Goal: Task Accomplishment & Management: Manage account settings

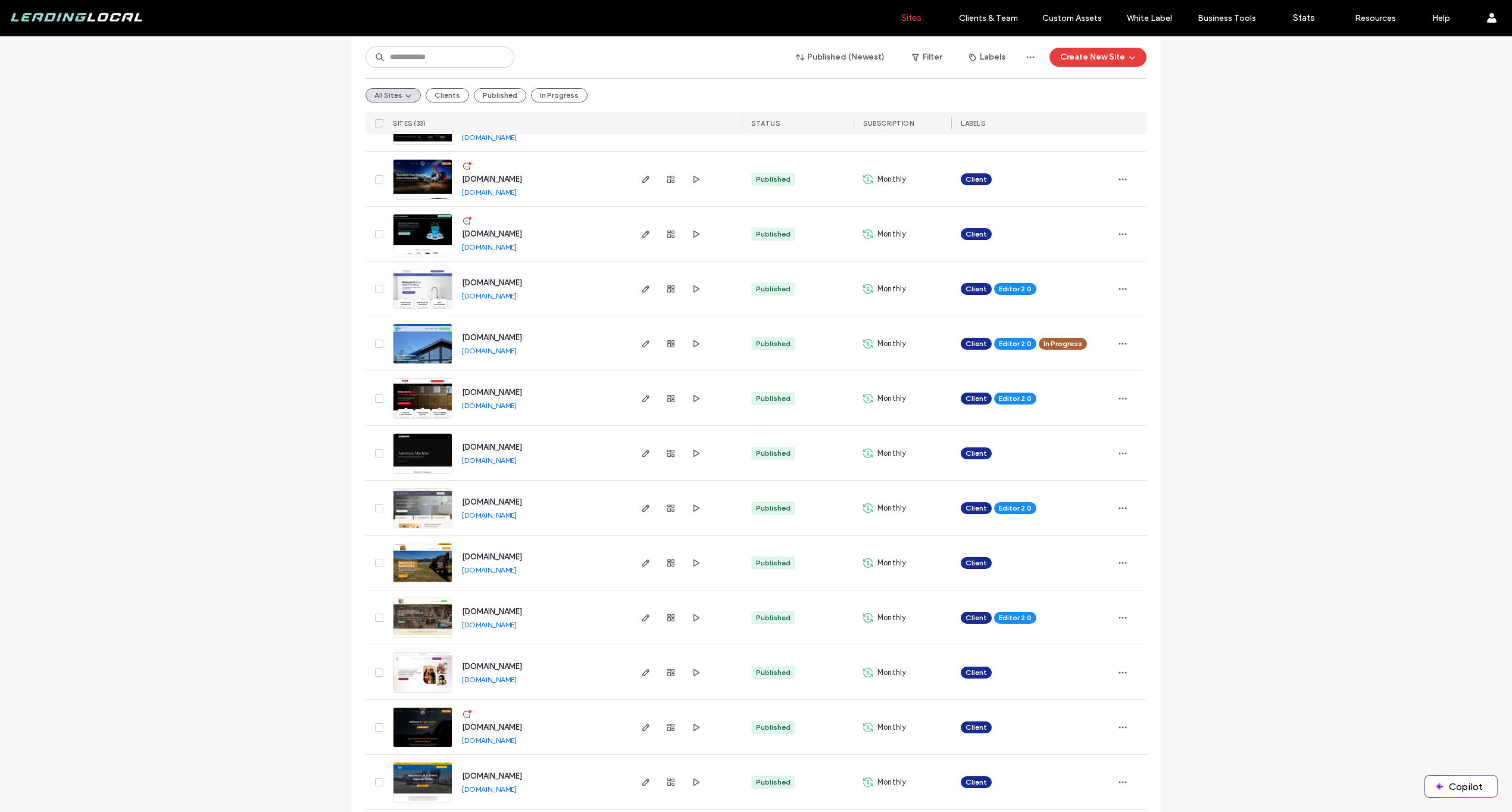
scroll to position [172, 0]
click at [1124, 339] on span "button" at bounding box center [1122, 342] width 19 height 19
click at [1098, 400] on span "Save as Template" at bounding box center [1077, 396] width 66 height 12
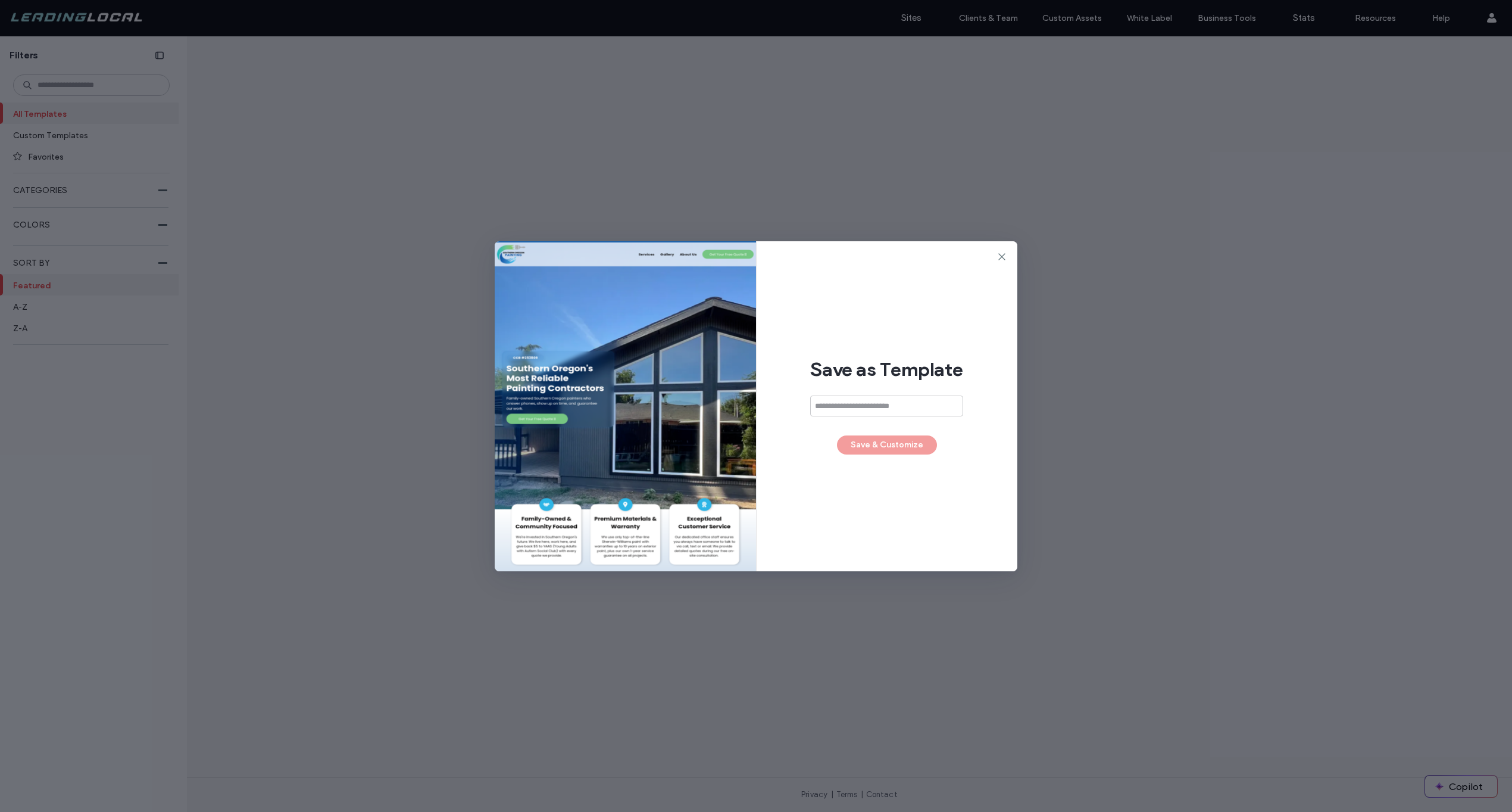
click at [891, 403] on input at bounding box center [886, 406] width 153 height 21
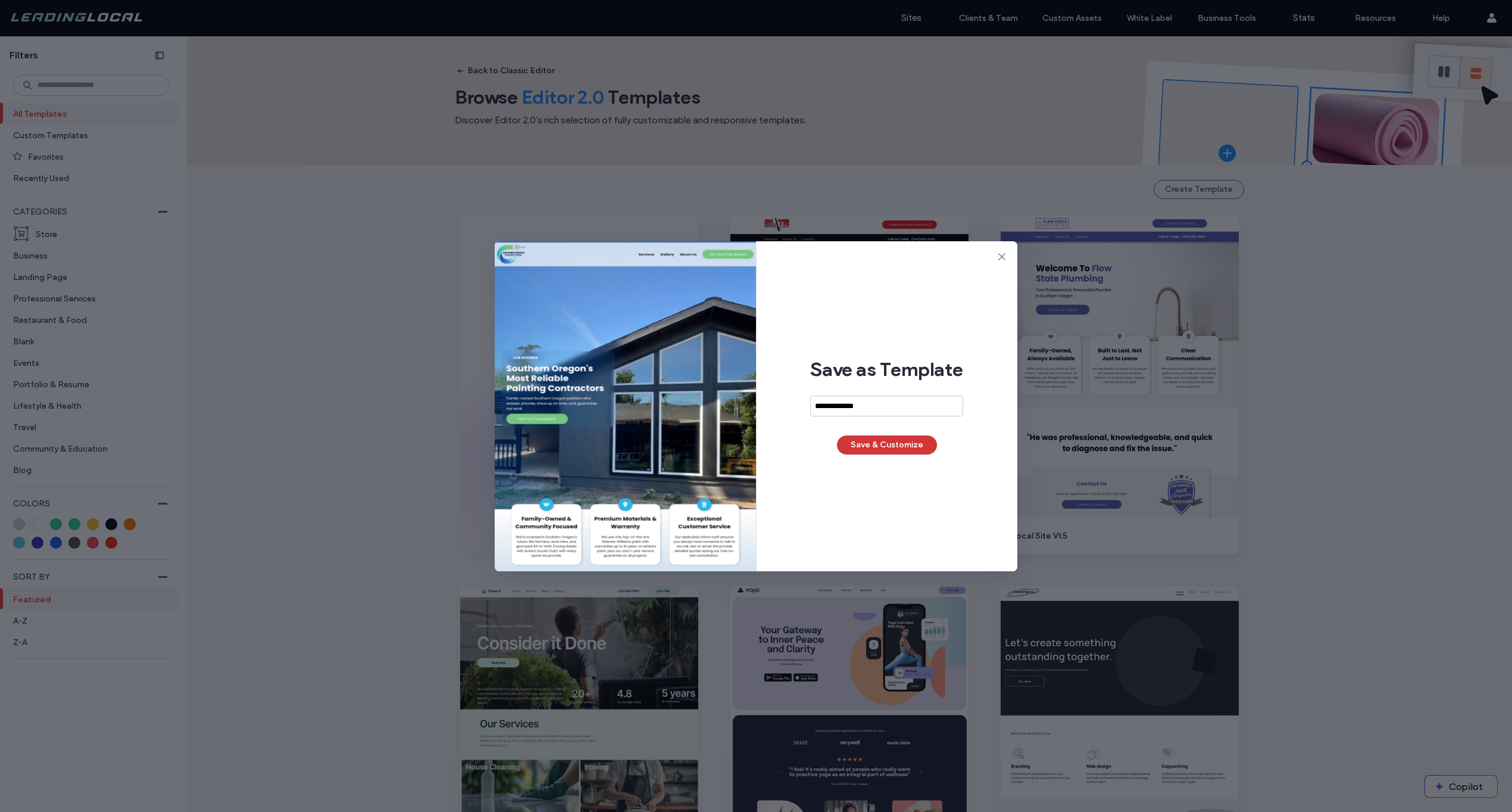
type input "**********"
click at [906, 446] on button "Save & Customize" at bounding box center [887, 445] width 100 height 19
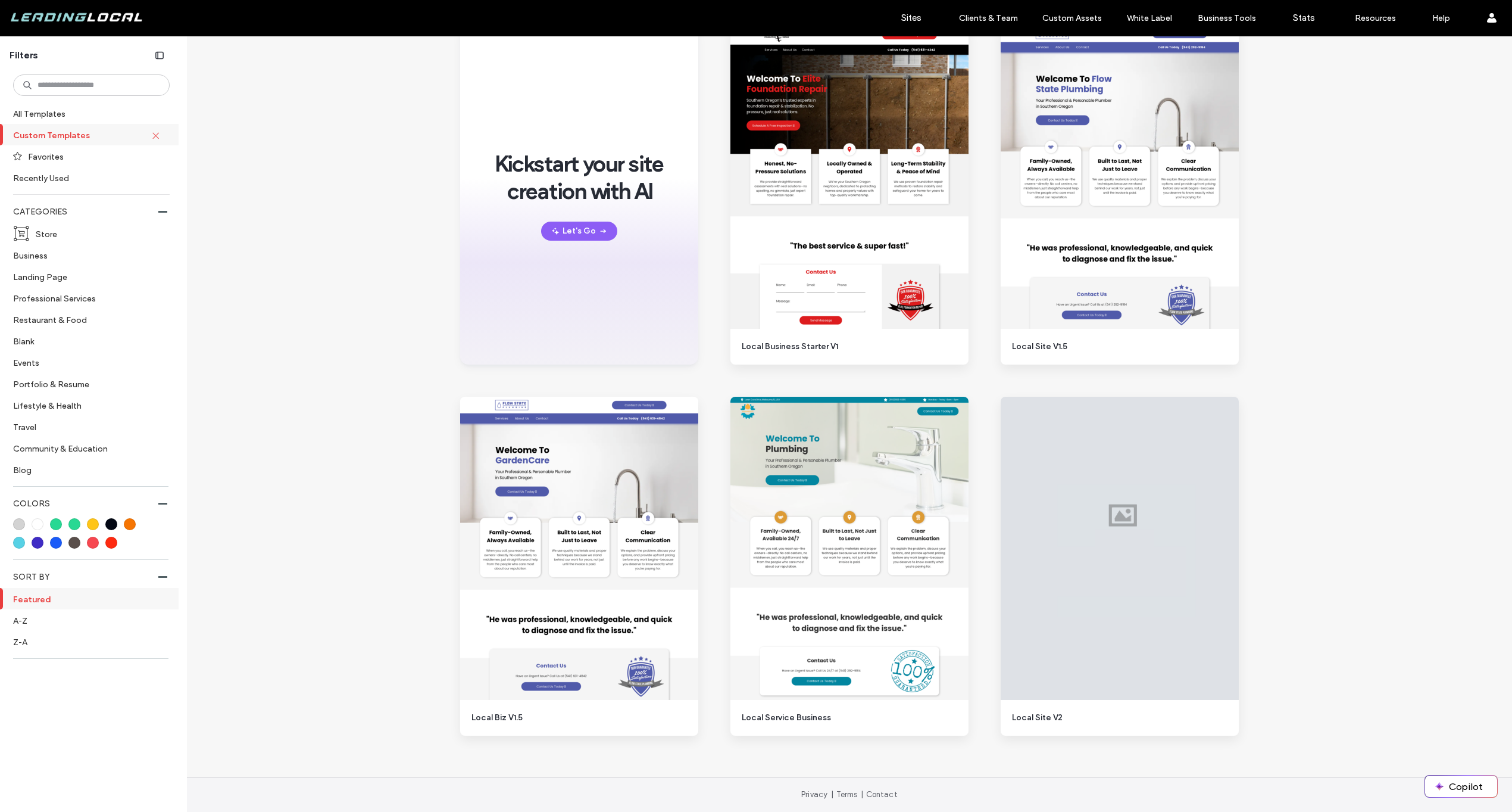
scroll to position [177, 0]
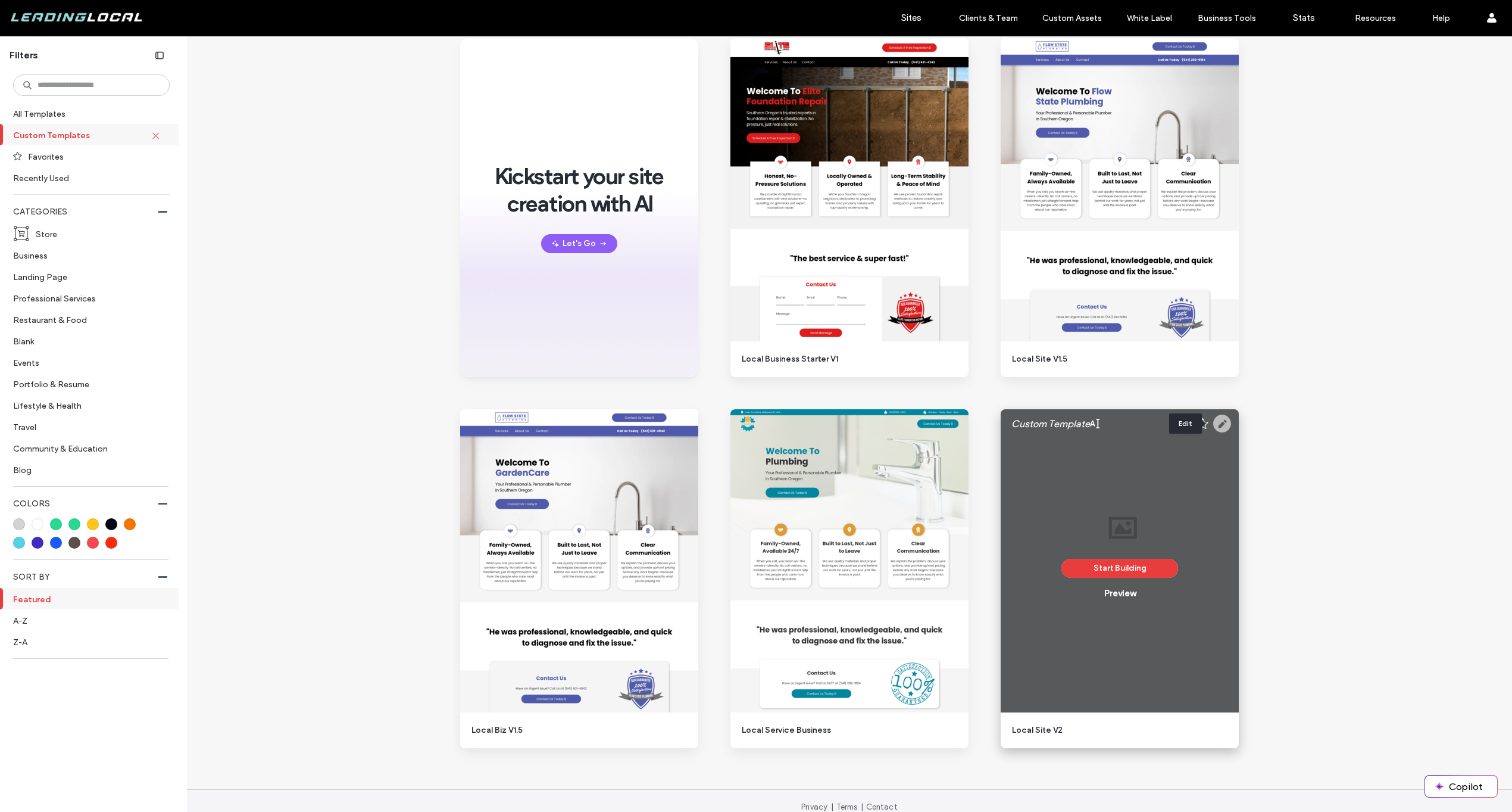
click at [1217, 425] on icon at bounding box center [1222, 423] width 17 height 17
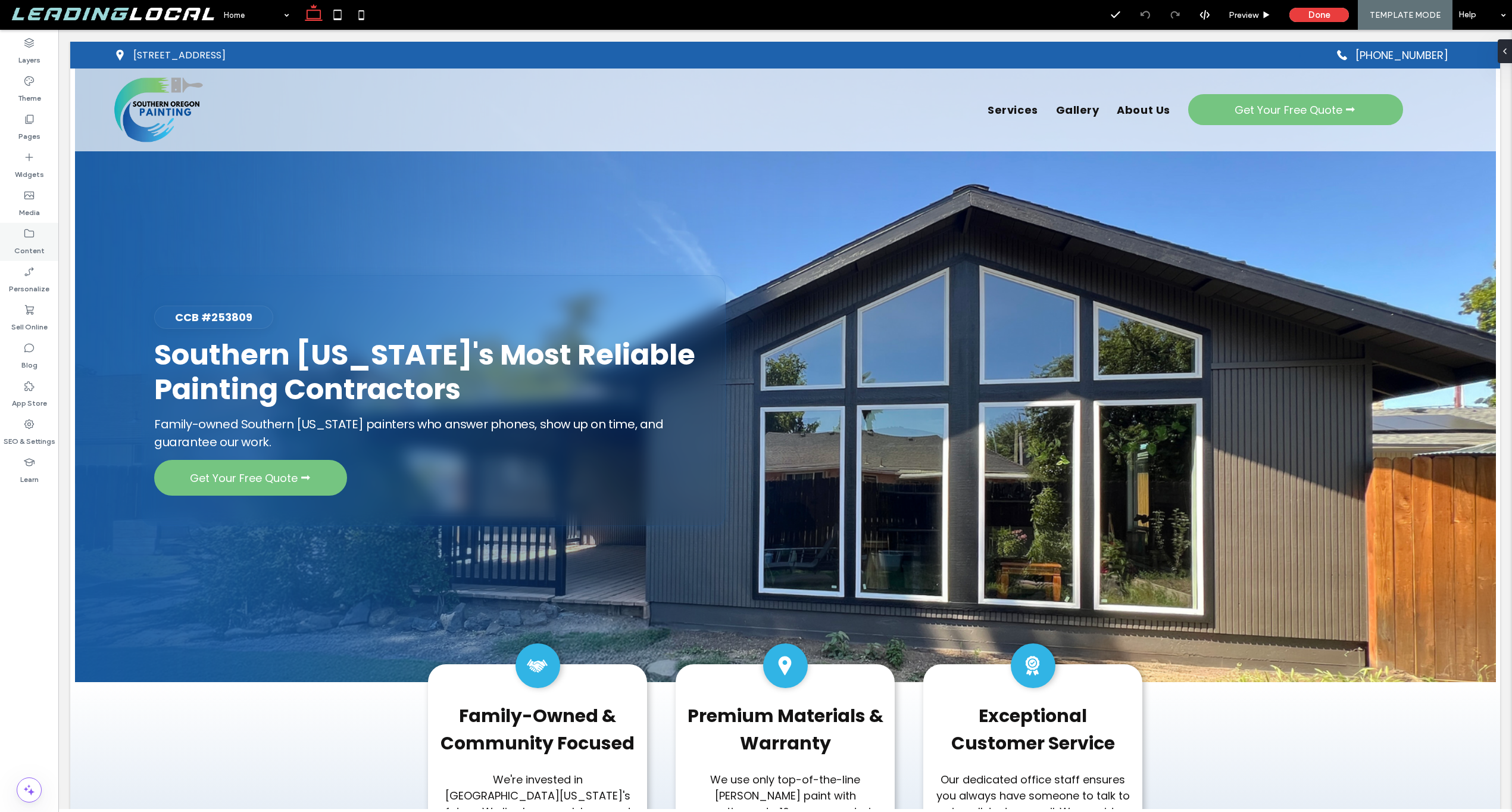
click at [22, 244] on label "Content" at bounding box center [29, 248] width 31 height 17
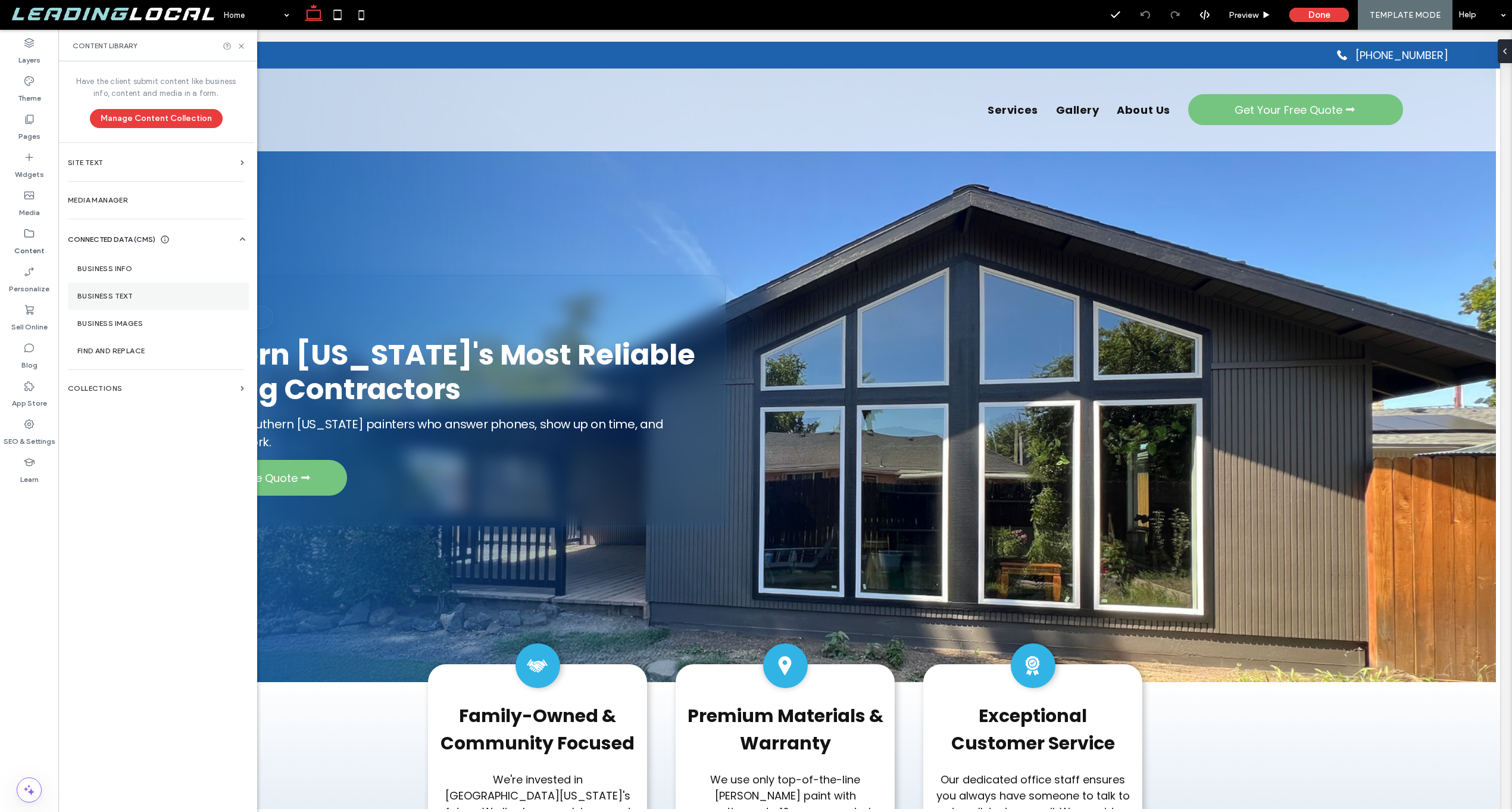
click at [127, 292] on label "Business Text" at bounding box center [158, 296] width 162 height 8
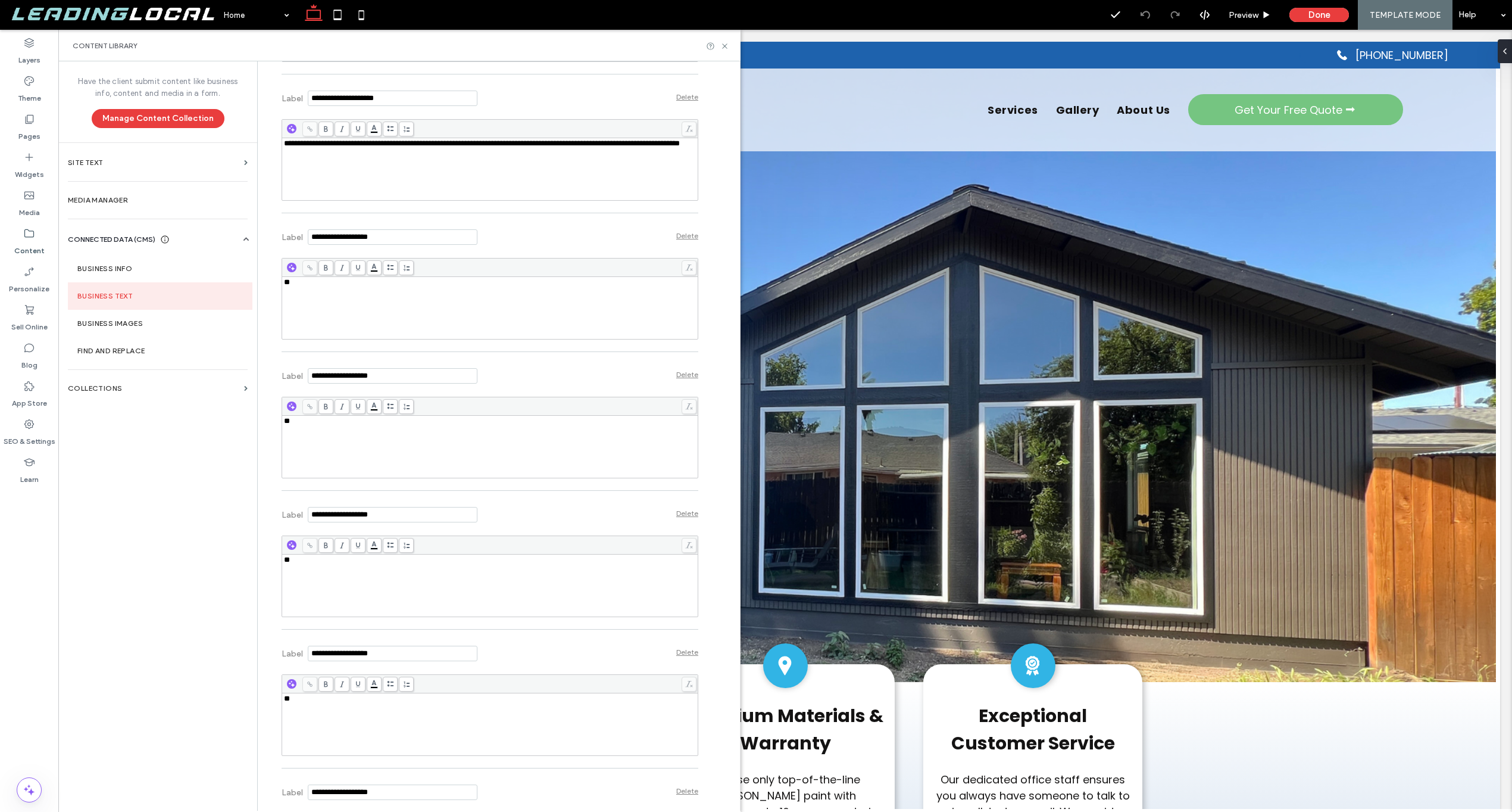
scroll to position [4115, 0]
click at [689, 234] on div "Delete" at bounding box center [687, 236] width 22 height 9
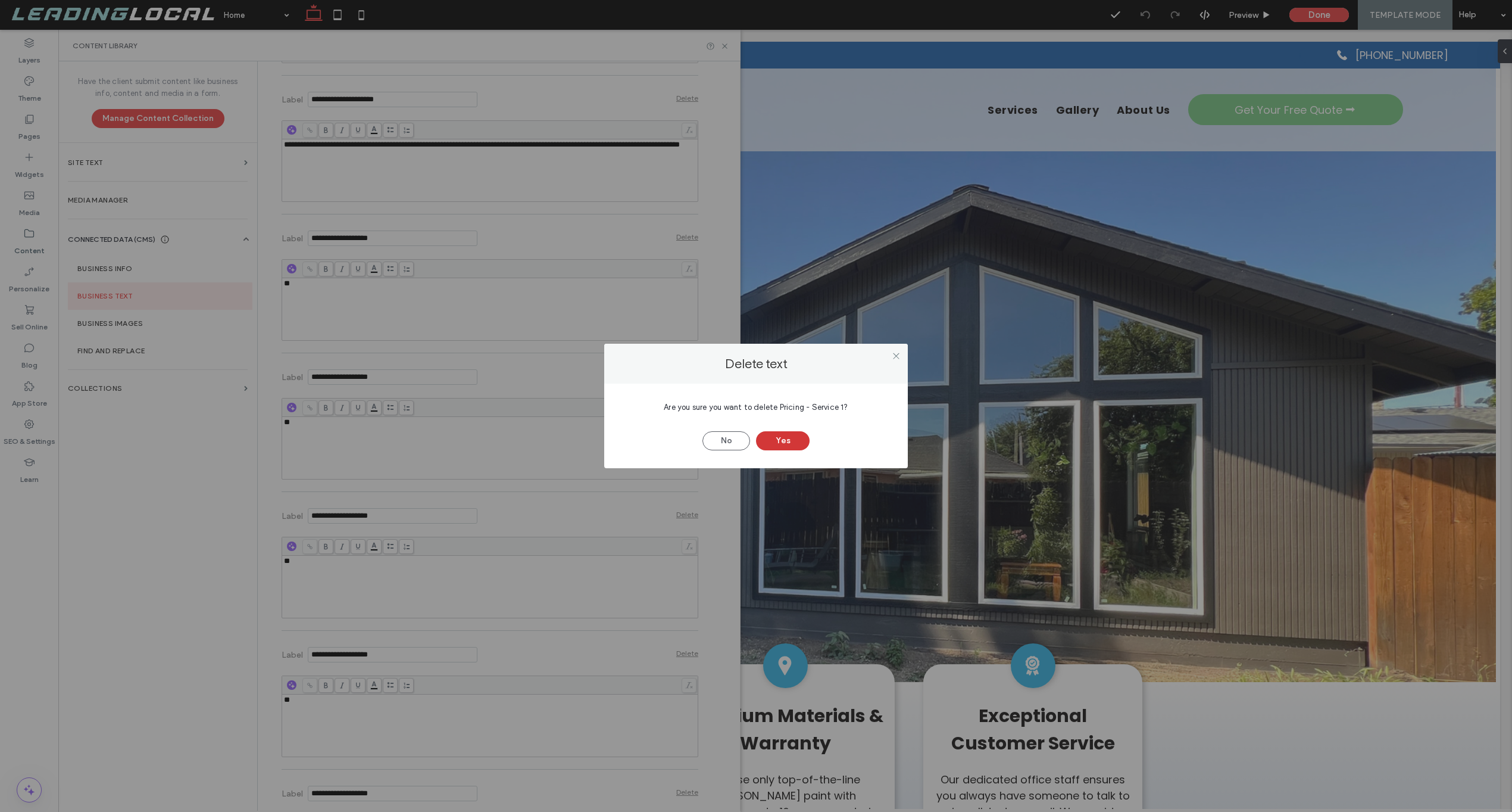
click at [788, 436] on button "Yes" at bounding box center [783, 440] width 53 height 19
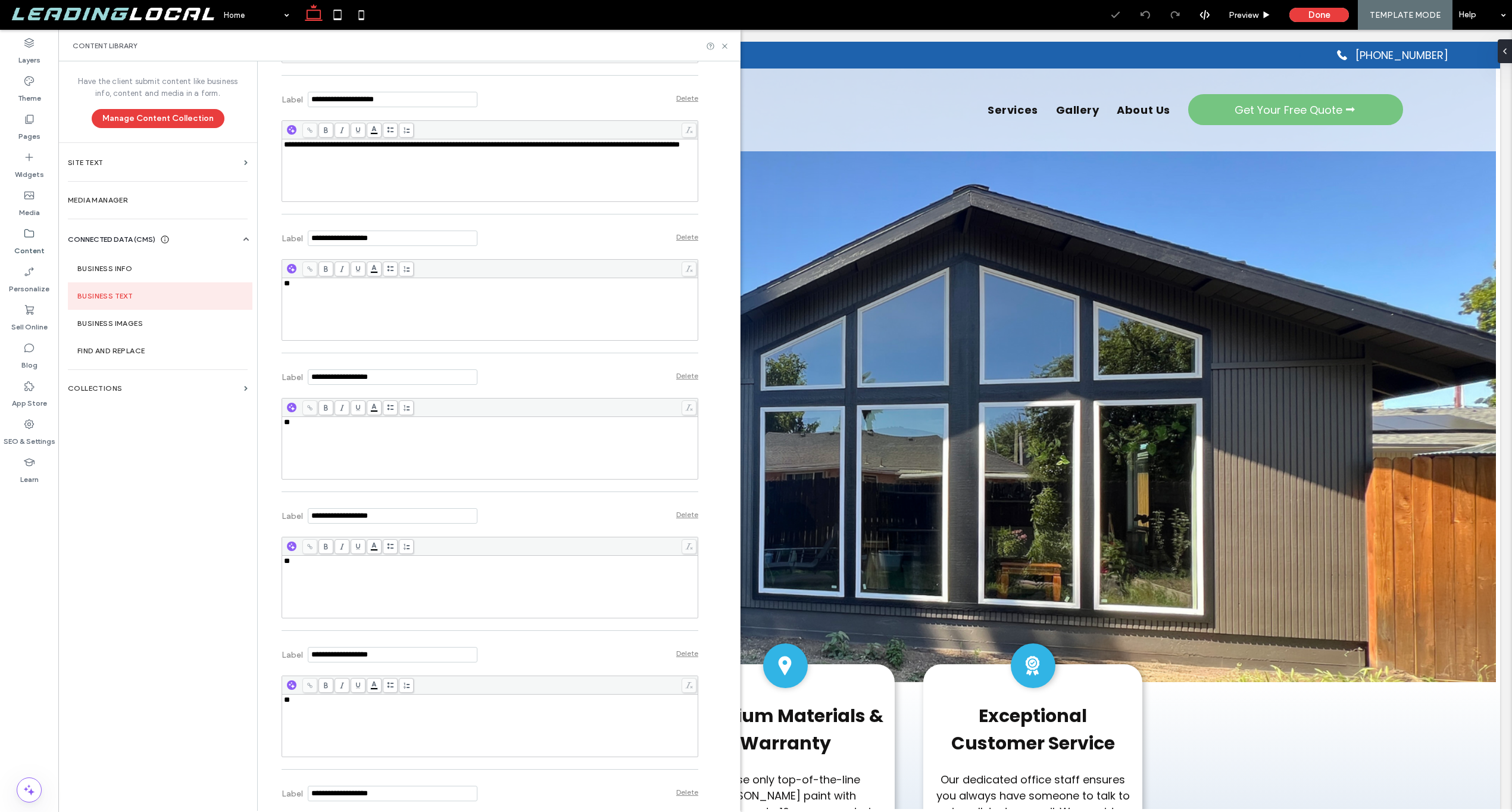
click at [682, 241] on div "Delete" at bounding box center [687, 236] width 22 height 9
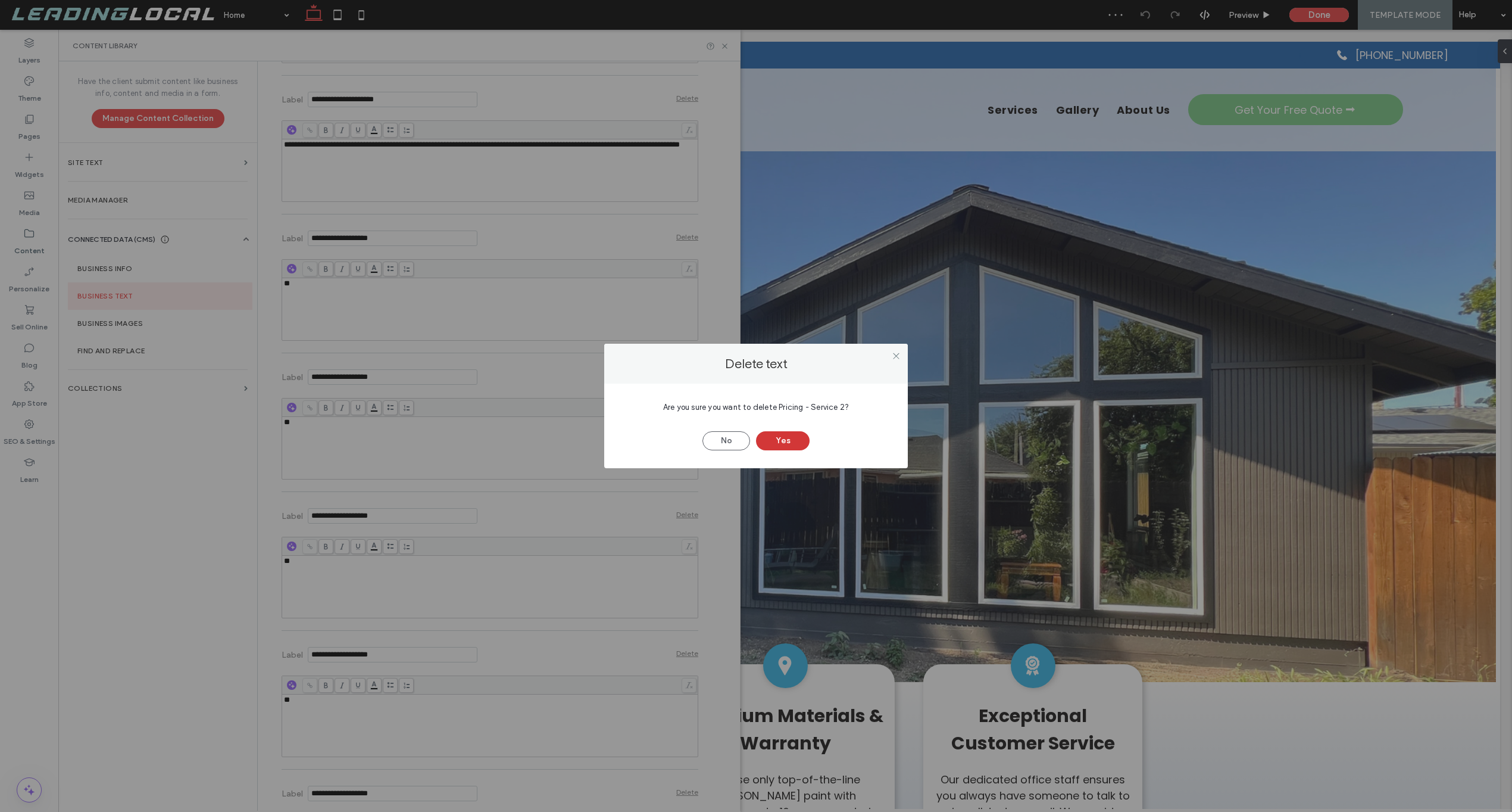
click at [790, 443] on button "Yes" at bounding box center [783, 440] width 53 height 19
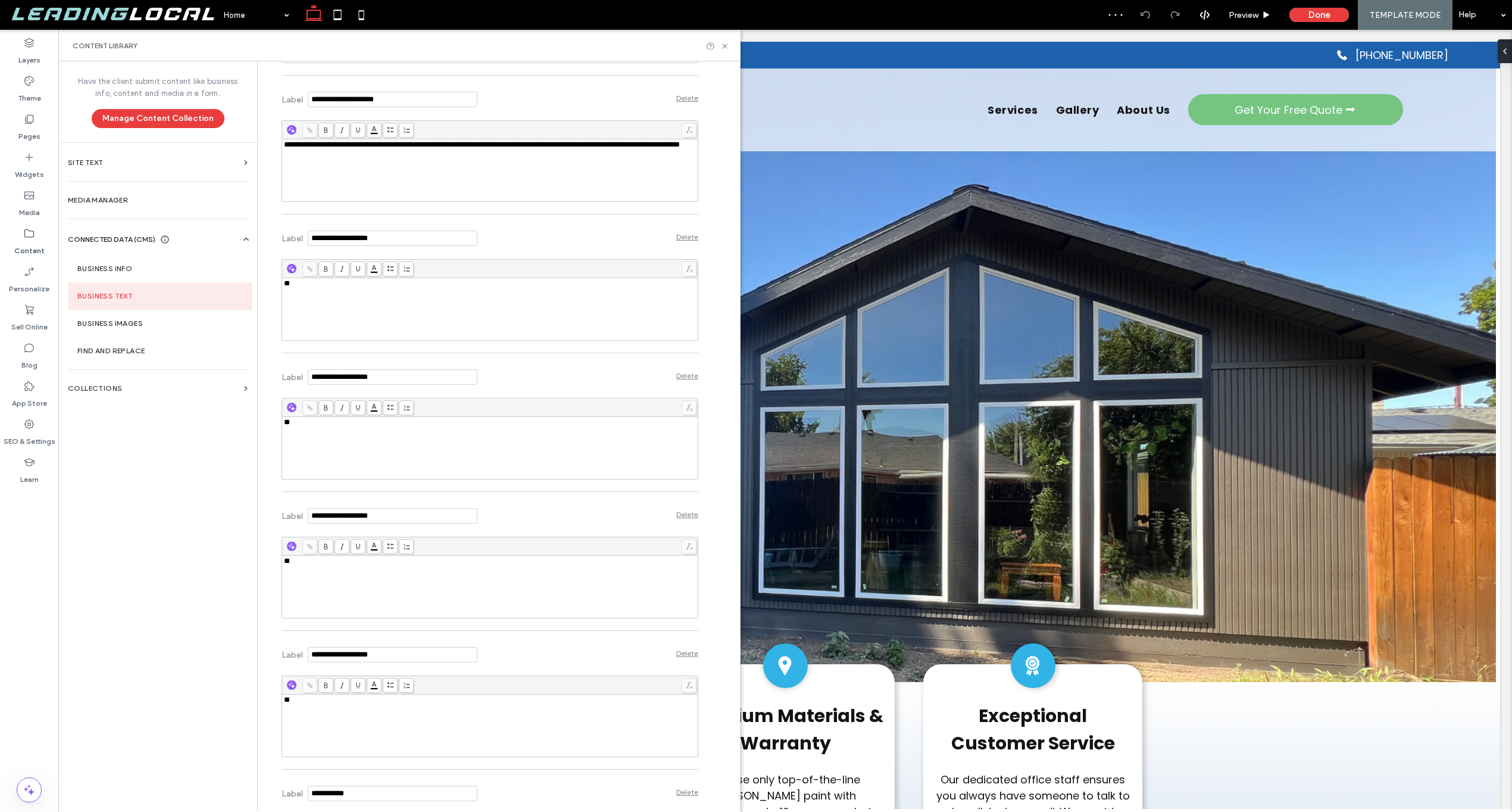
click at [688, 239] on div "Delete" at bounding box center [687, 236] width 22 height 9
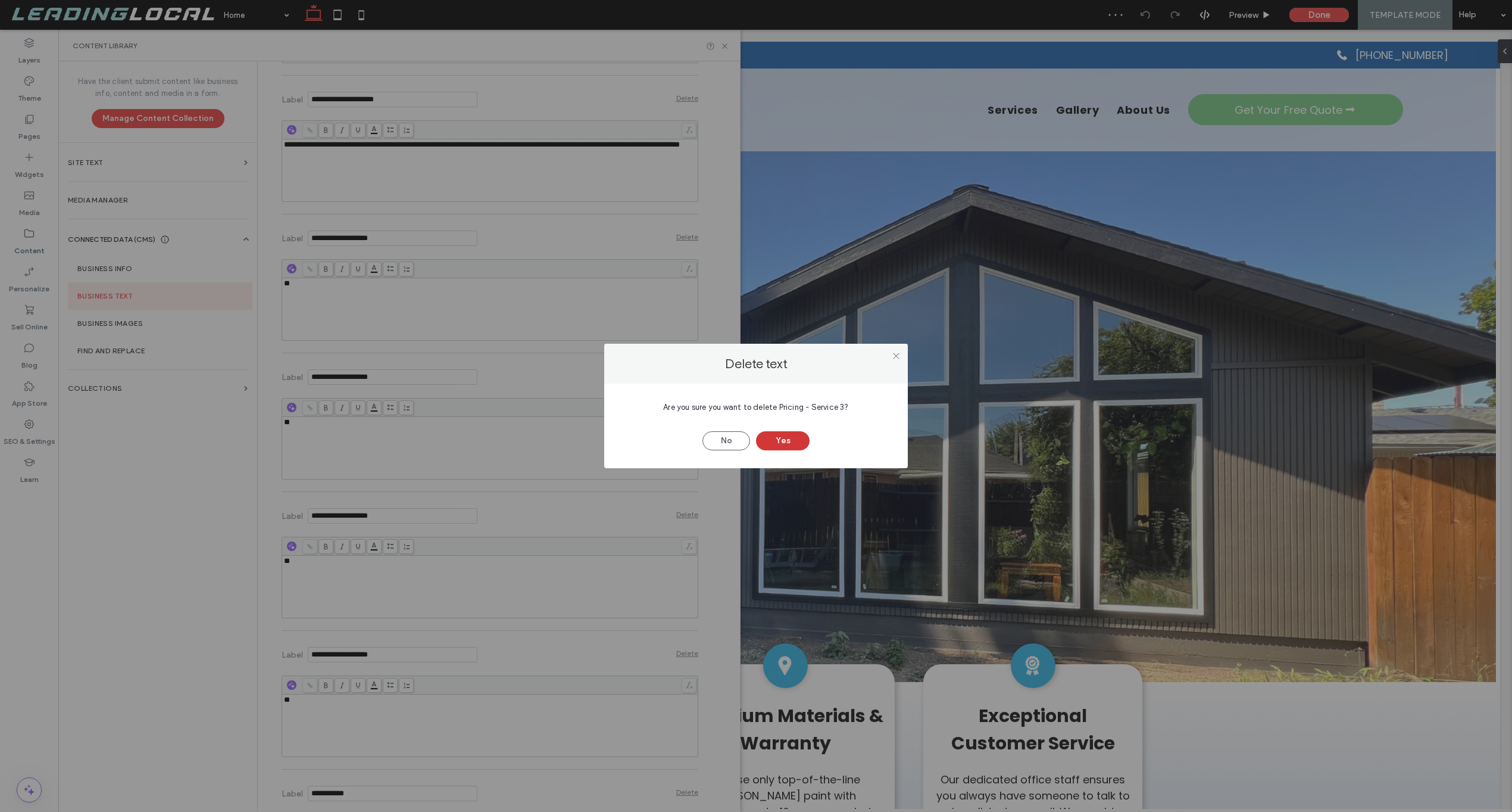
click at [764, 435] on button "Yes" at bounding box center [783, 440] width 53 height 19
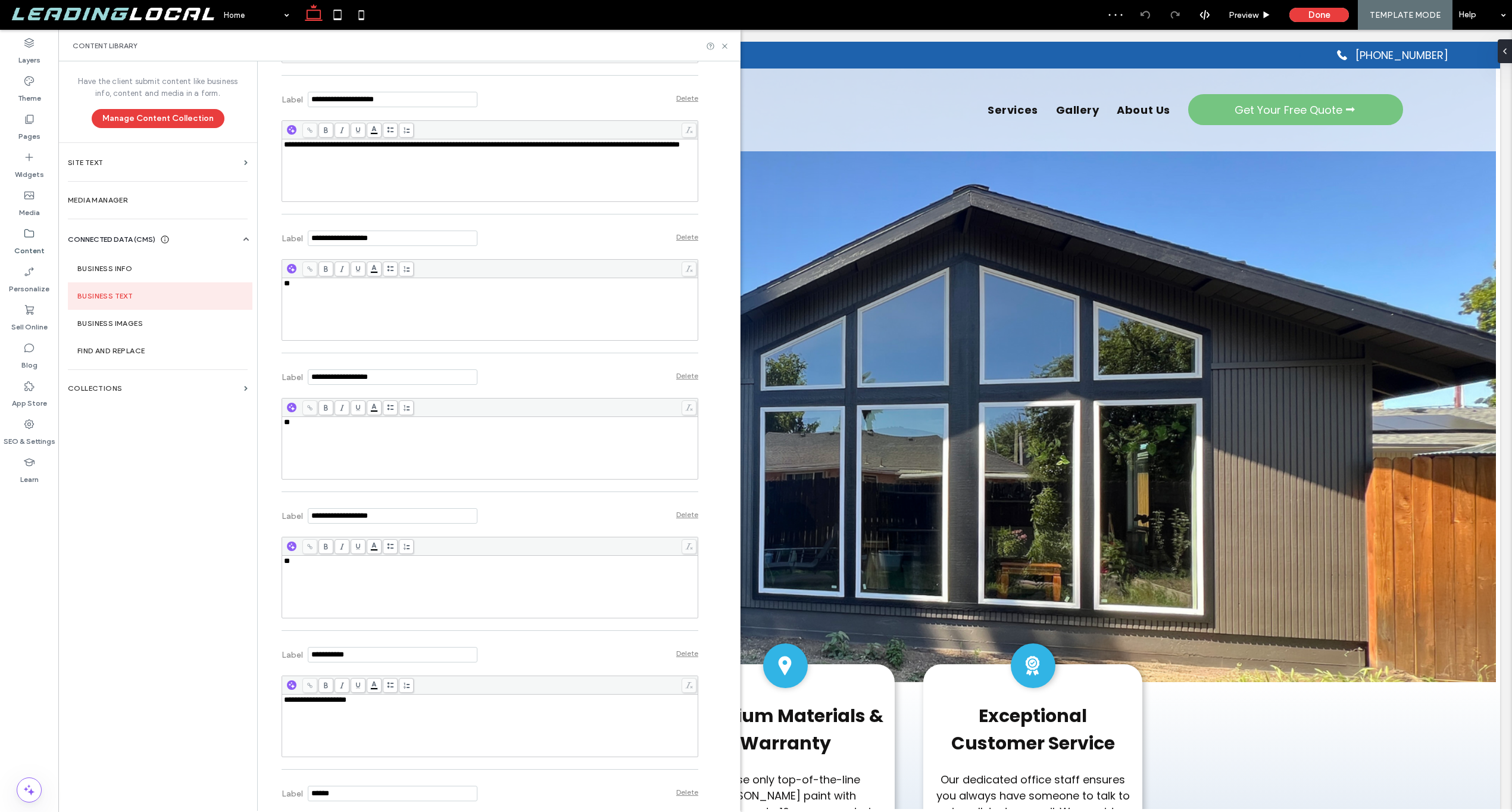
click at [676, 239] on div "Delete" at bounding box center [687, 236] width 22 height 9
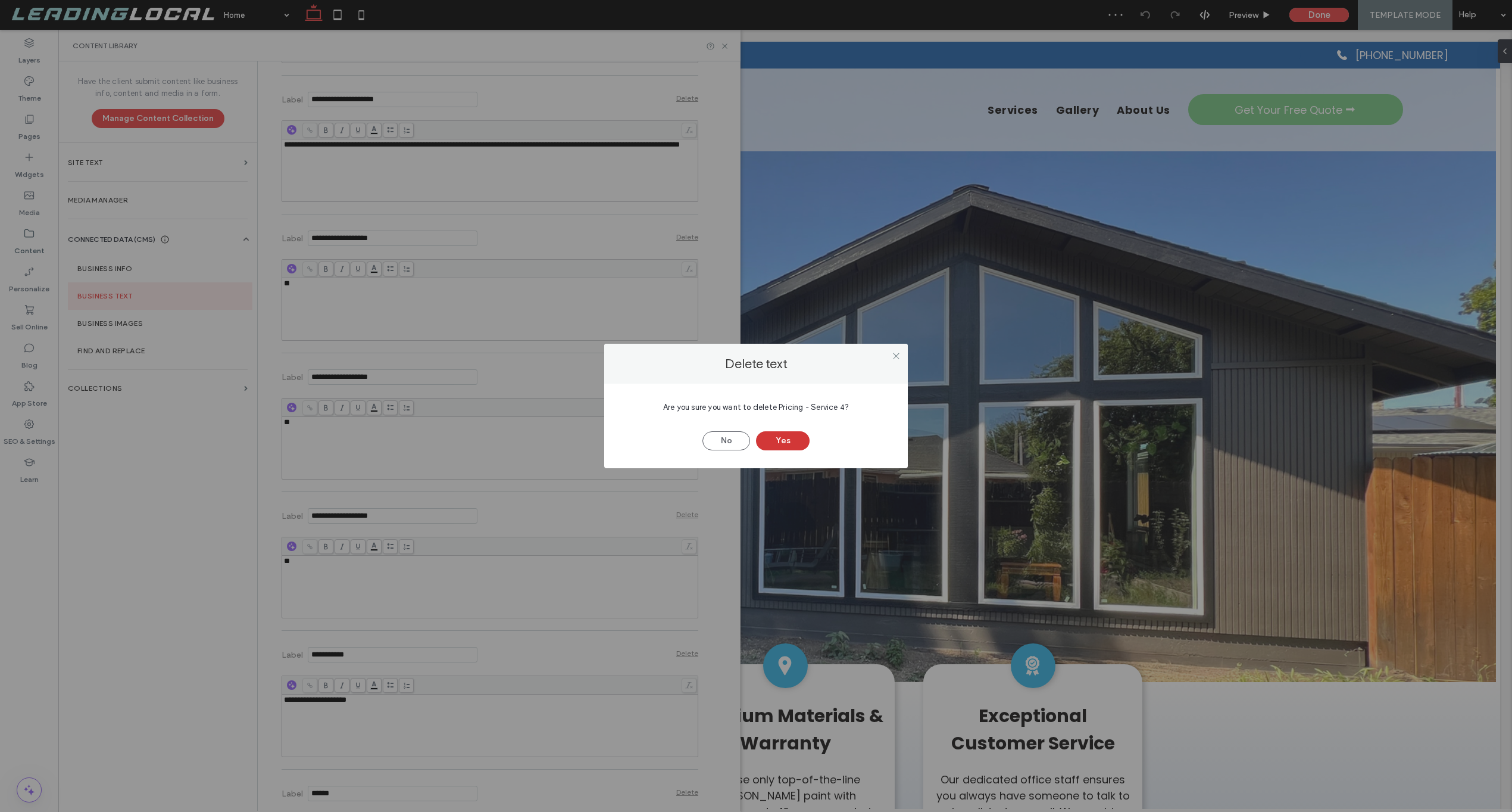
click at [782, 440] on button "Yes" at bounding box center [783, 440] width 53 height 19
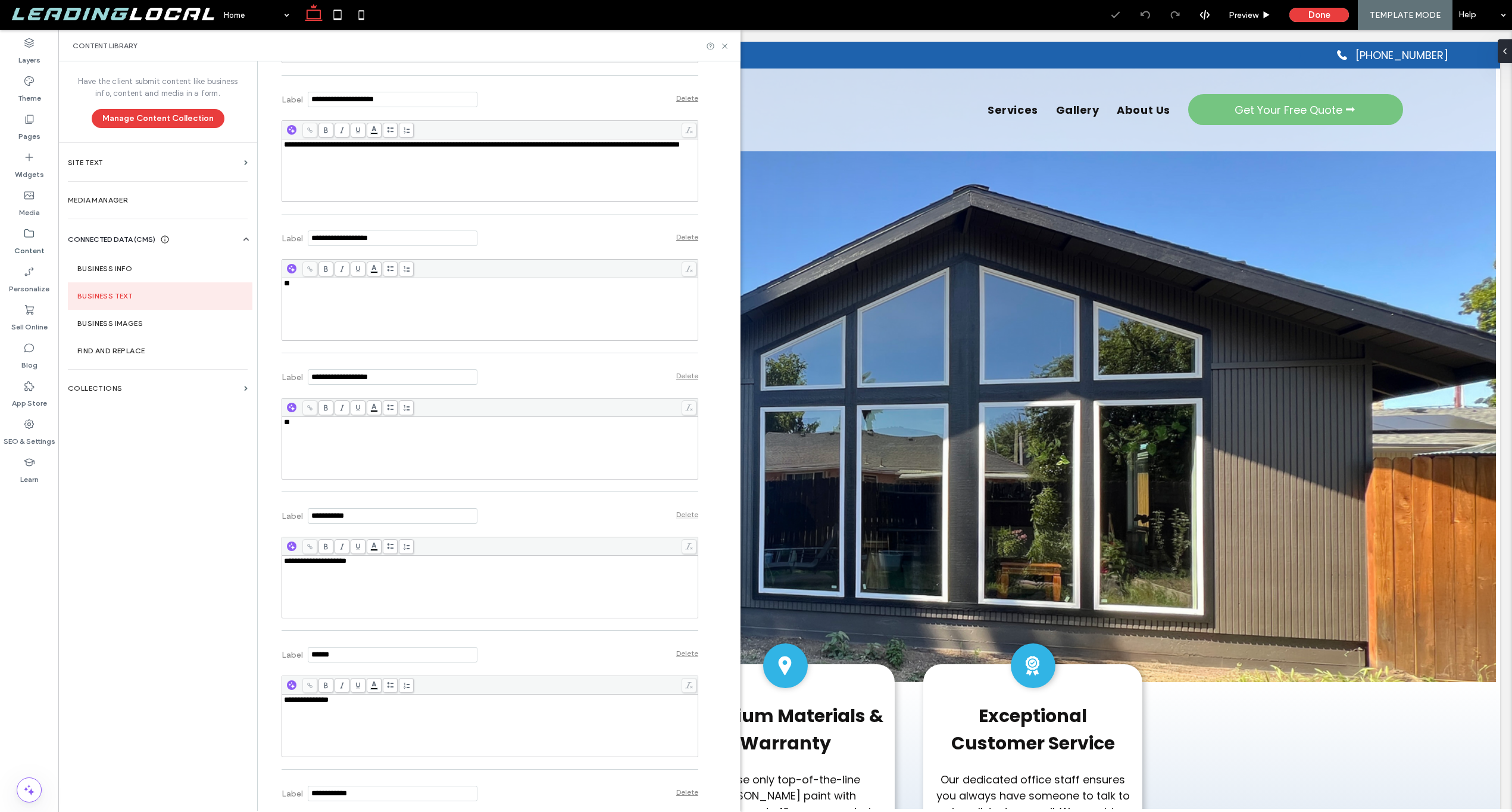
click at [678, 239] on div "Delete" at bounding box center [687, 236] width 22 height 9
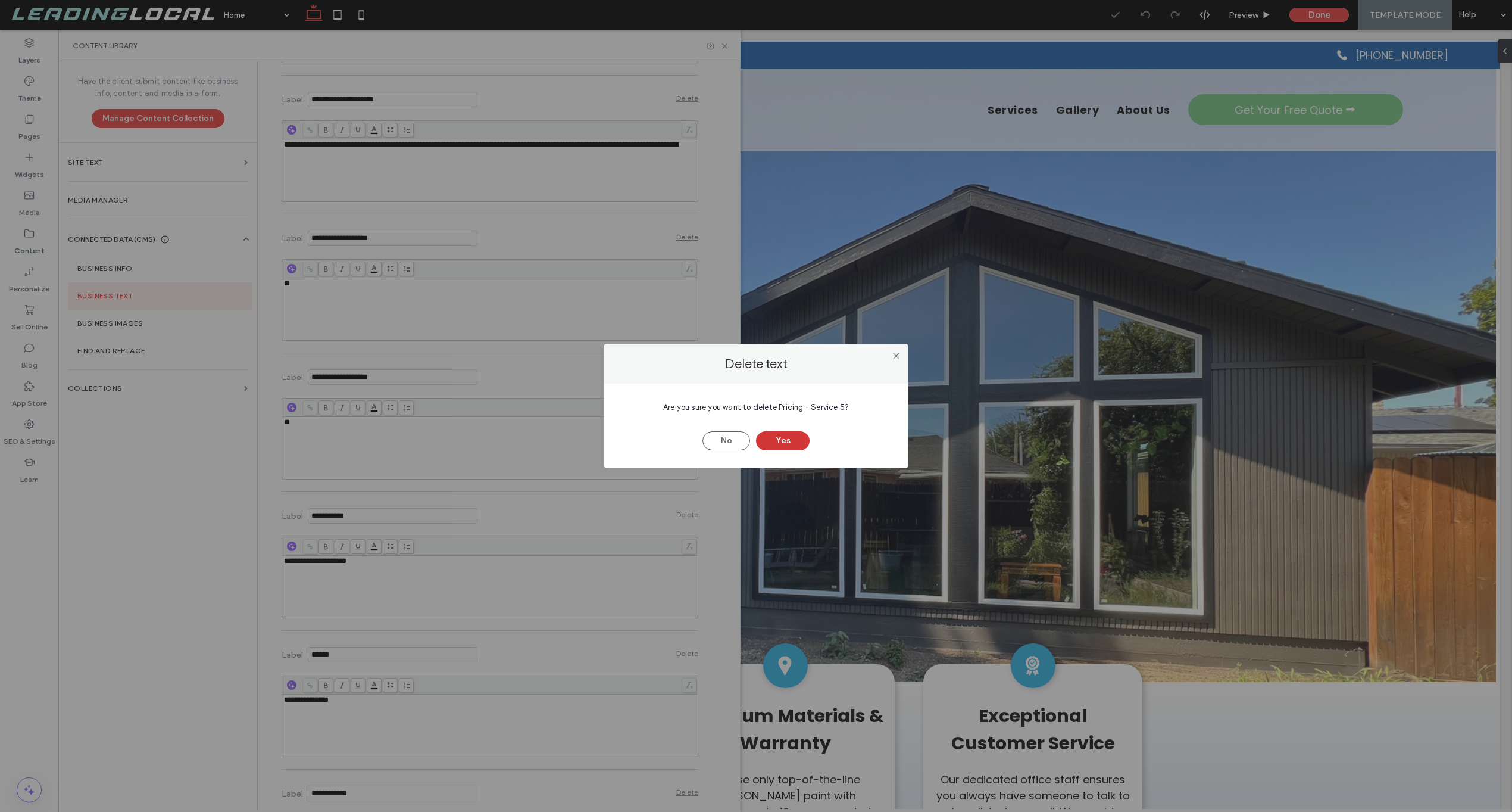
click at [783, 445] on button "Yes" at bounding box center [783, 440] width 53 height 19
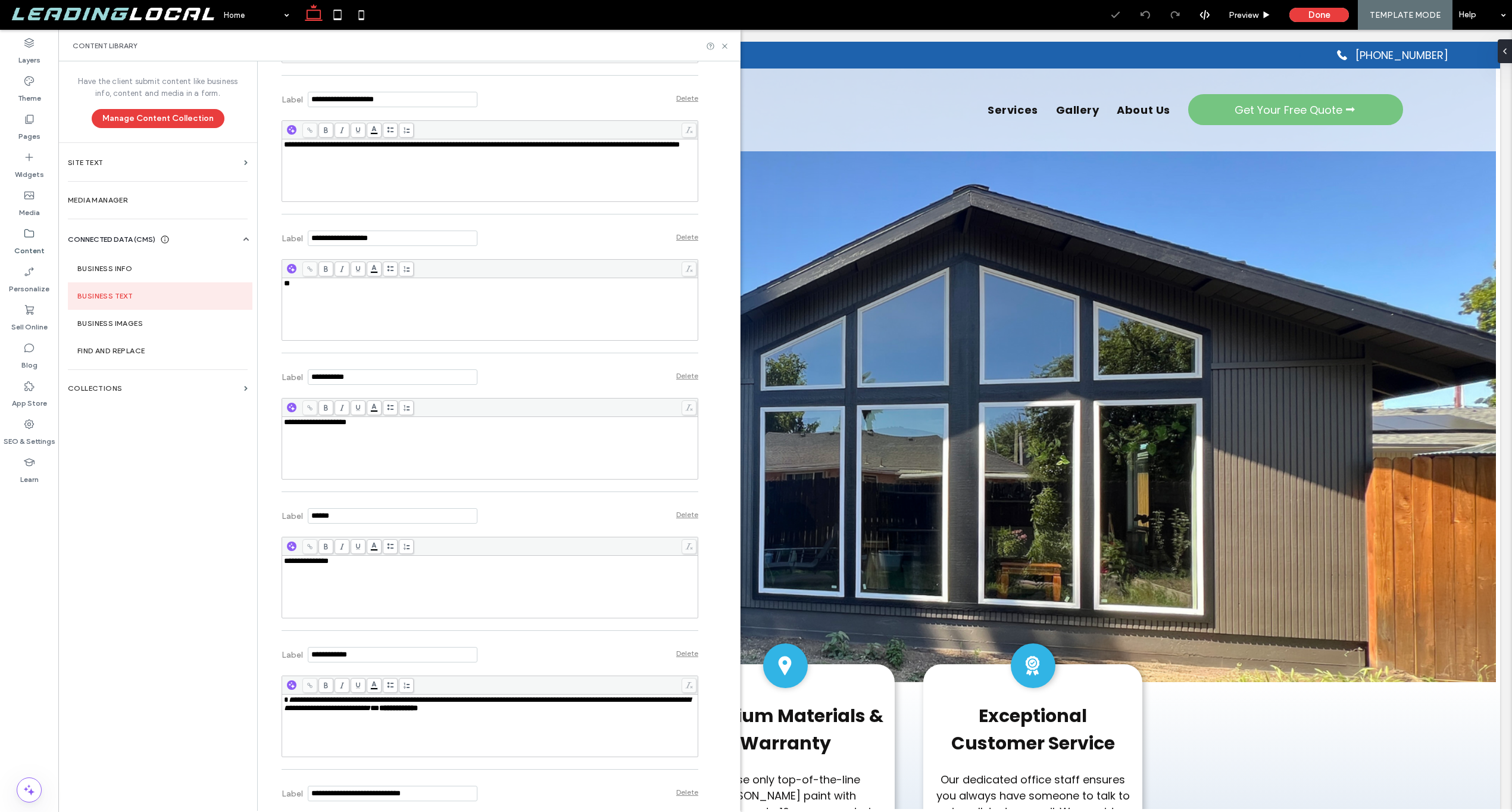
click at [682, 236] on div "Delete" at bounding box center [687, 236] width 22 height 9
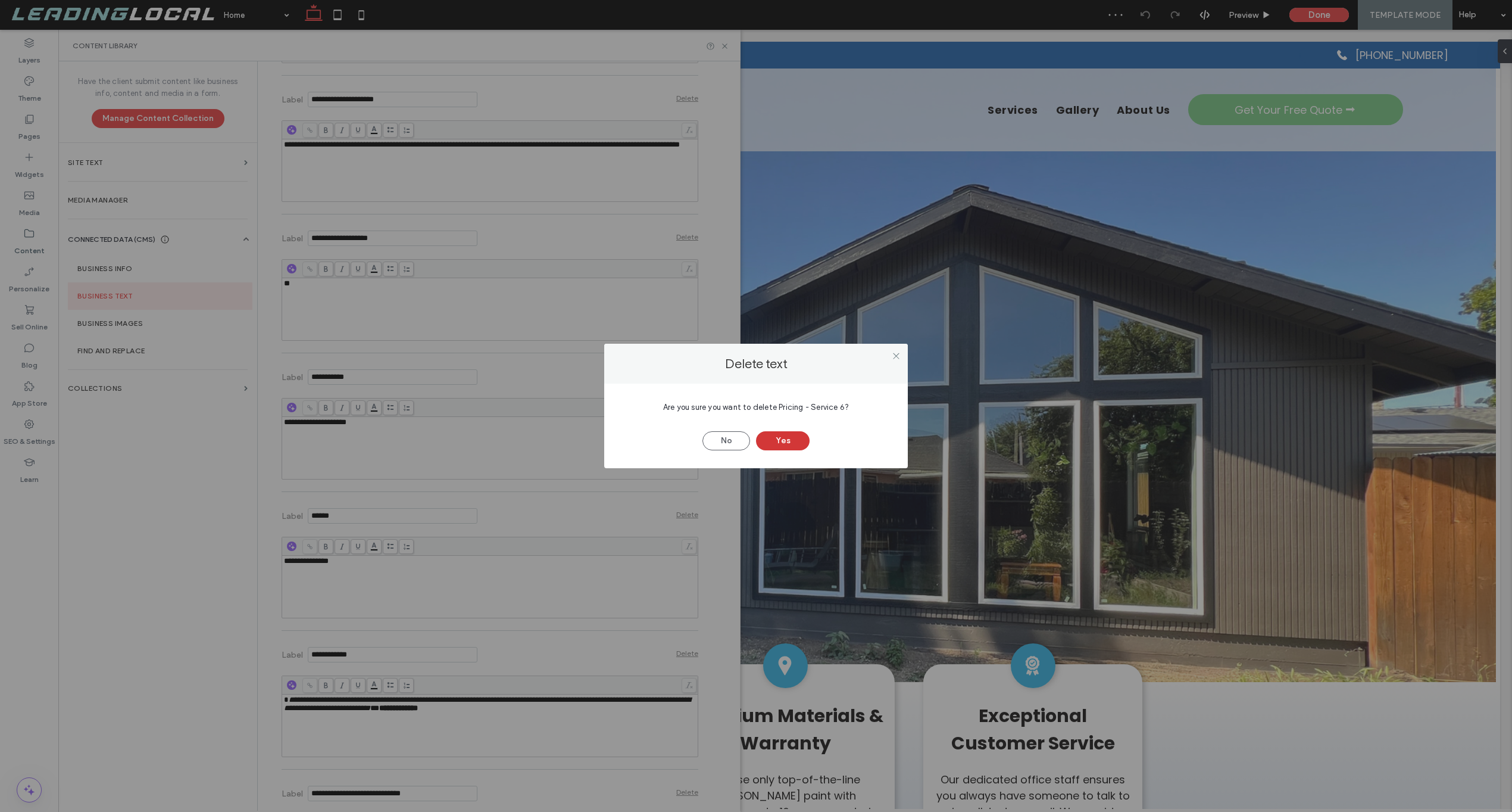
click at [765, 440] on button "Yes" at bounding box center [783, 440] width 53 height 19
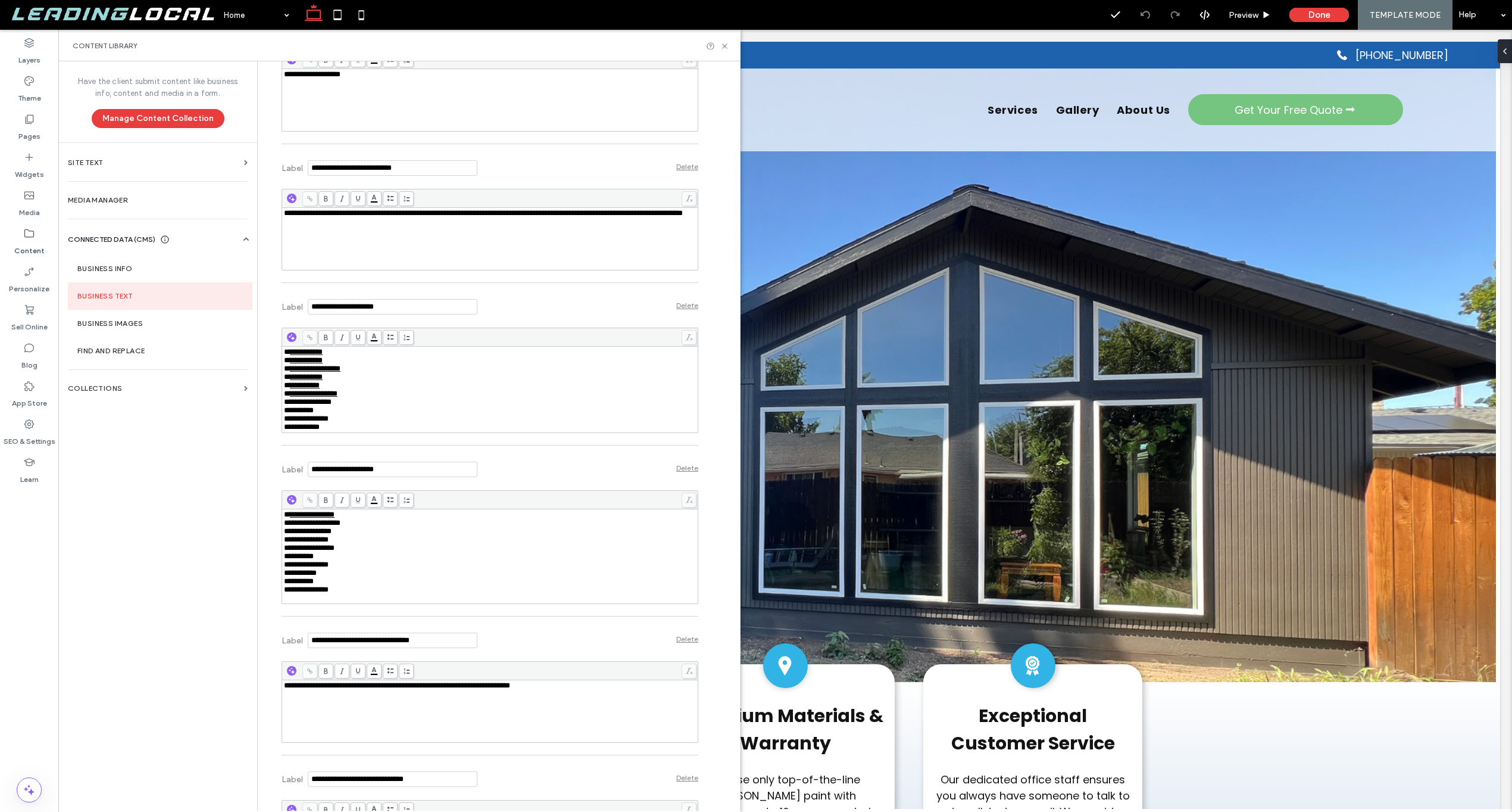
scroll to position [8728, 0]
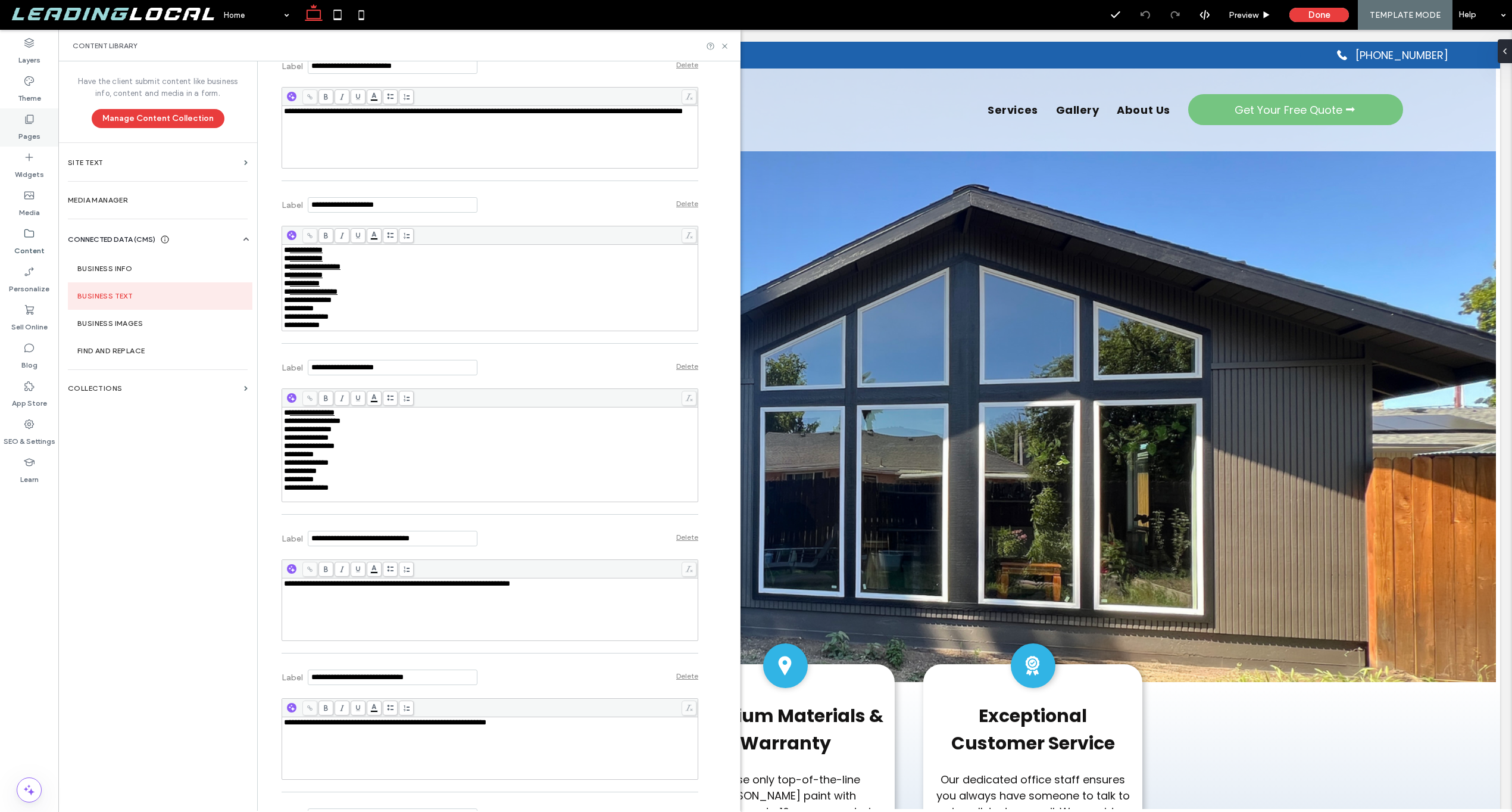
click at [26, 130] on label "Pages" at bounding box center [29, 133] width 22 height 17
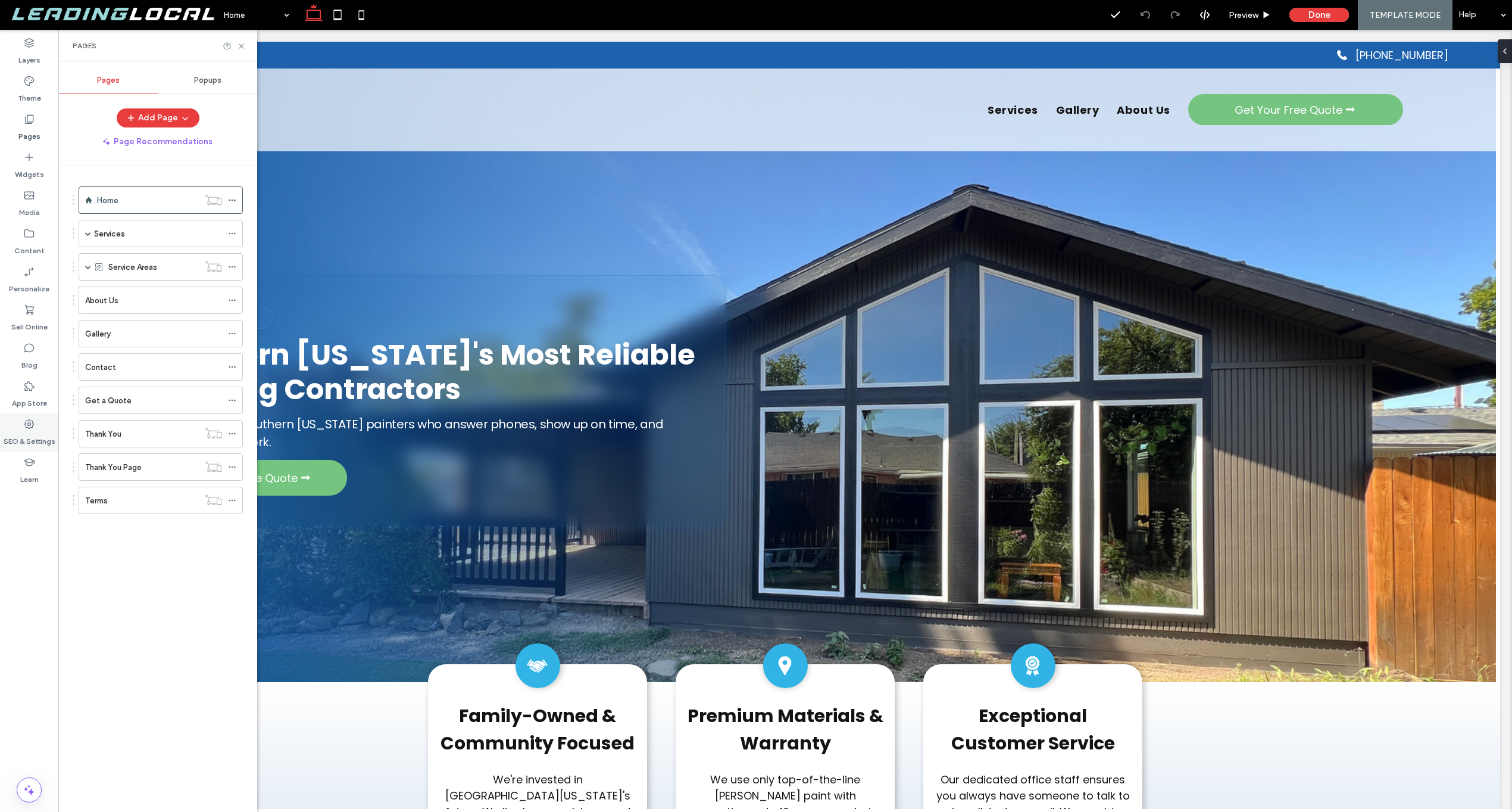
click at [24, 431] on label "SEO & Settings" at bounding box center [29, 438] width 52 height 17
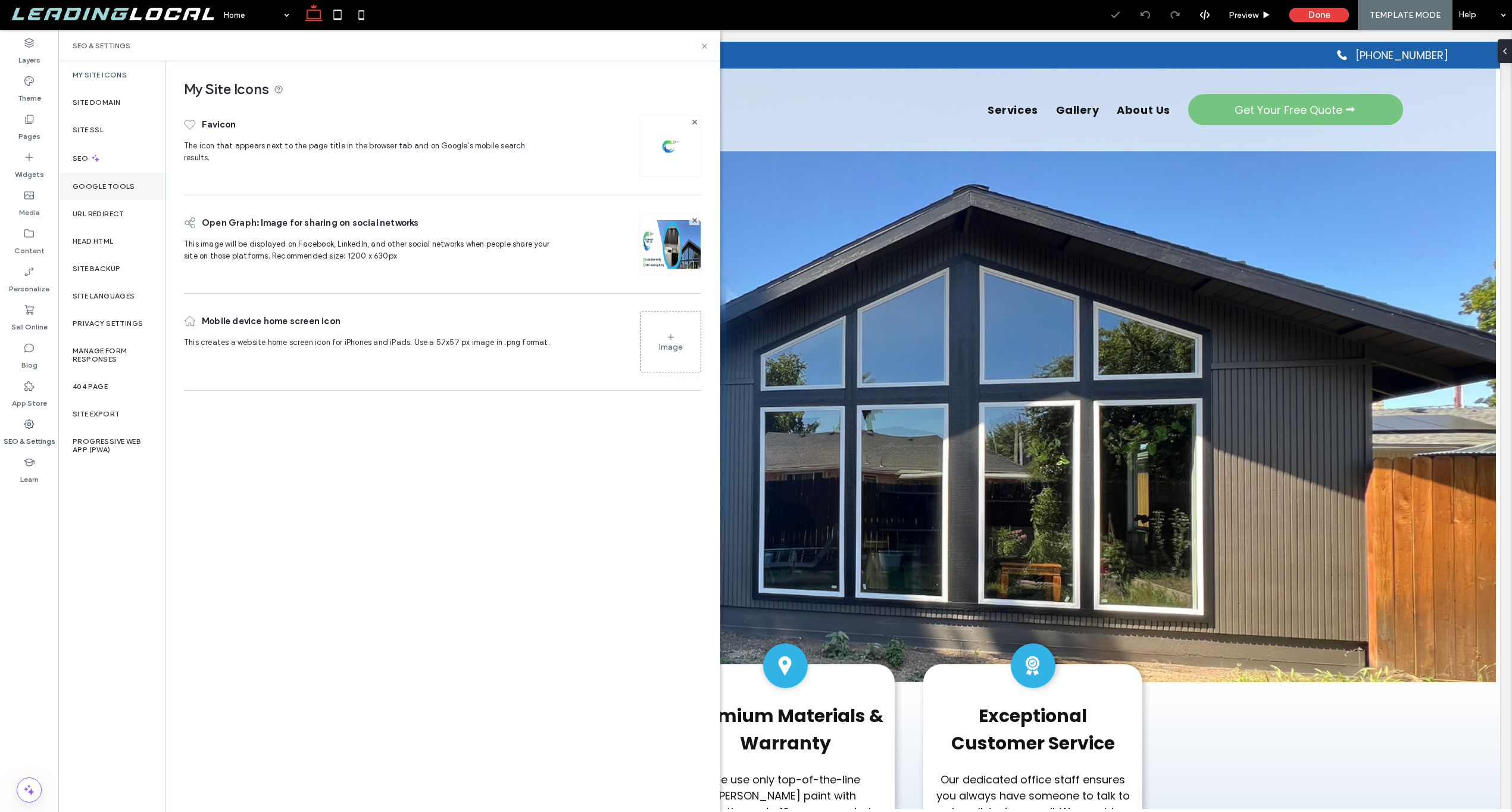
scroll to position [0, 0]
click at [106, 207] on div "URL Redirect" at bounding box center [111, 214] width 107 height 27
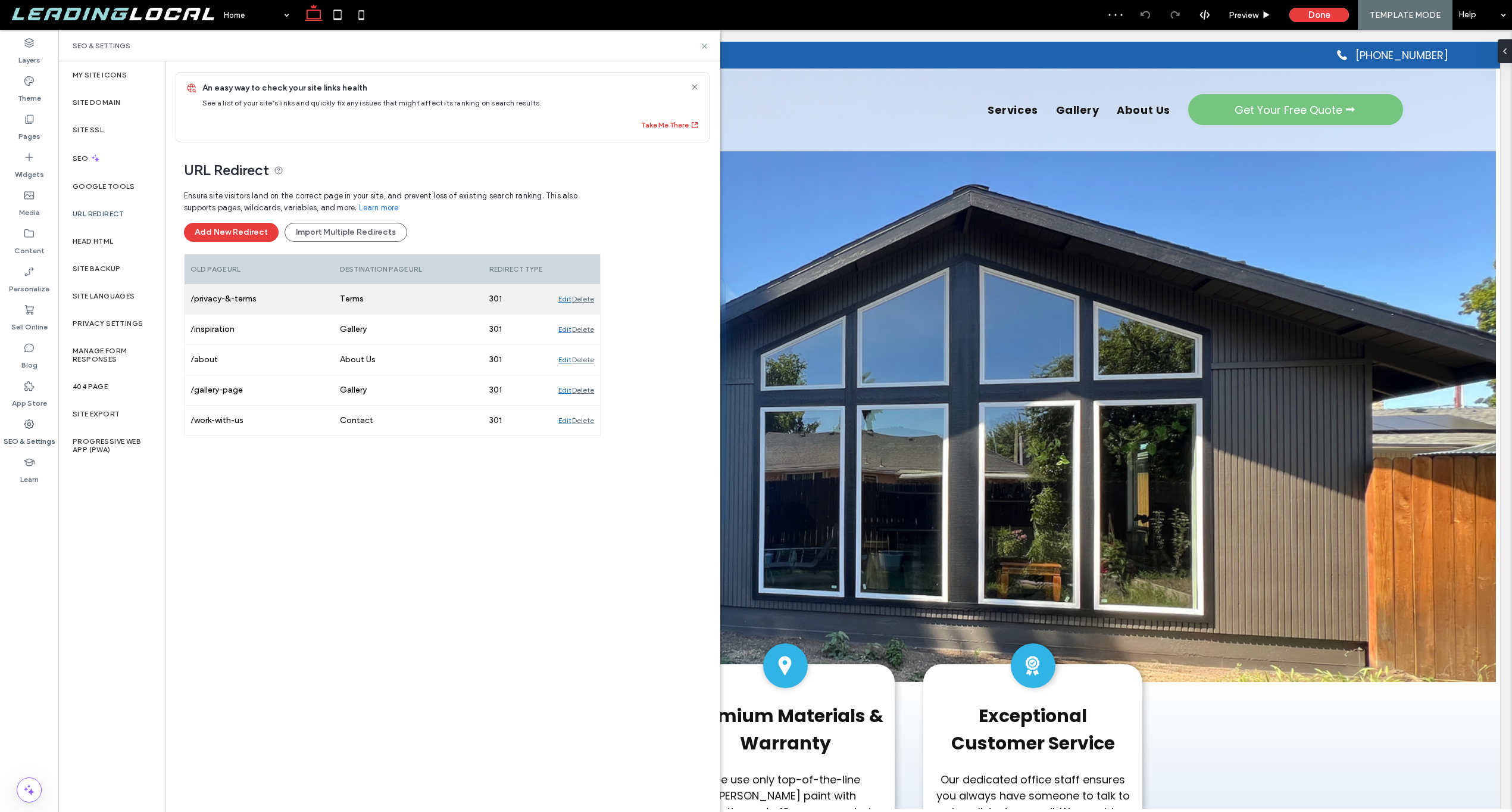
click at [579, 295] on div "Delete" at bounding box center [583, 299] width 22 height 30
click at [583, 299] on div "Delete" at bounding box center [583, 299] width 22 height 30
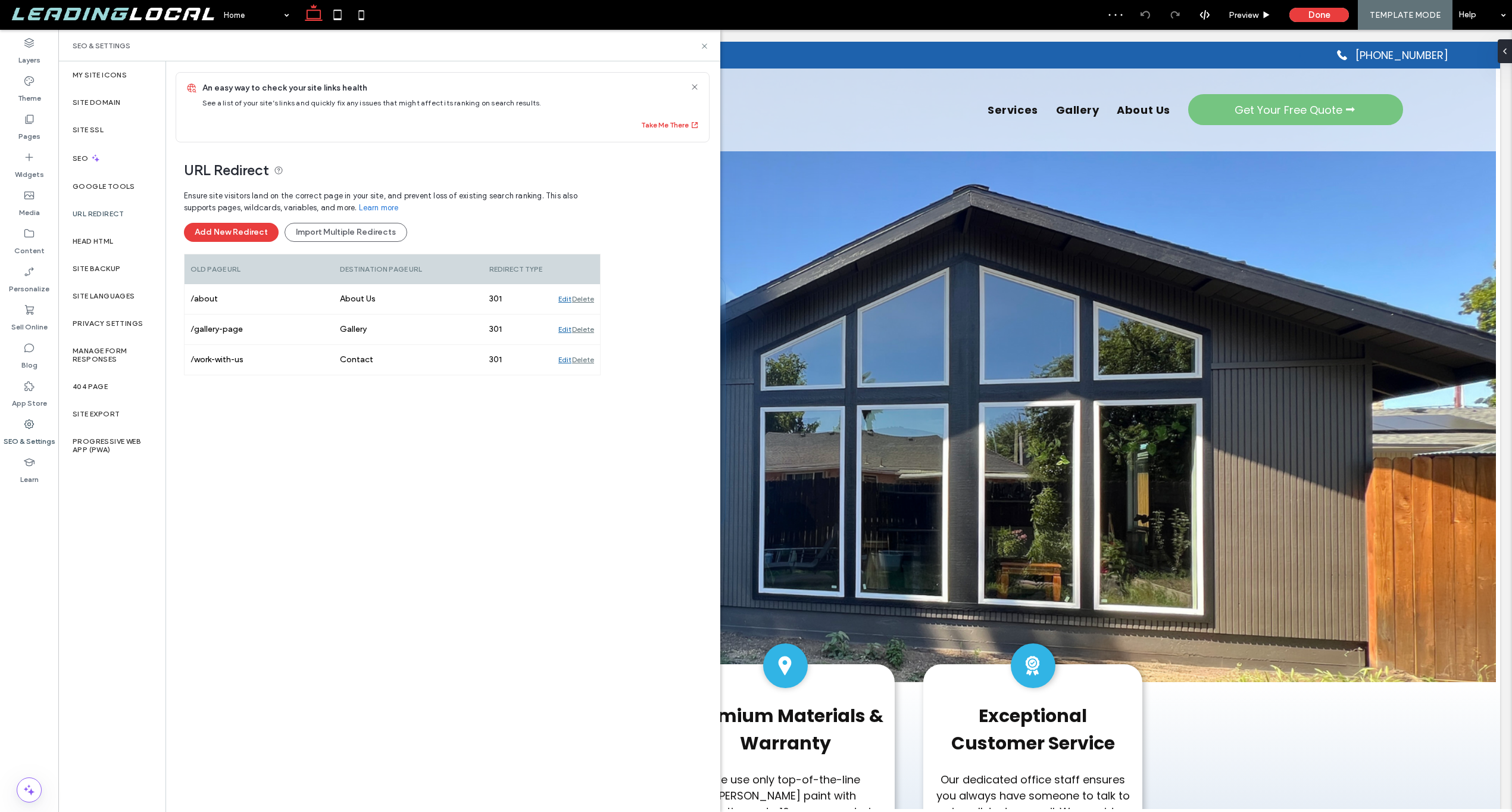
click at [583, 299] on div "Delete" at bounding box center [583, 299] width 22 height 30
click at [583, 299] on div at bounding box center [576, 299] width 47 height 30
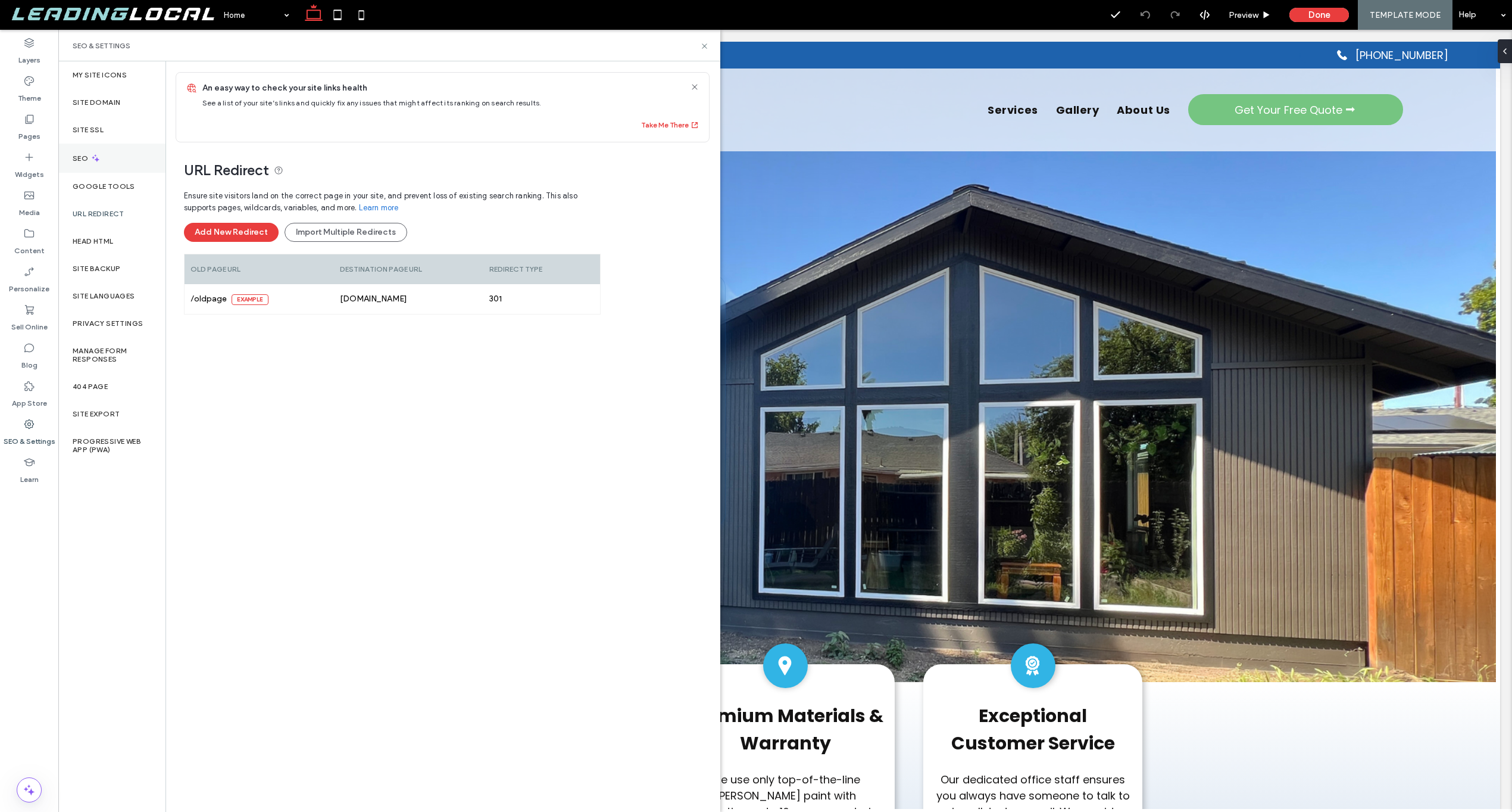
click at [105, 158] on div "SEO" at bounding box center [111, 158] width 107 height 29
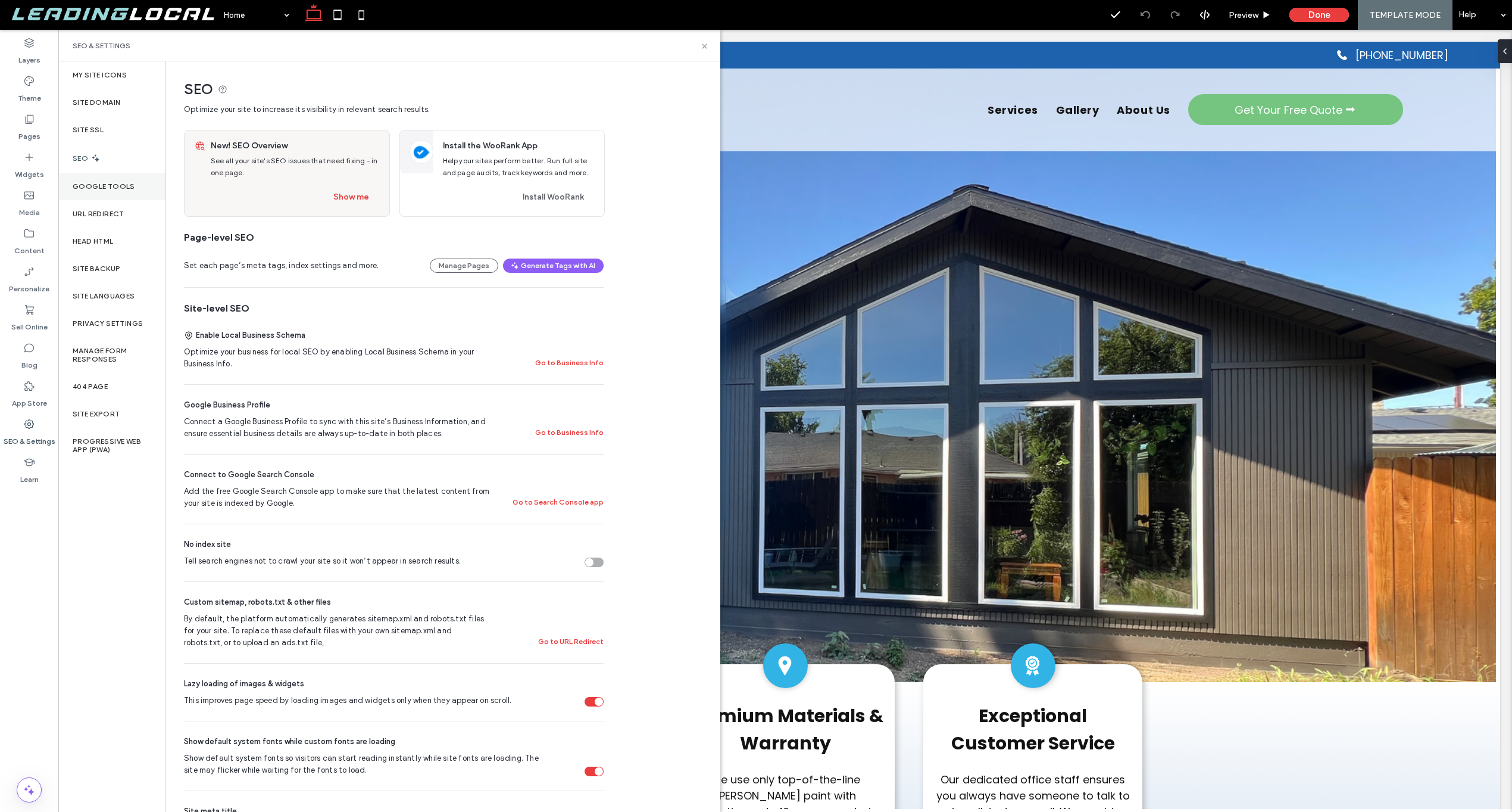
click at [95, 181] on div "Google Tools" at bounding box center [111, 186] width 107 height 27
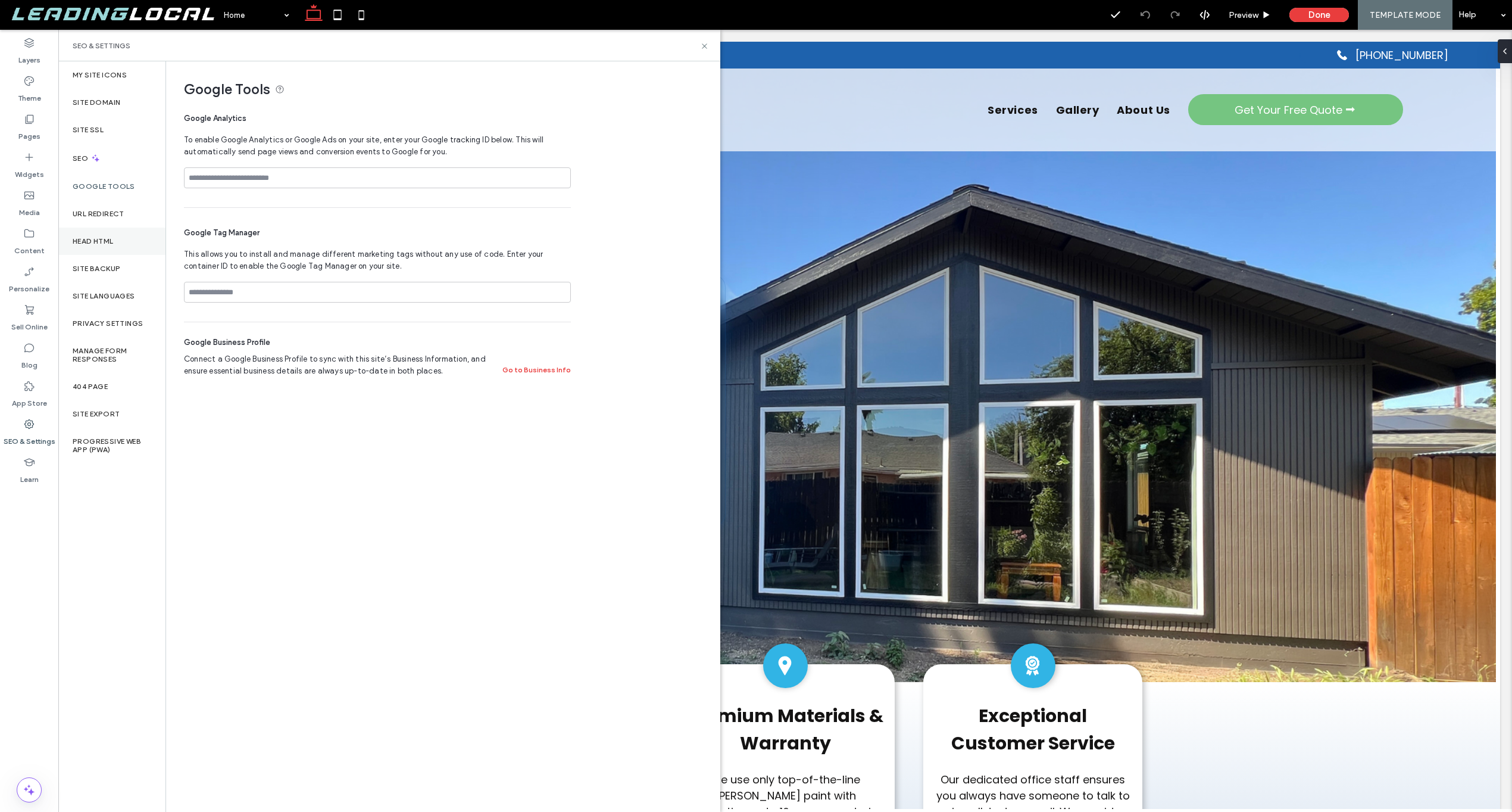
click at [96, 239] on label "Head HTML" at bounding box center [92, 241] width 41 height 8
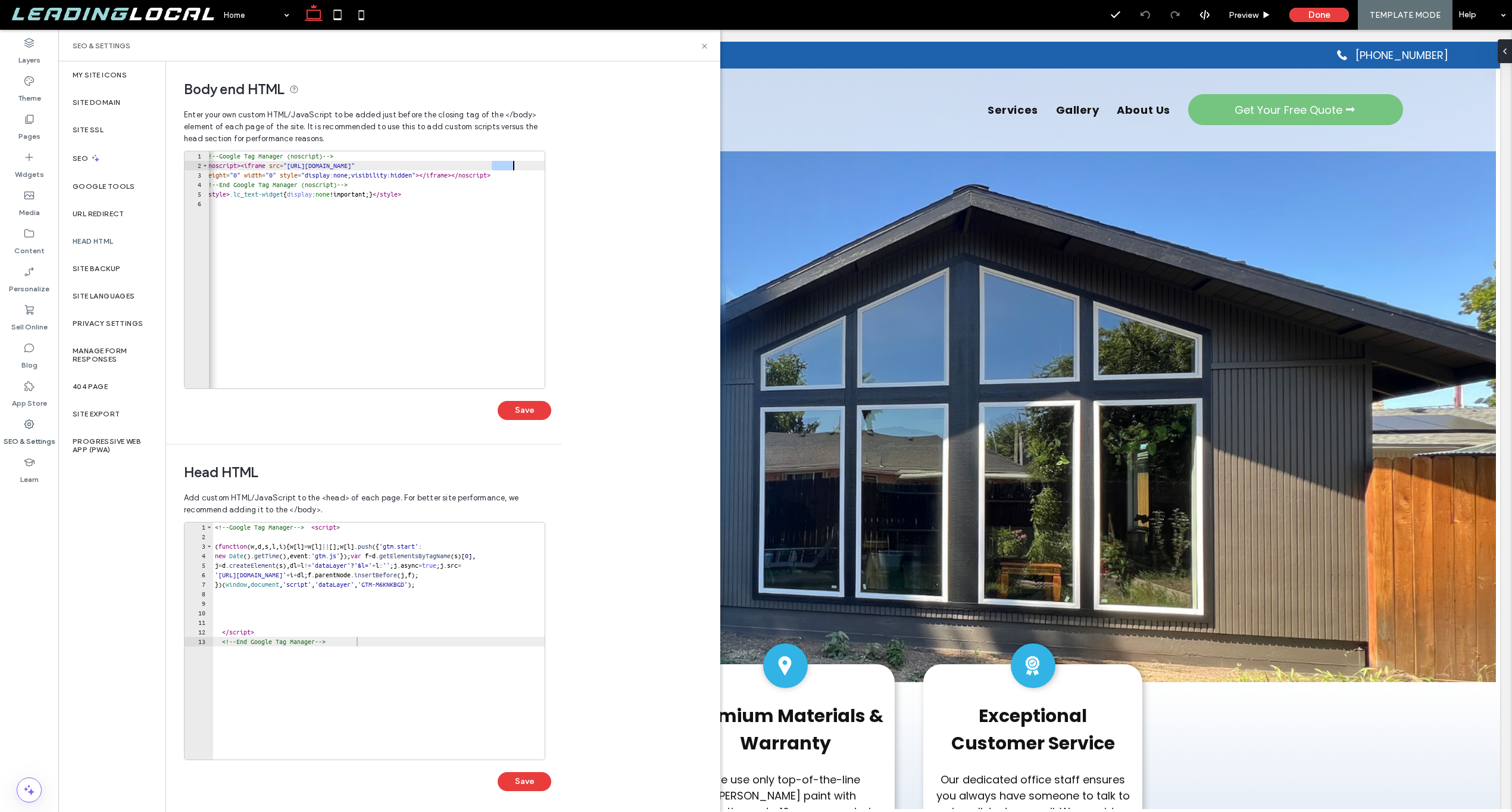
scroll to position [0, 12]
drag, startPoint x: 490, startPoint y: 163, endPoint x: 539, endPoint y: 164, distance: 49.0
click at [539, 164] on div "<!-- Google Tag Manager (noscript) --> < noscript > < iframe src = "https://www…" at bounding box center [371, 274] width 348 height 247
type textarea "**********"
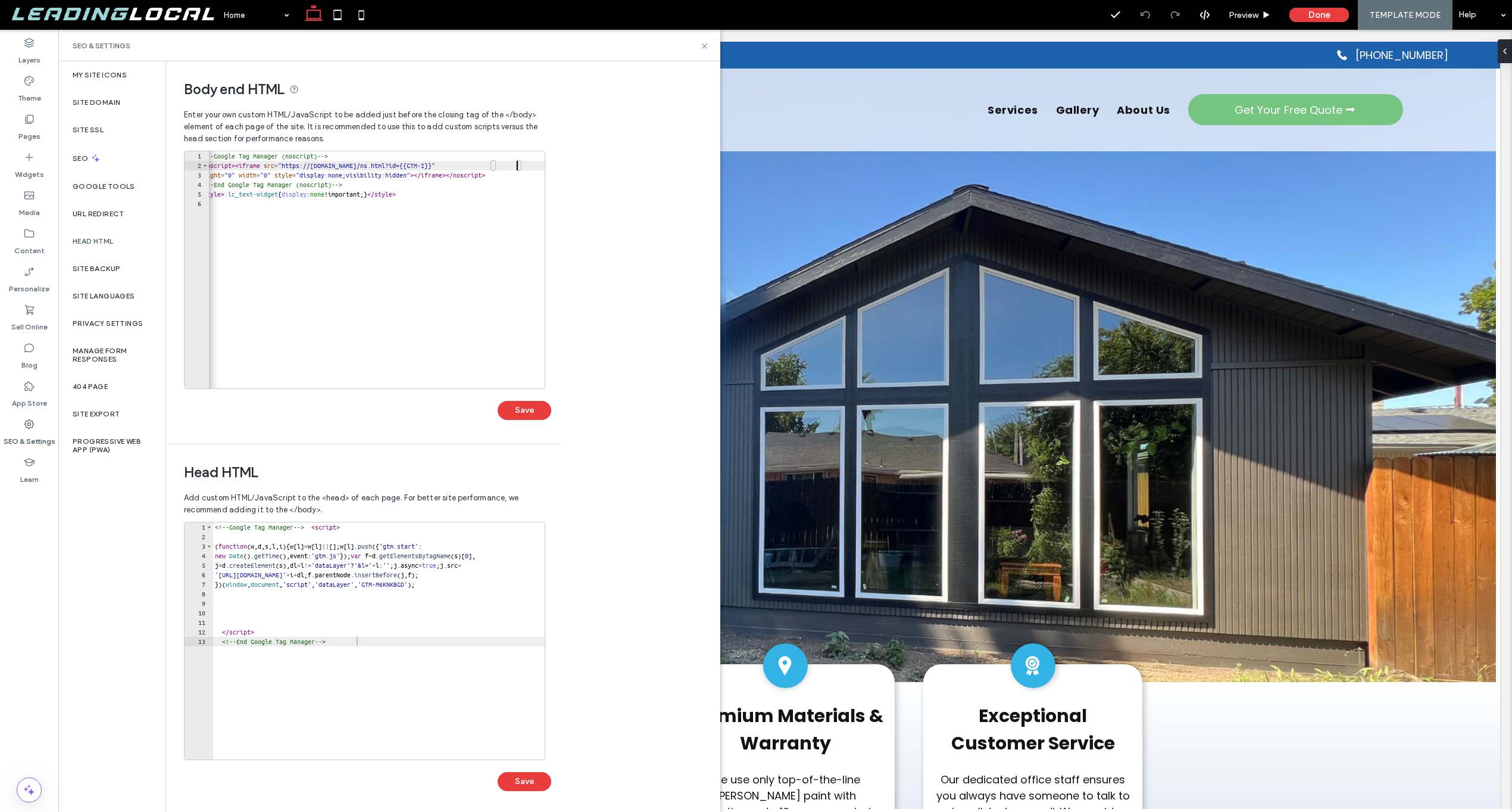
scroll to position [0, 27]
click at [512, 201] on div "<!-- Google Tag Manager (noscript) --> < noscript > < iframe src = "https://www…" at bounding box center [371, 274] width 348 height 247
click at [513, 409] on button "Save" at bounding box center [524, 410] width 53 height 19
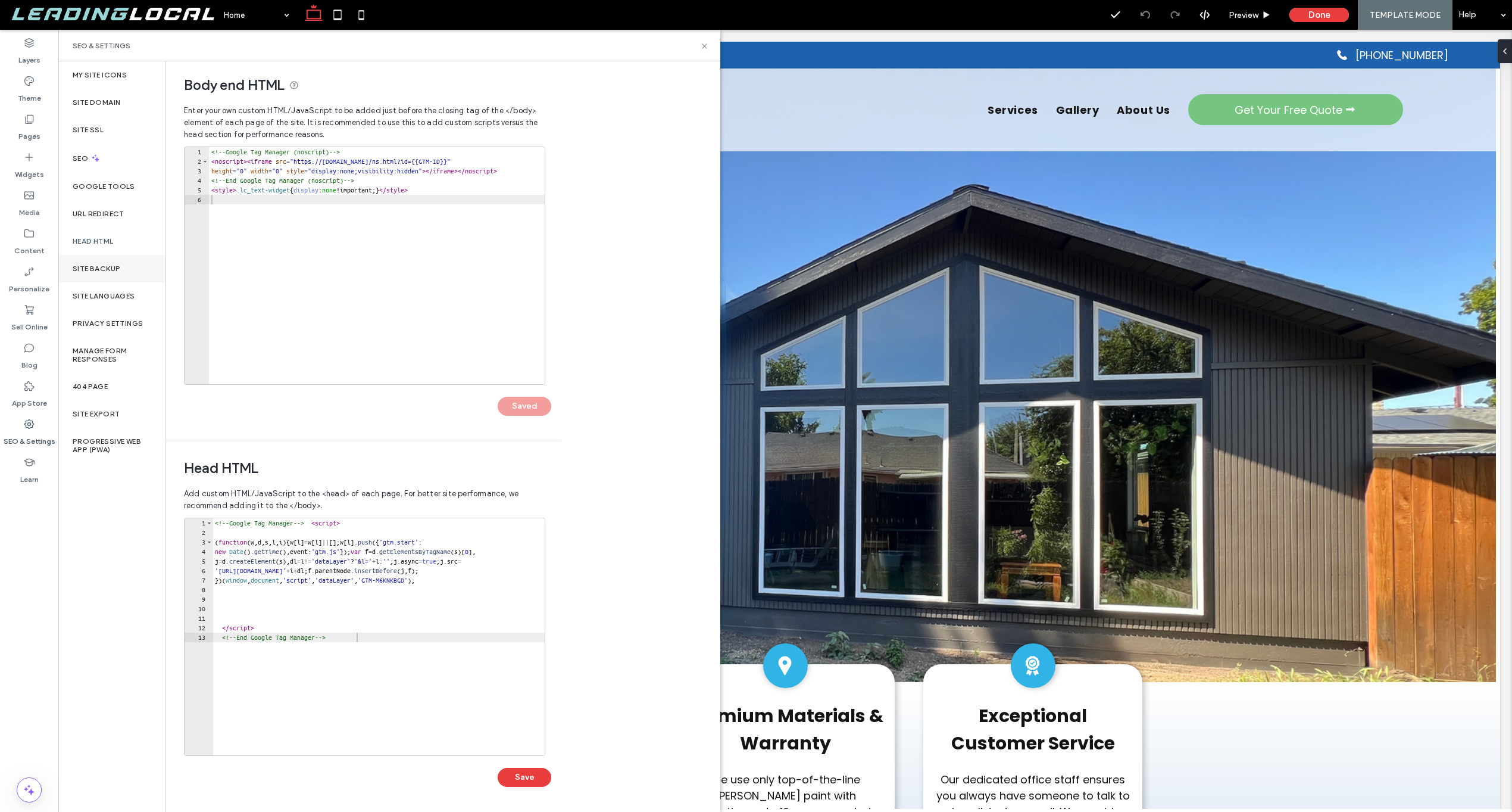
click at [93, 265] on label "Site Backup" at bounding box center [96, 268] width 47 height 8
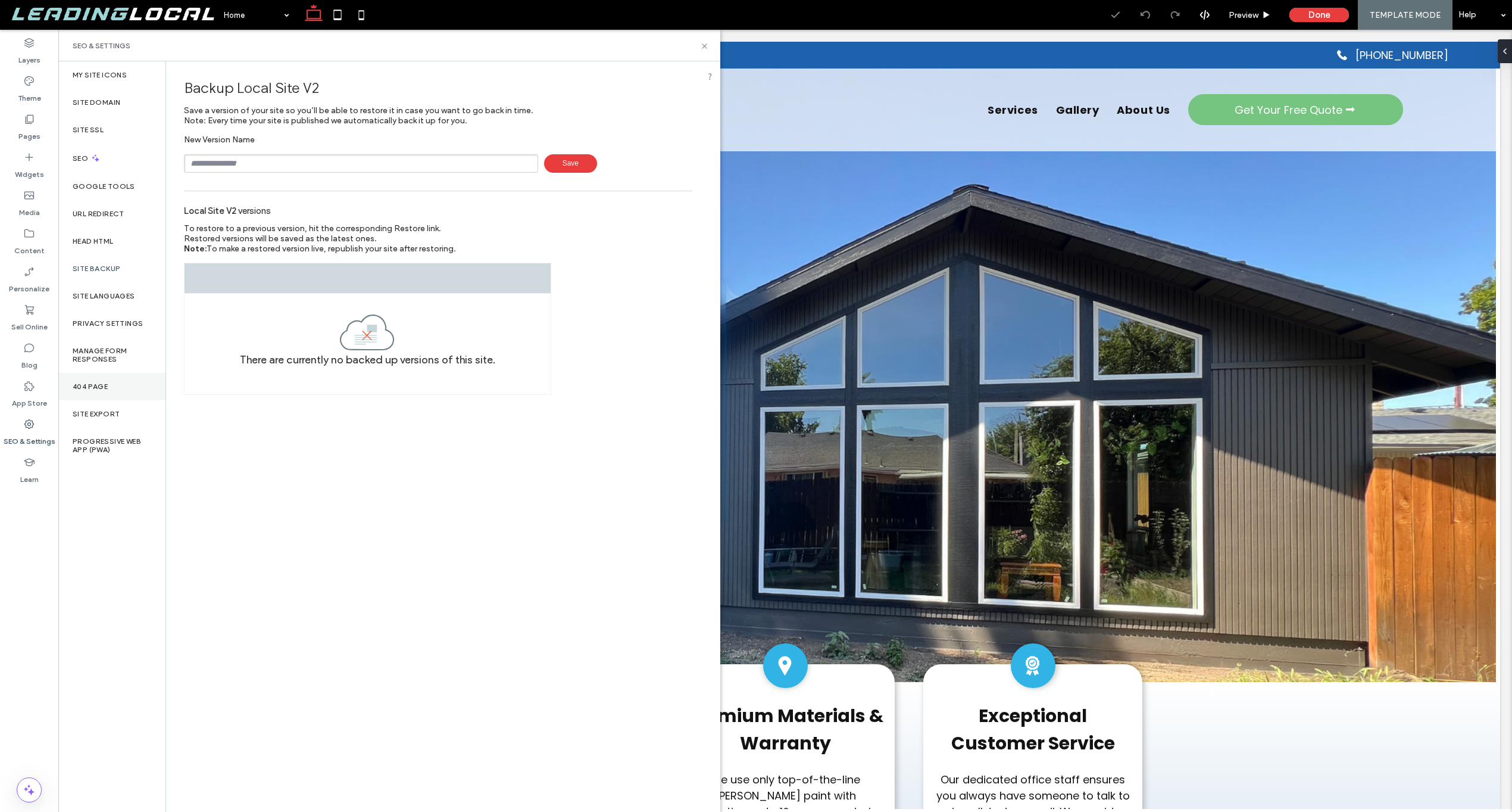
click at [133, 386] on div "404 Page" at bounding box center [111, 386] width 107 height 27
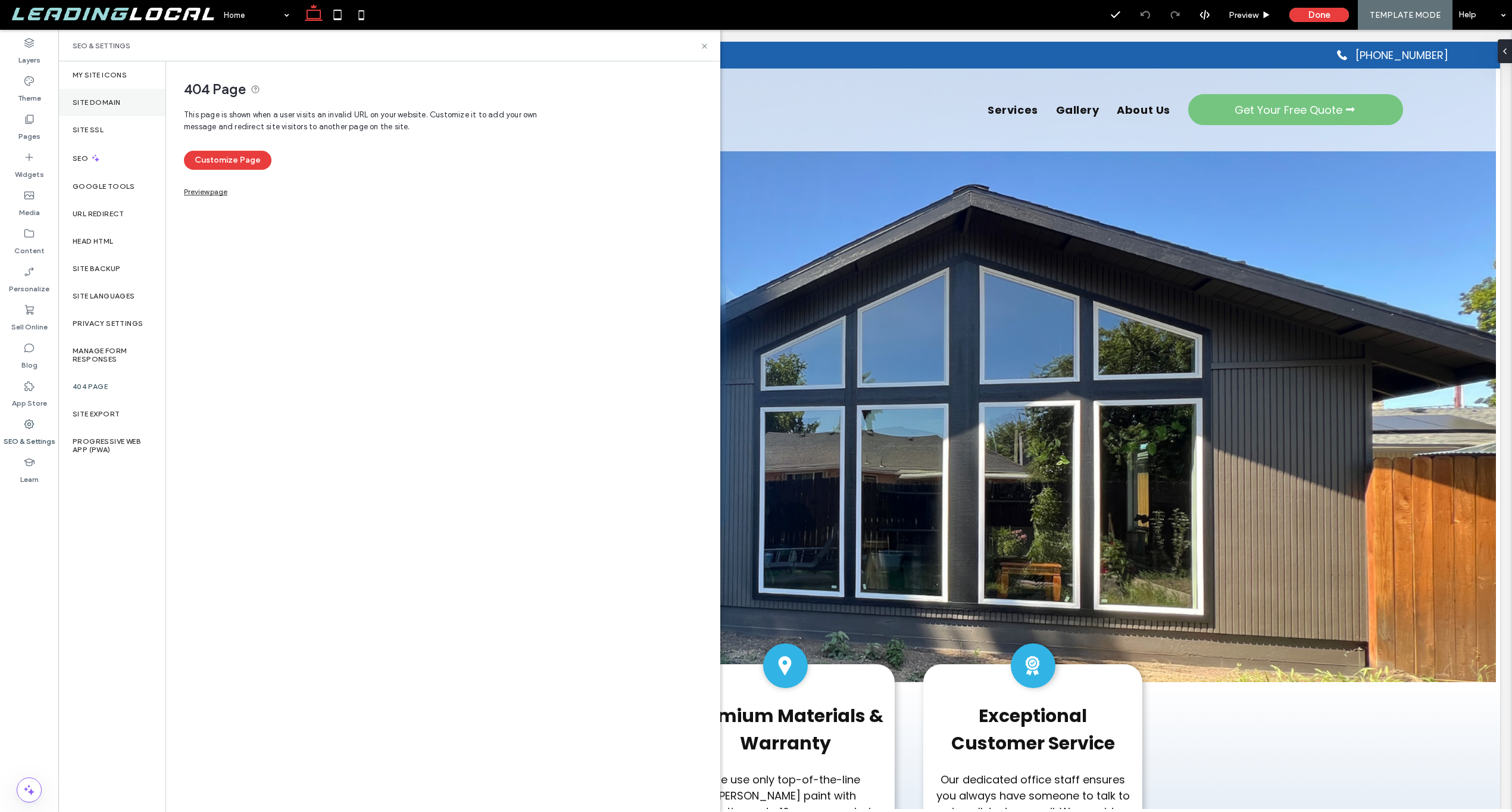
click at [113, 101] on label "Site Domain" at bounding box center [96, 102] width 47 height 8
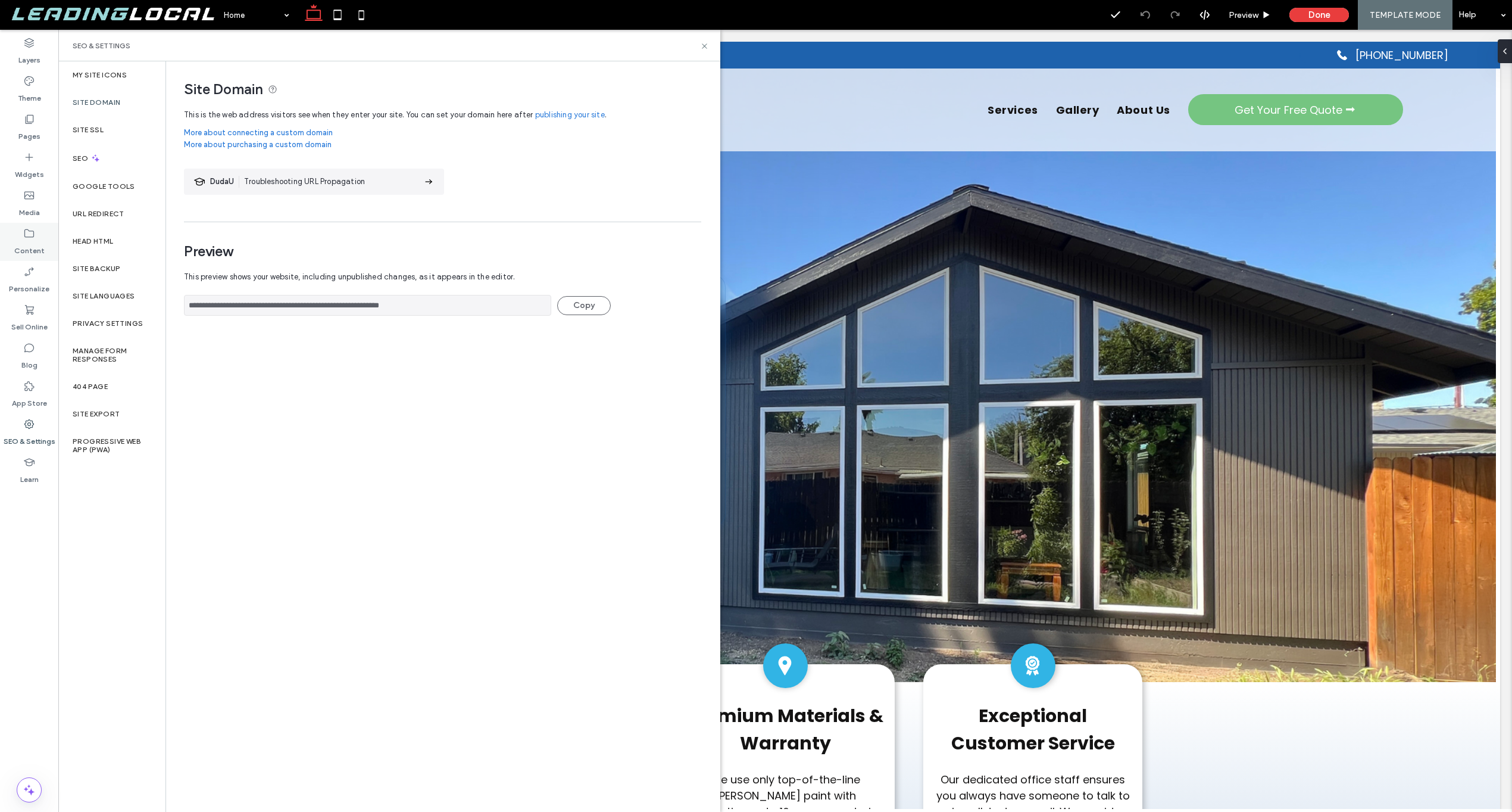
click at [32, 240] on label "Content" at bounding box center [29, 248] width 31 height 17
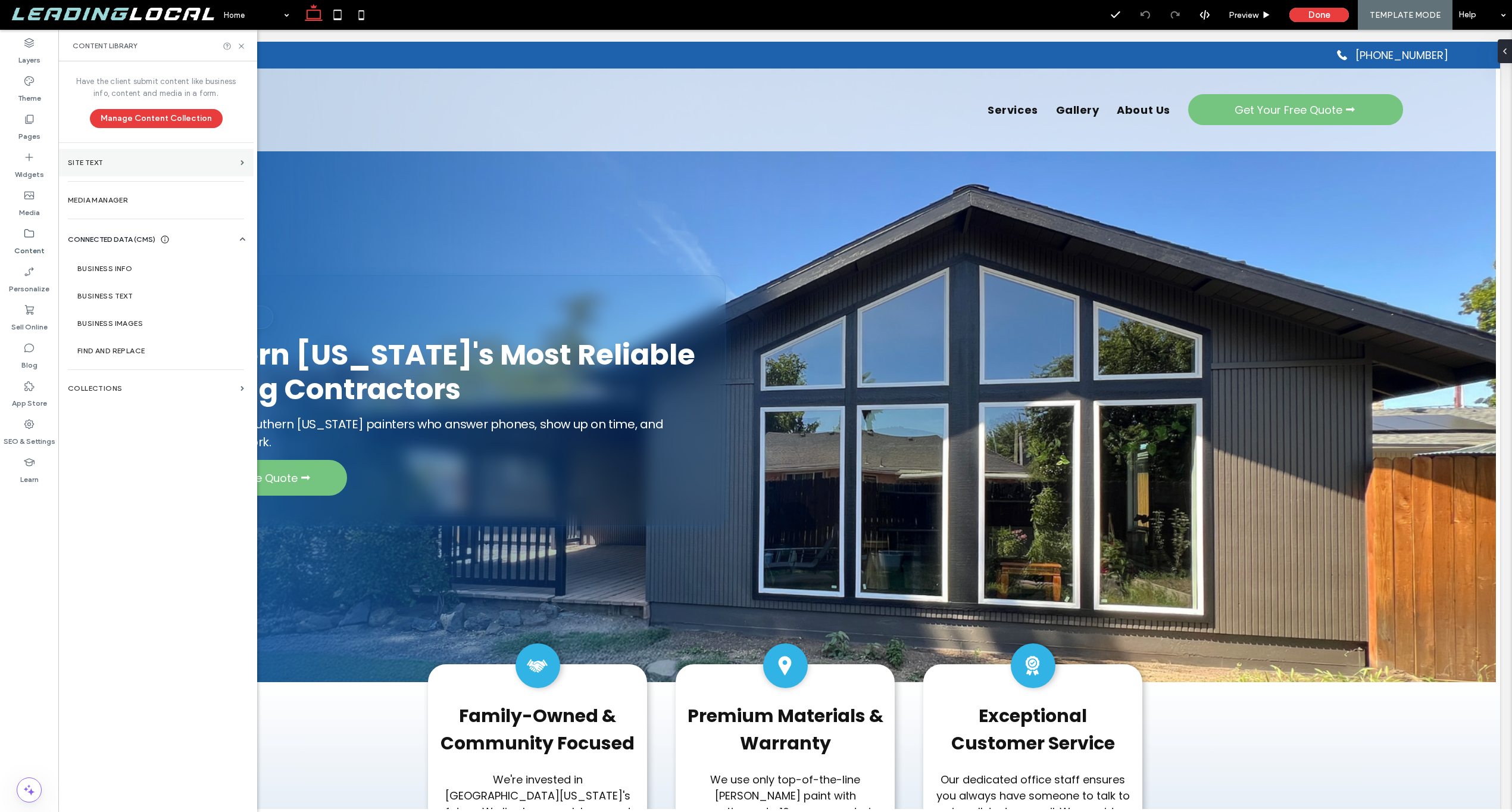
click at [119, 163] on label "Site Text" at bounding box center [152, 163] width 168 height 8
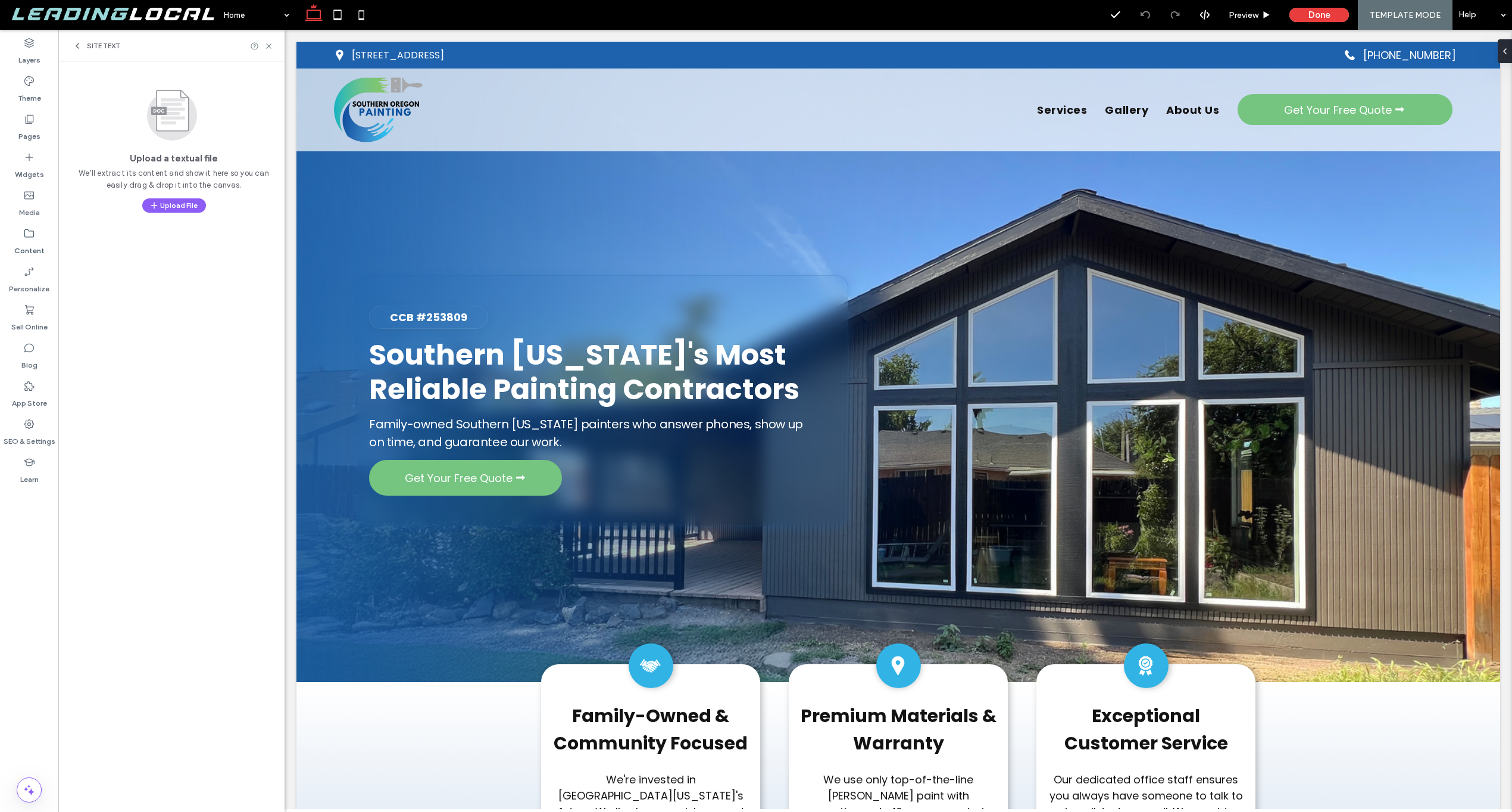
click at [75, 42] on icon at bounding box center [76, 45] width 9 height 9
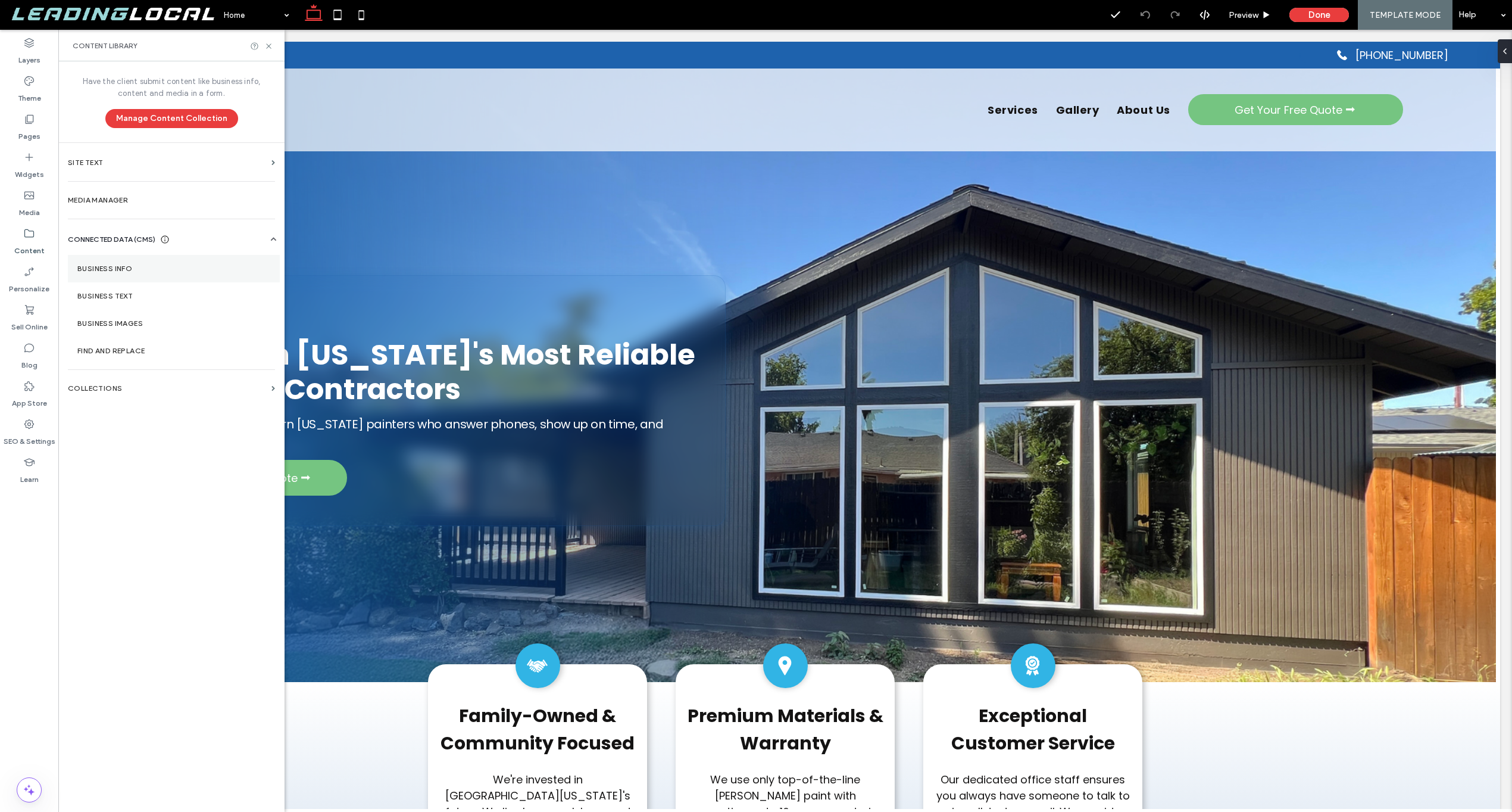
click at [150, 268] on label "Business Info" at bounding box center [174, 268] width 193 height 8
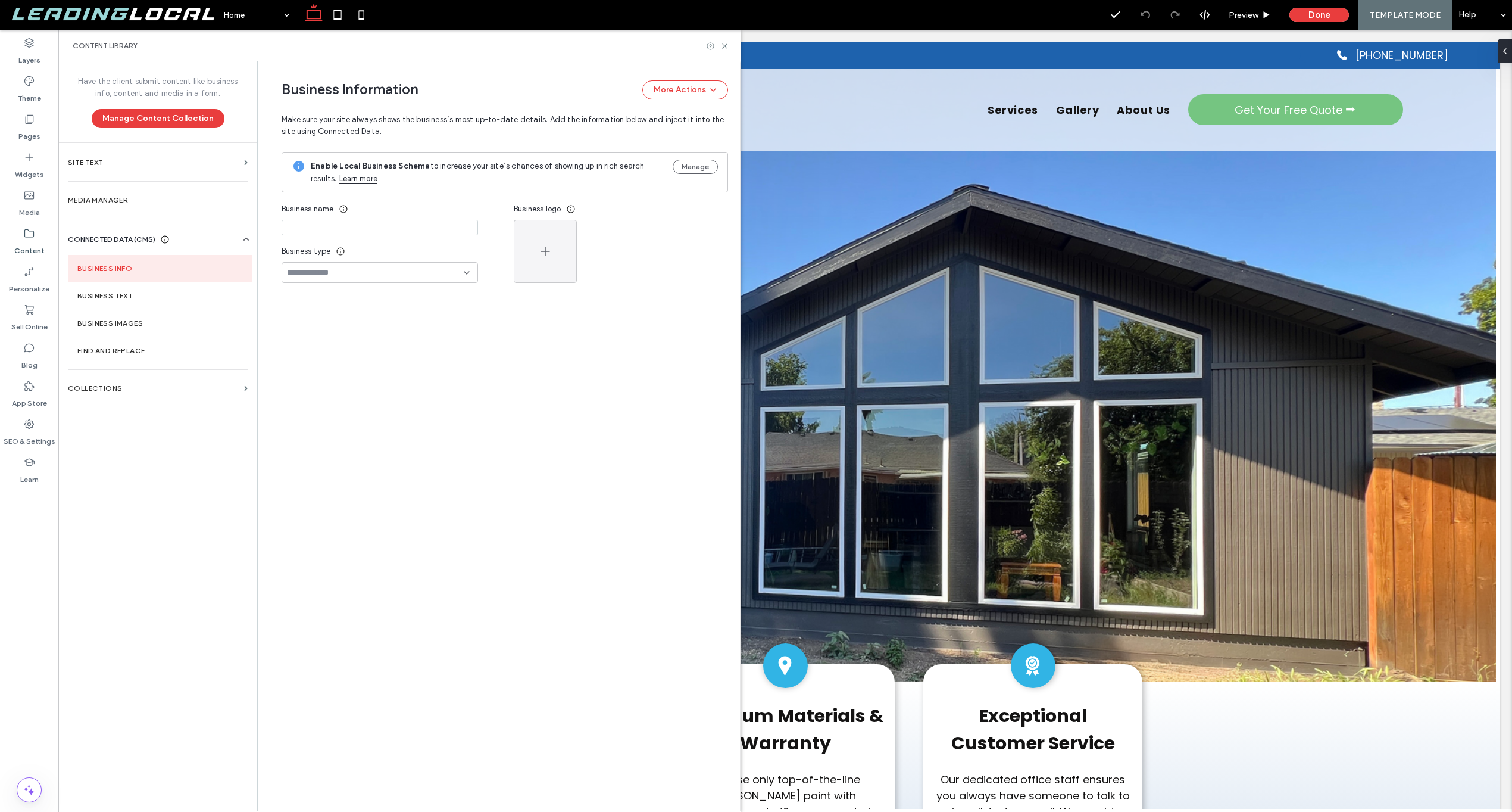
type input "**********"
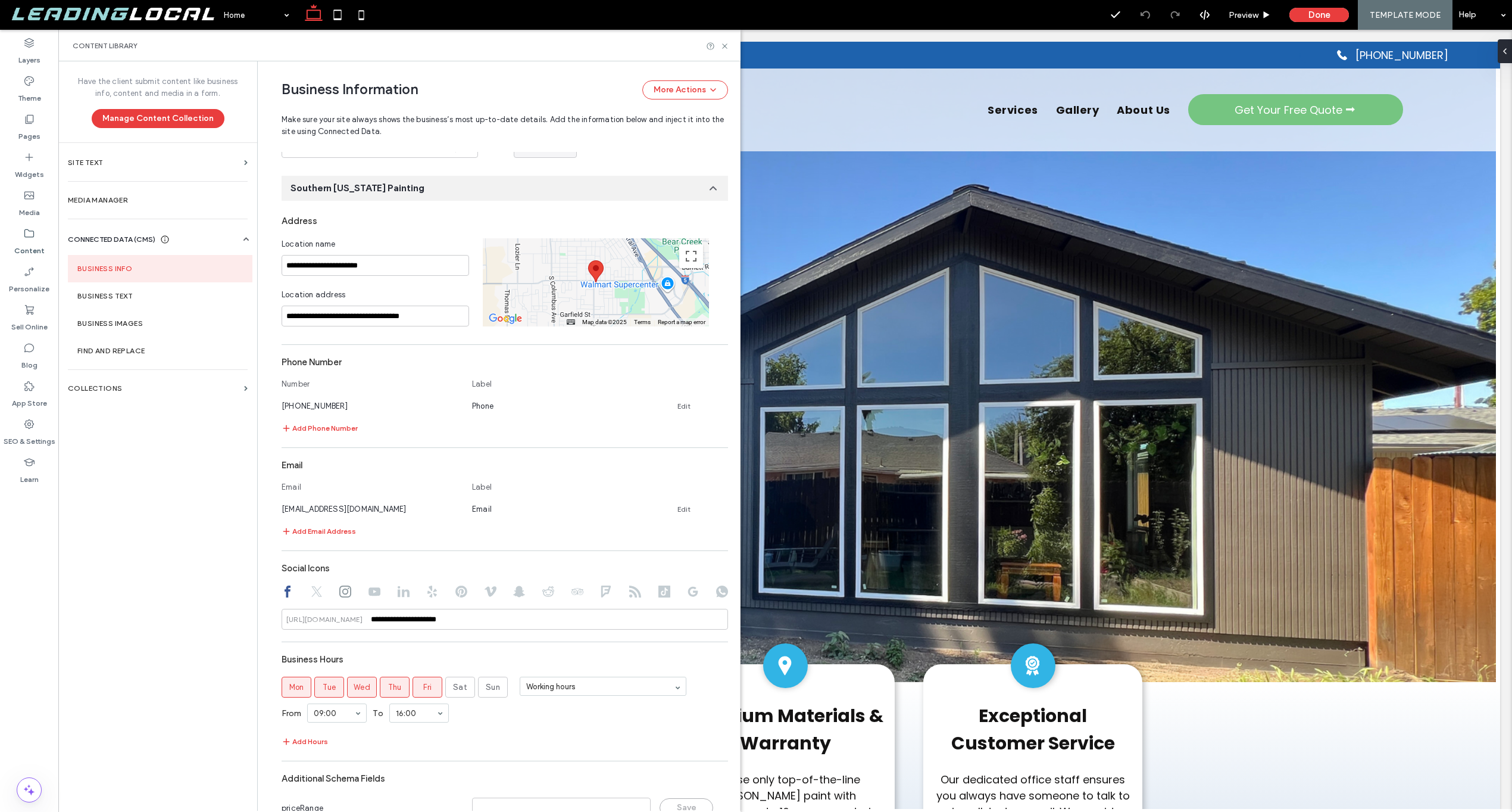
scroll to position [294, 0]
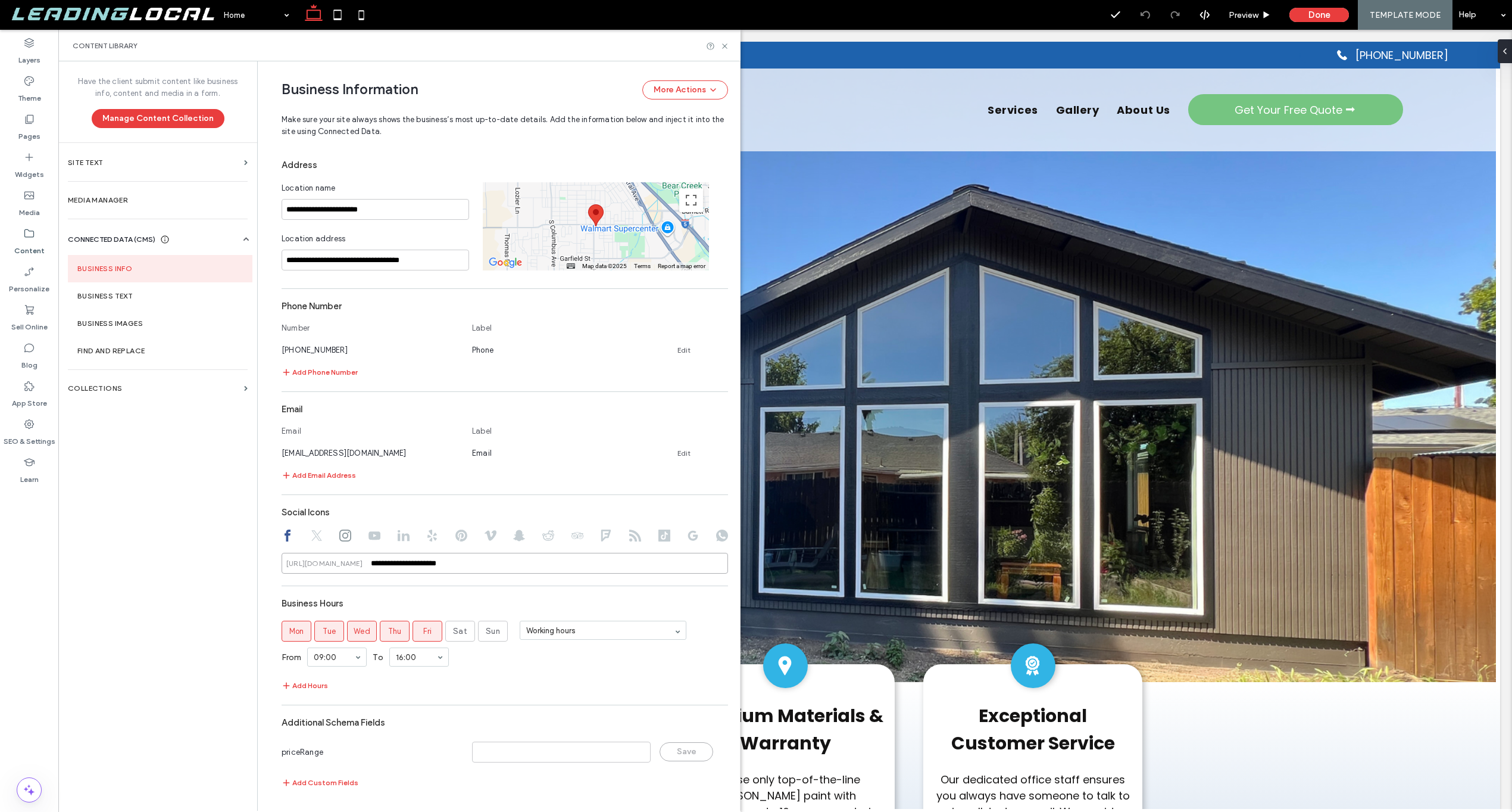
click at [410, 560] on input "**********" at bounding box center [504, 563] width 446 height 21
click at [373, 583] on div "**********" at bounding box center [504, 475] width 446 height 642
click at [346, 535] on div at bounding box center [504, 536] width 446 height 14
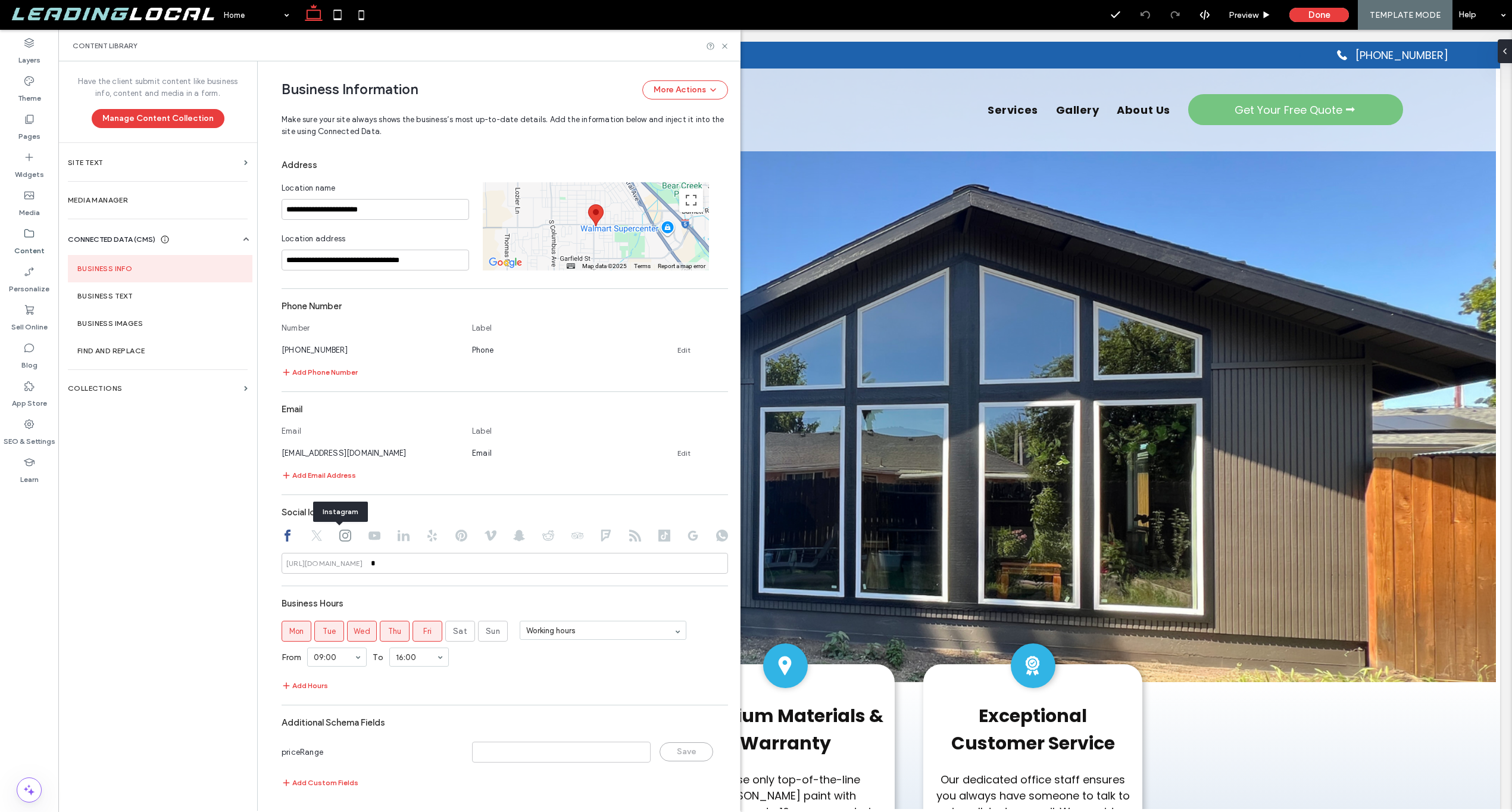
click at [346, 535] on use at bounding box center [345, 535] width 12 height 12
click at [459, 567] on input "**********" at bounding box center [504, 563] width 446 height 21
type input "*"
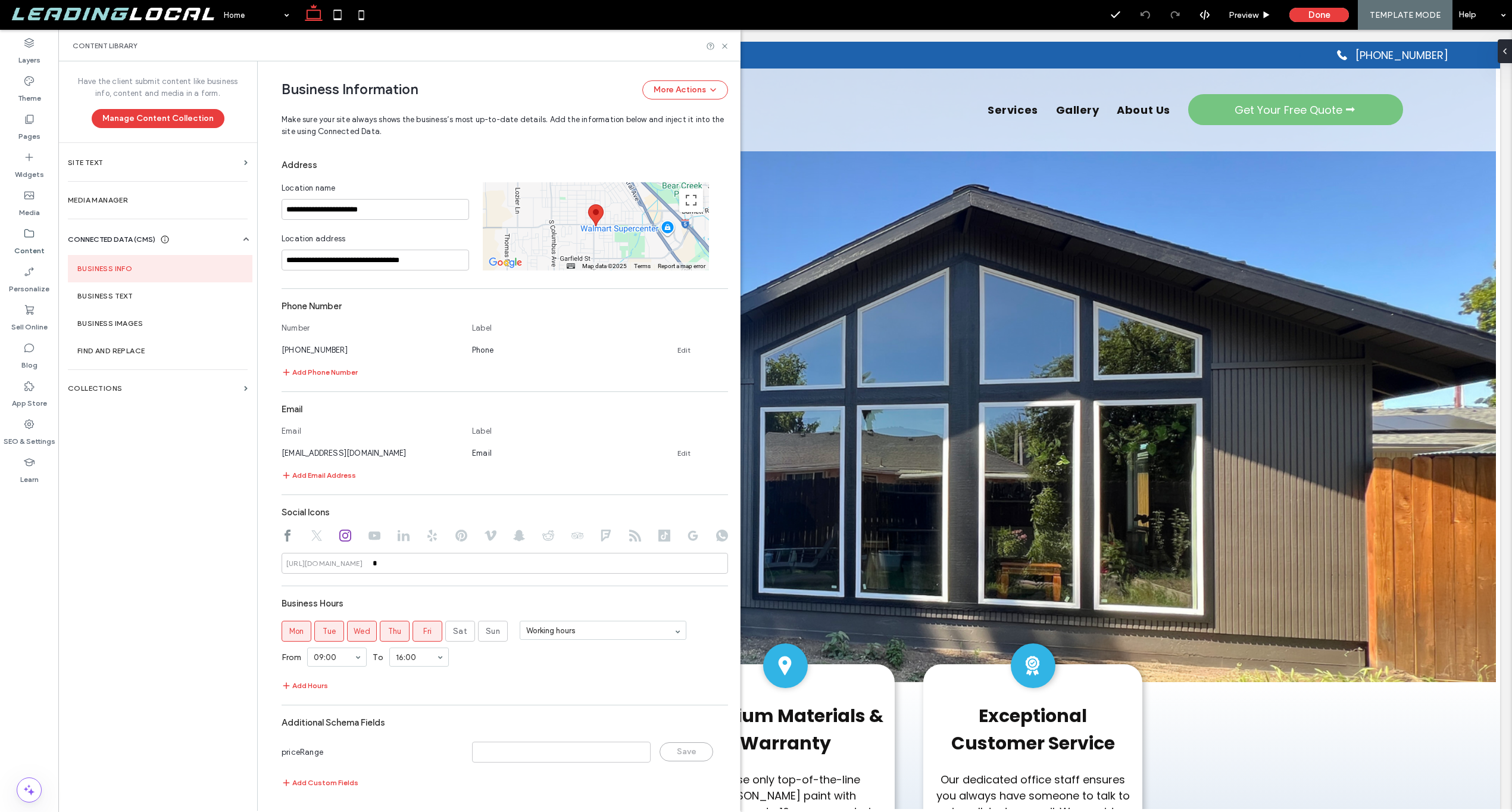
click at [680, 539] on div at bounding box center [504, 536] width 446 height 14
click at [689, 535] on icon at bounding box center [693, 535] width 12 height 12
click at [580, 561] on input at bounding box center [504, 563] width 446 height 21
click at [554, 564] on input "*" at bounding box center [504, 563] width 446 height 21
type input "*"
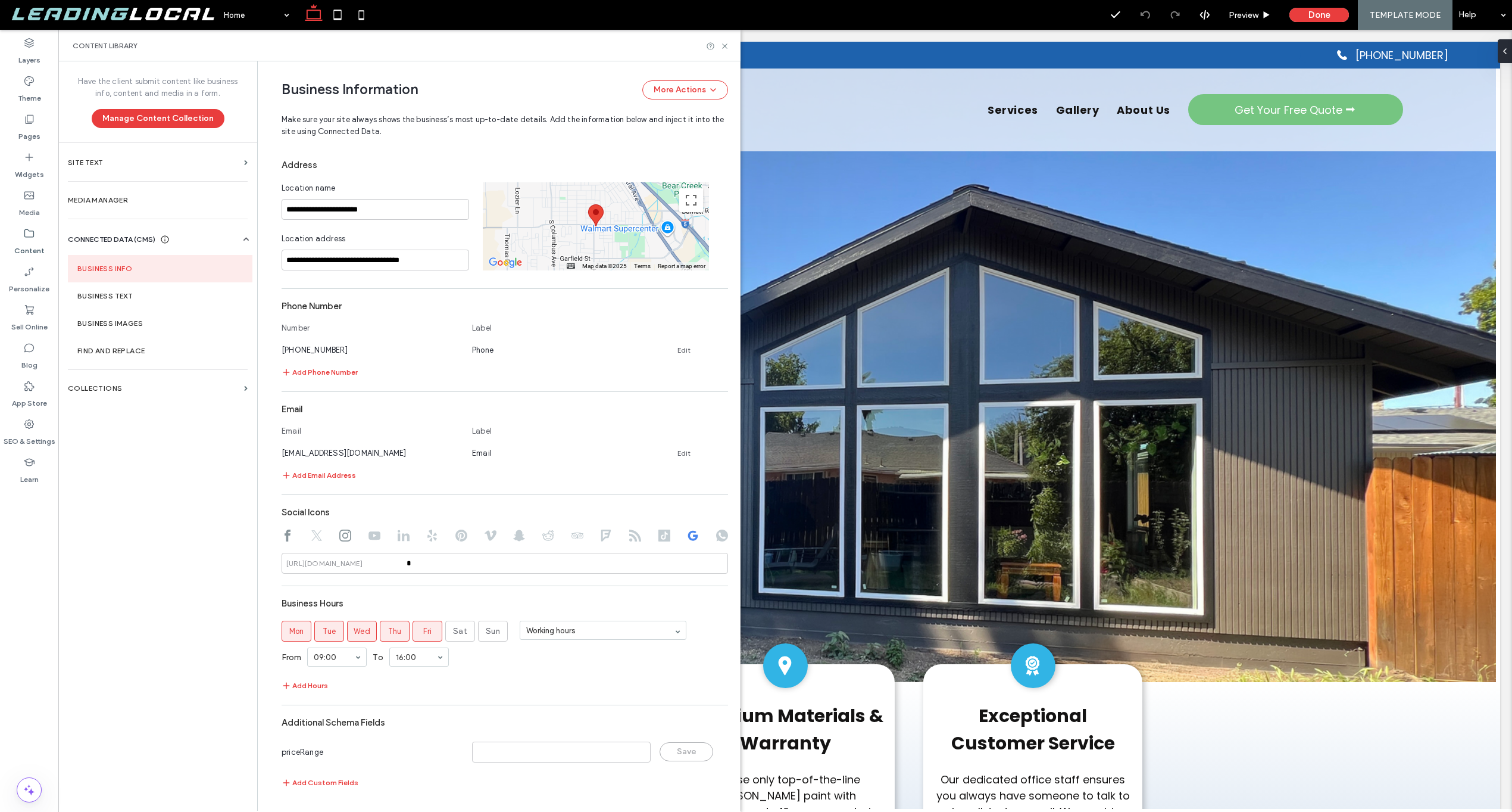
click at [535, 579] on div "**********" at bounding box center [504, 475] width 446 height 642
click at [487, 585] on div "**********" at bounding box center [504, 475] width 446 height 642
click at [100, 295] on label "Business Text" at bounding box center [160, 296] width 165 height 8
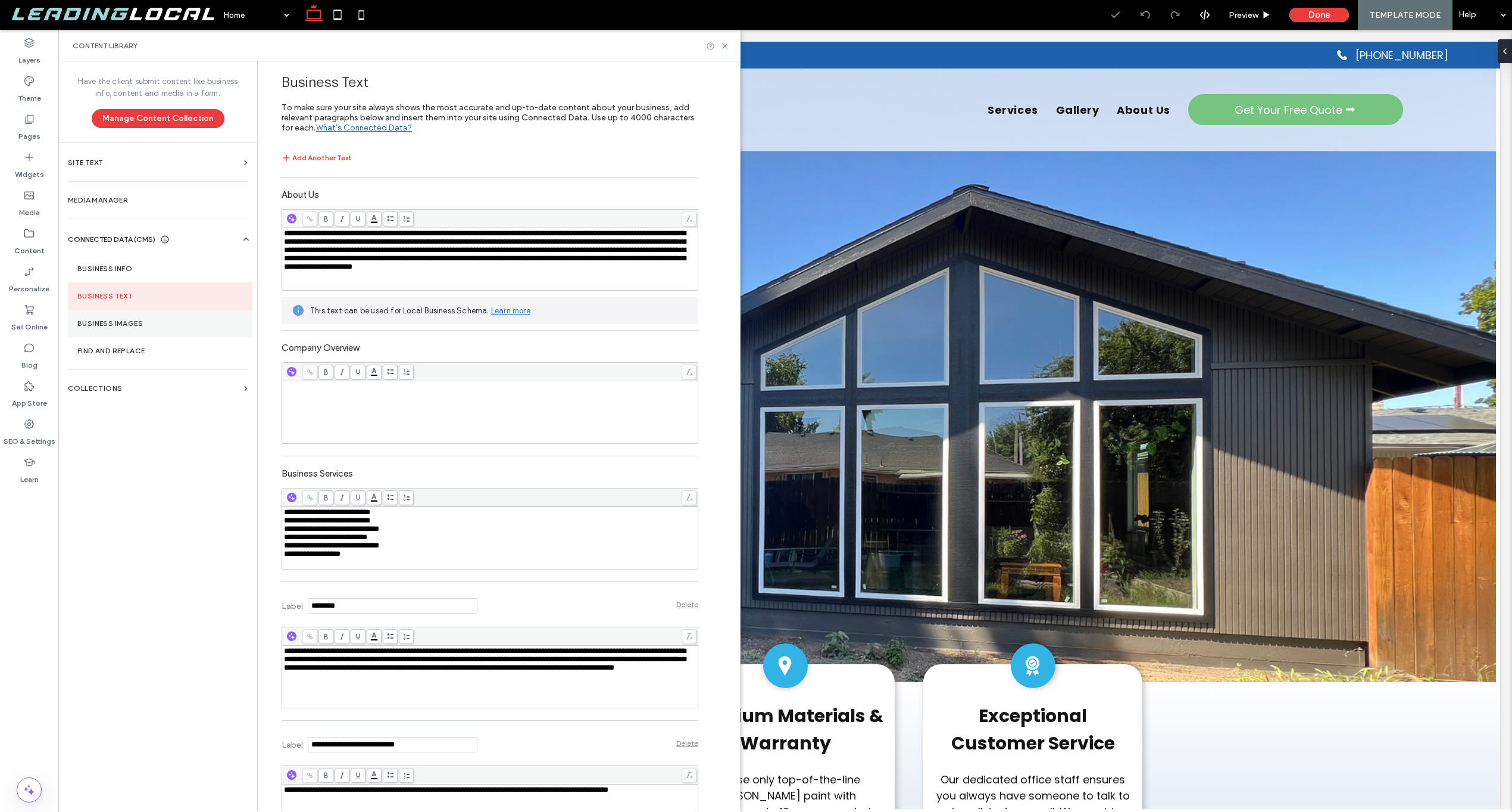
click at [144, 325] on label "Business Images" at bounding box center [160, 323] width 165 height 8
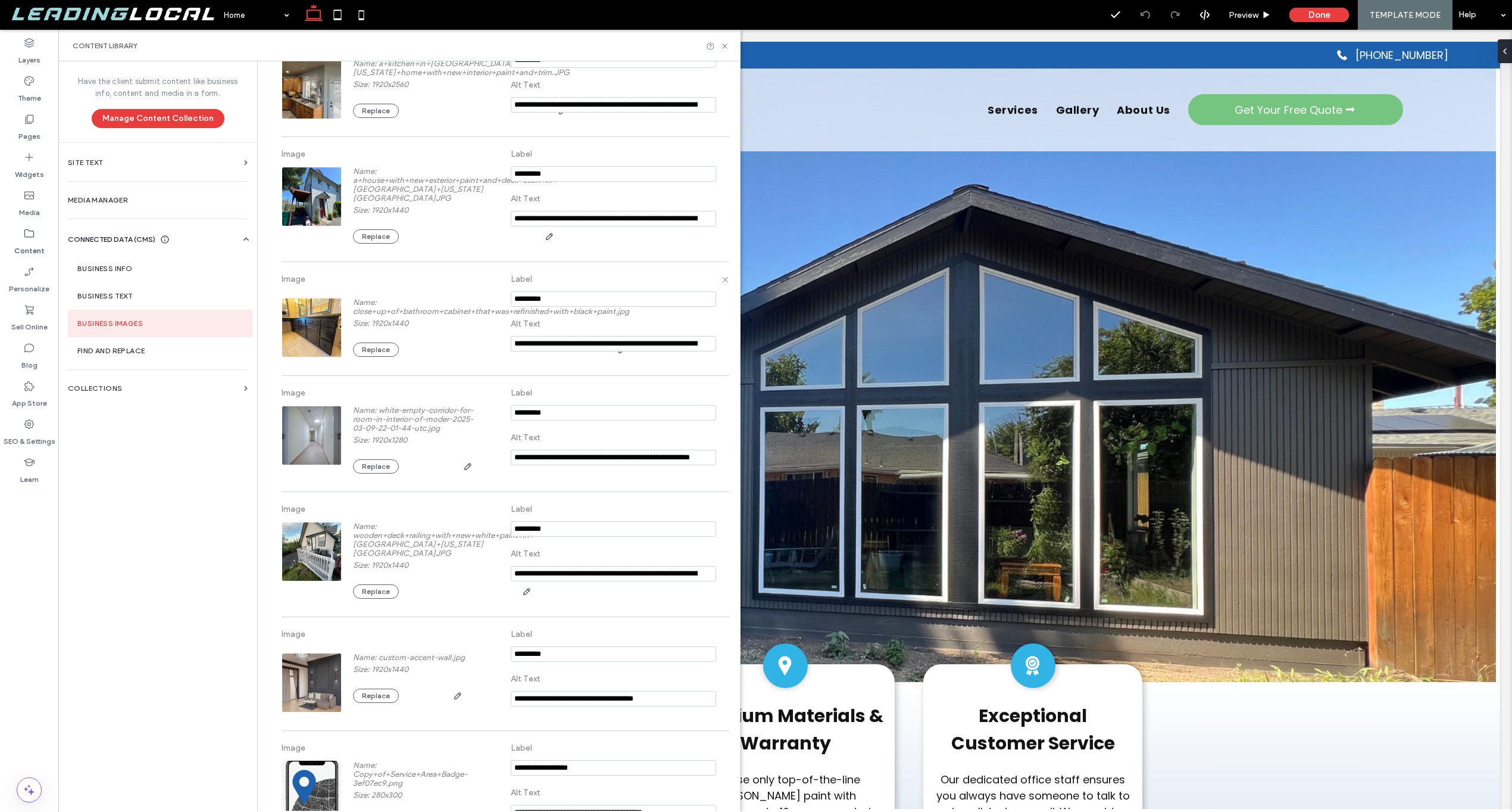
scroll to position [1257, 0]
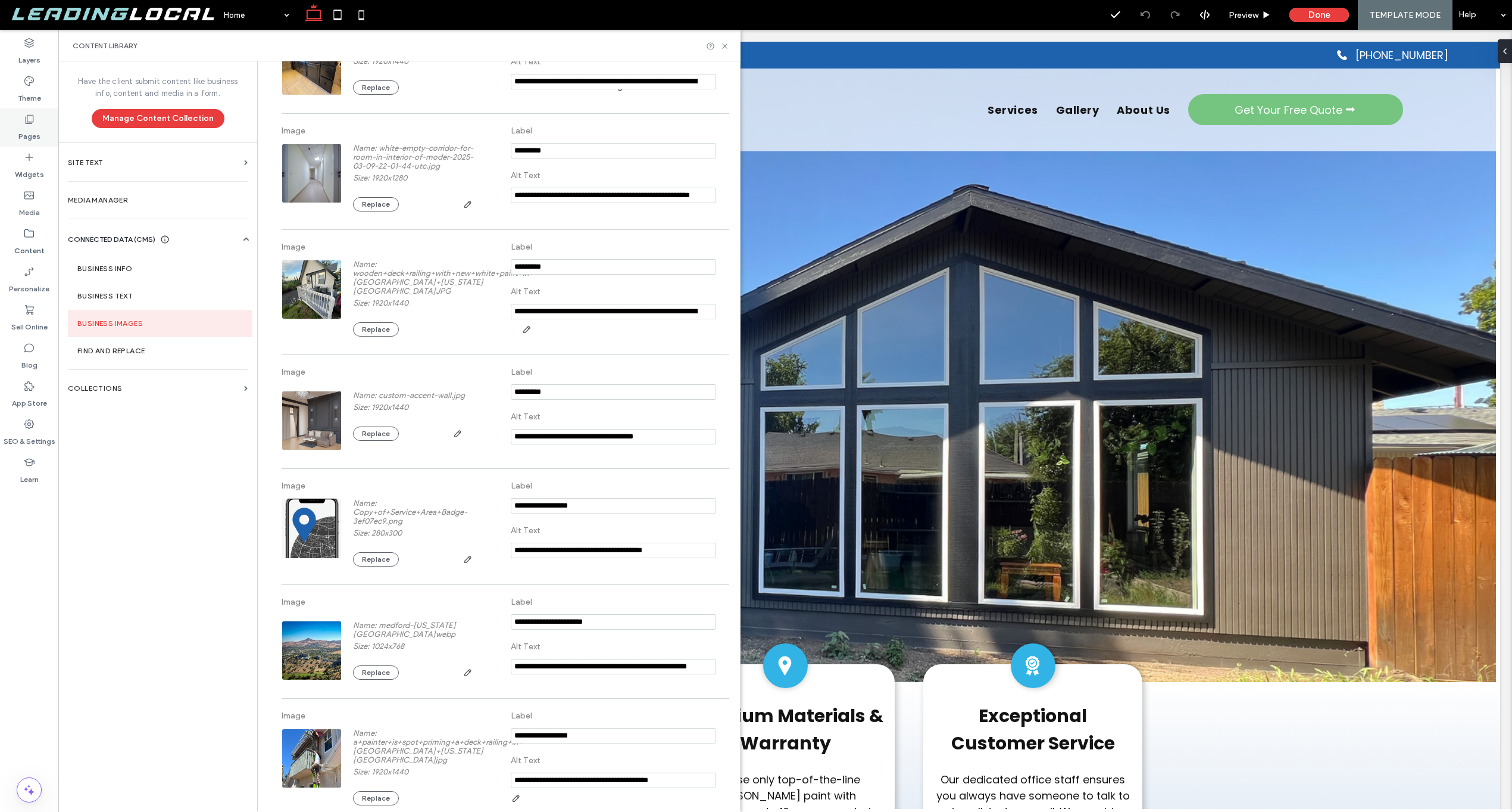
click at [36, 135] on label "Pages" at bounding box center [29, 133] width 22 height 17
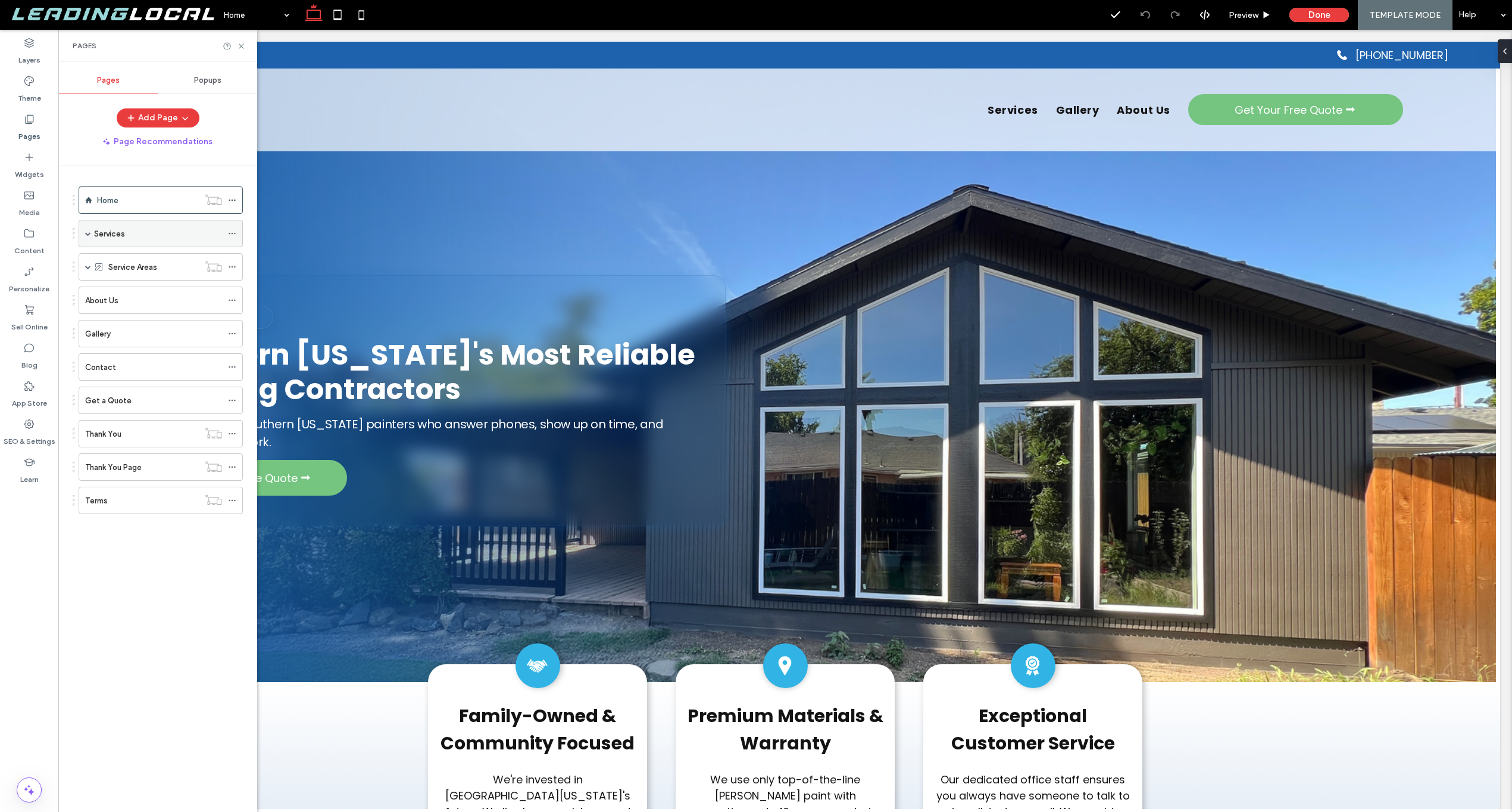
click at [105, 238] on label "Services" at bounding box center [109, 234] width 31 height 21
click at [146, 264] on div at bounding box center [756, 406] width 1512 height 812
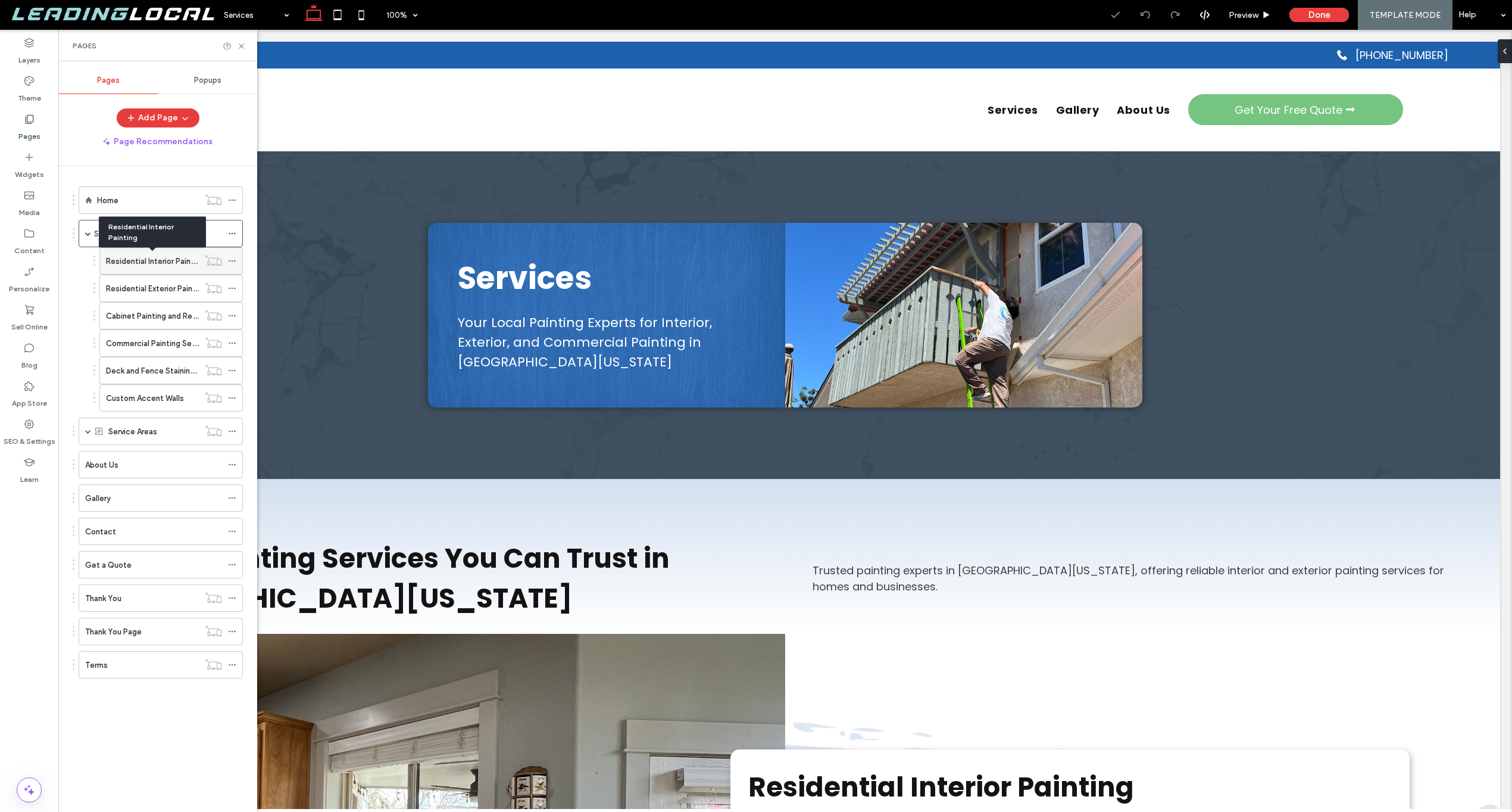
click at [140, 258] on label "Residential Interior Painting" at bounding box center [155, 261] width 99 height 21
click at [234, 261] on use at bounding box center [232, 261] width 7 height 2
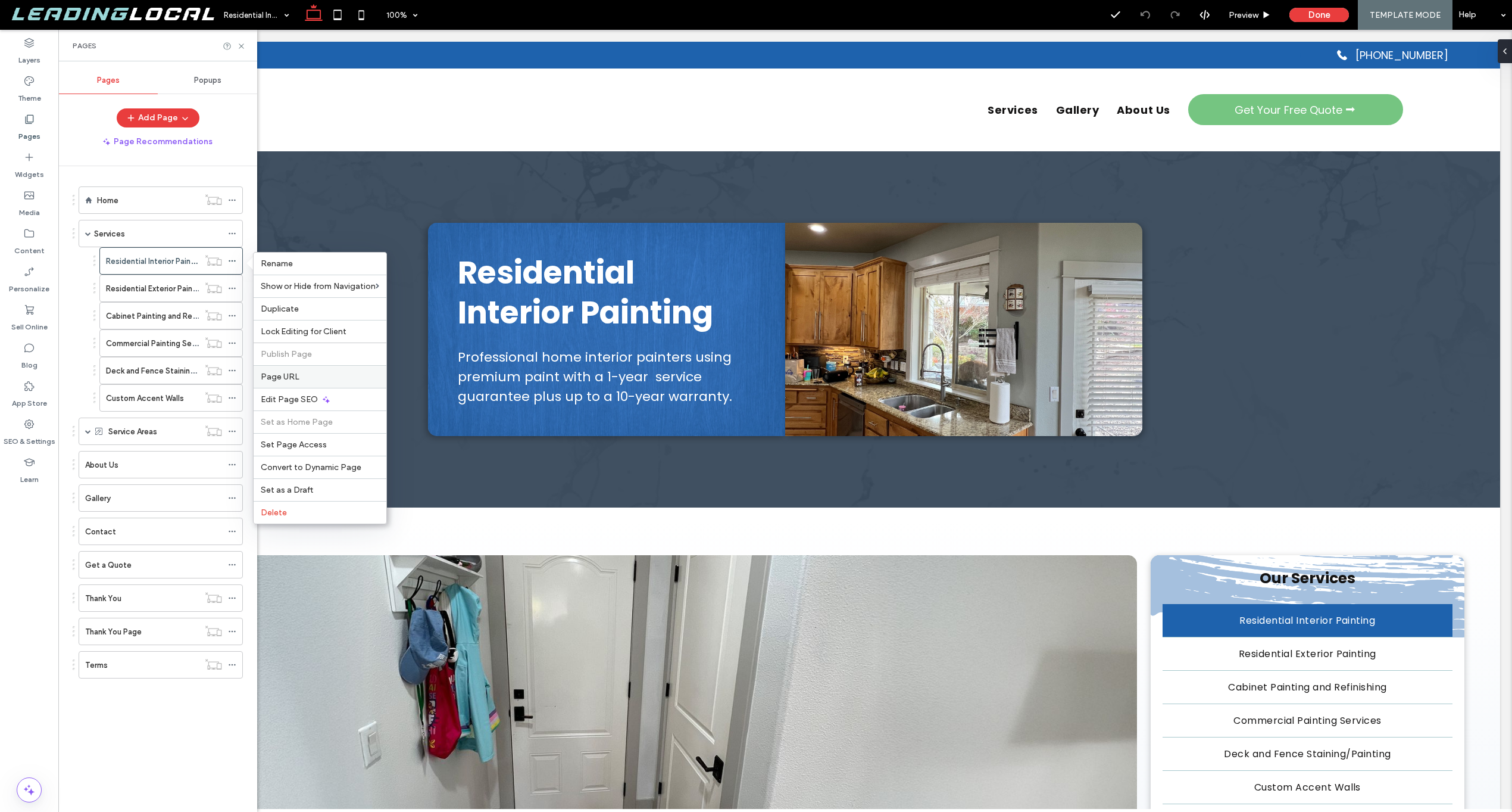
click at [304, 377] on label "Page URL" at bounding box center [320, 376] width 119 height 10
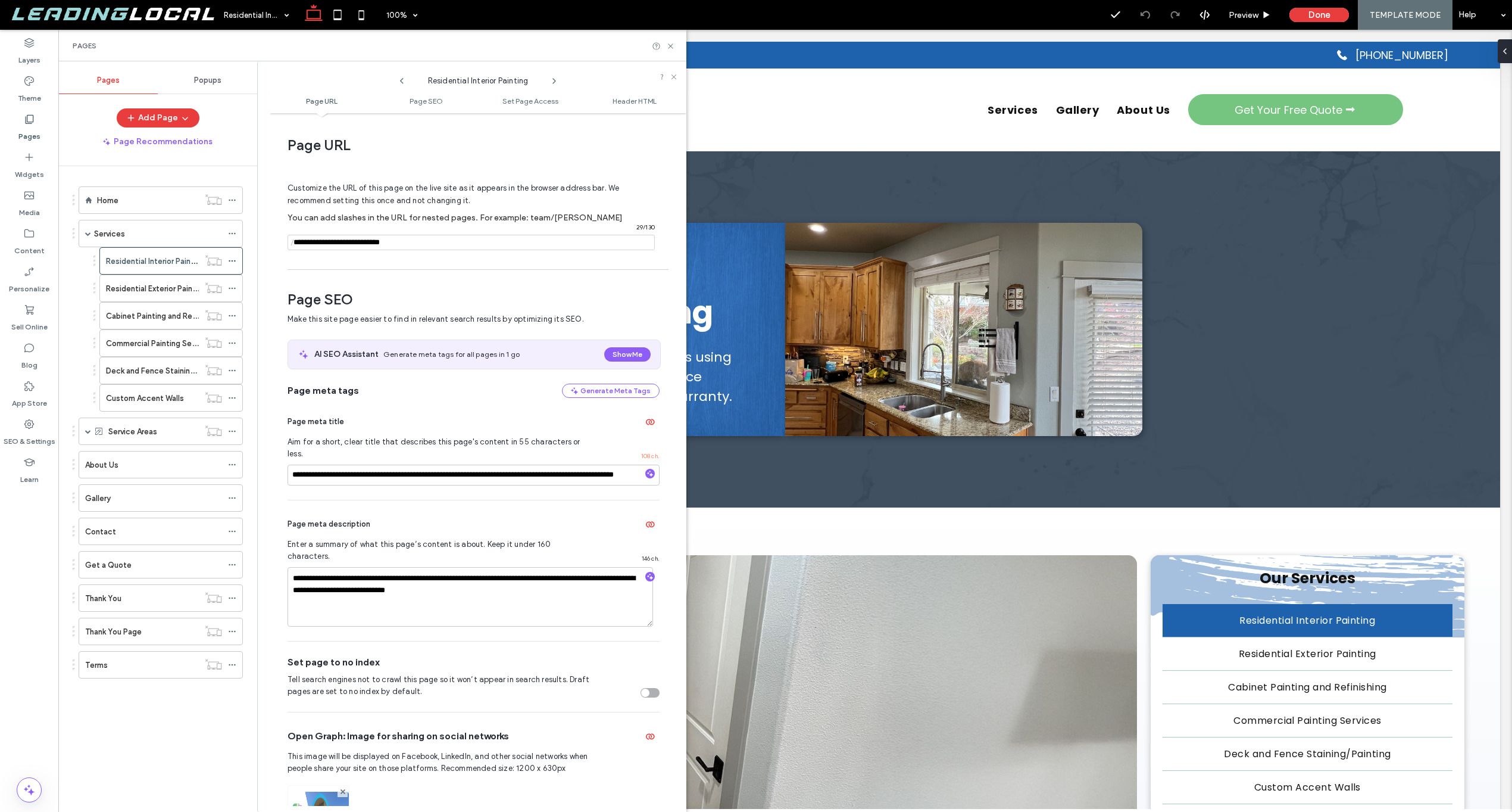
scroll to position [6, 0]
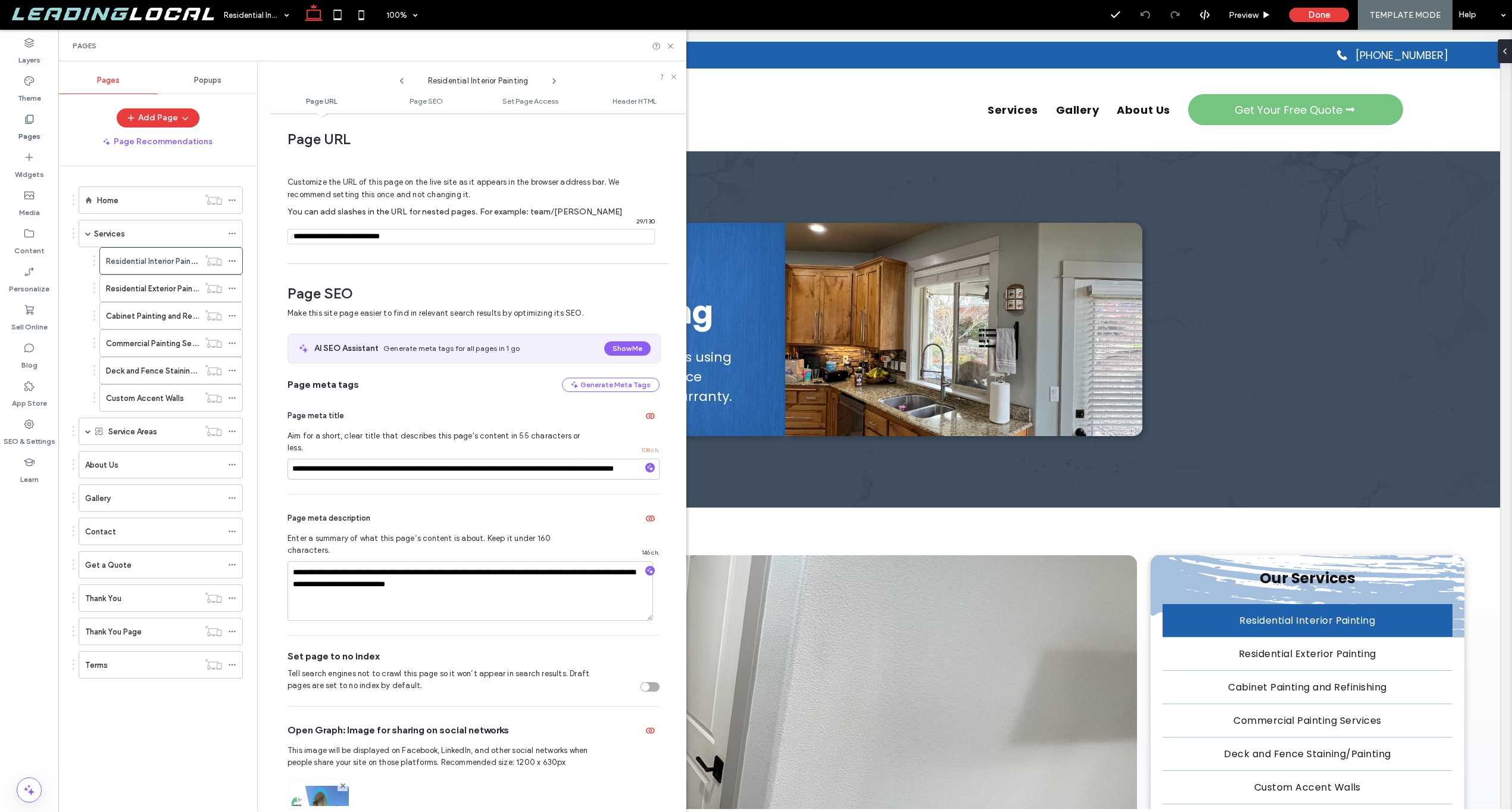
drag, startPoint x: 425, startPoint y: 235, endPoint x: 285, endPoint y: 231, distance: 140.1
click at [285, 231] on div "**********" at bounding box center [479, 462] width 417 height 687
type input "********"
click at [592, 459] on input "**********" at bounding box center [474, 469] width 372 height 21
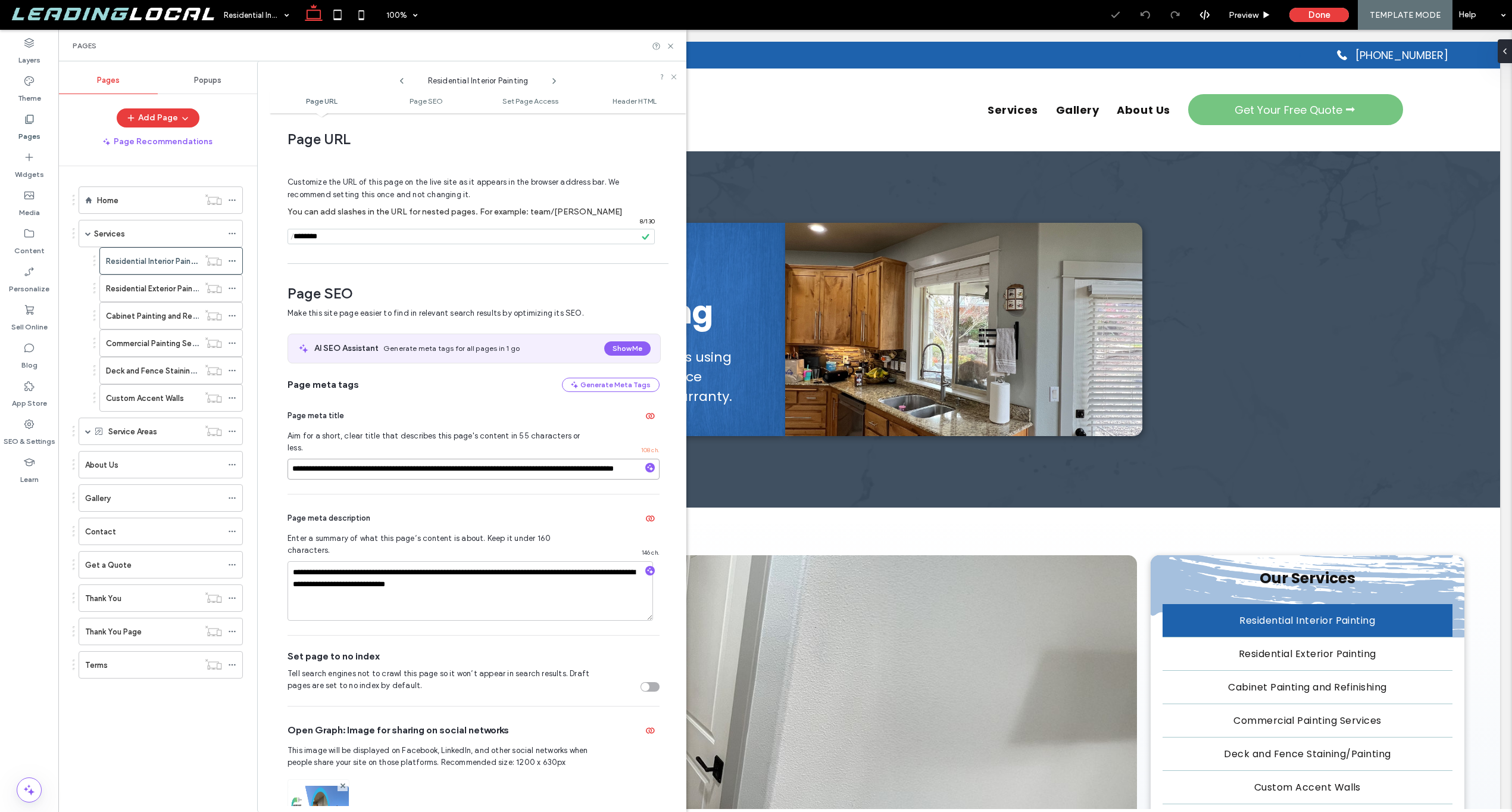
click at [592, 459] on input "**********" at bounding box center [474, 469] width 372 height 21
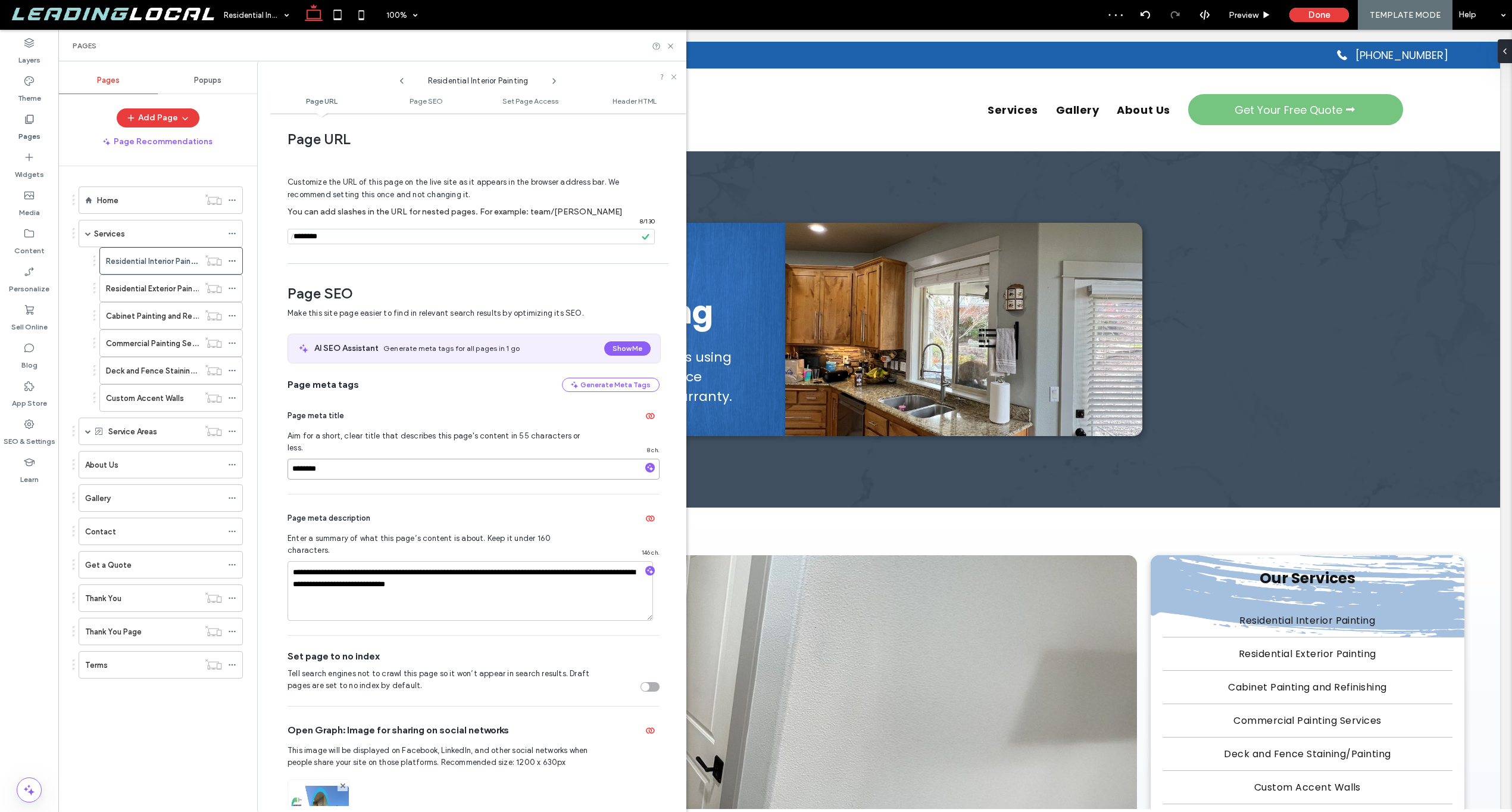
type input "*********"
click at [601, 567] on textarea "**********" at bounding box center [470, 591] width 366 height 60
type textarea "*"
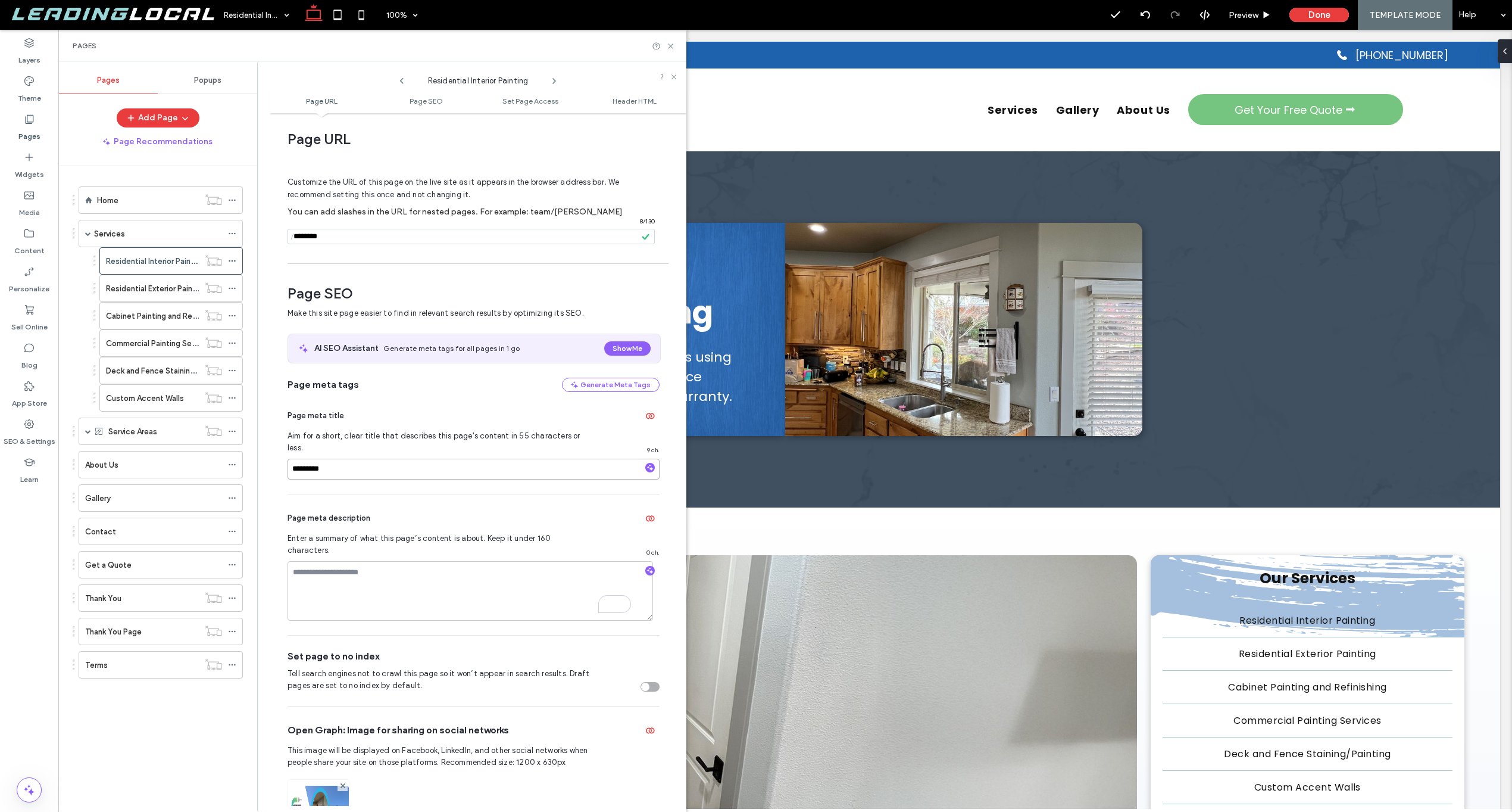
click at [533, 459] on input "*********" at bounding box center [474, 469] width 372 height 21
click at [523, 495] on div "Page meta description Enter a summary of what this page’s content is about. Kee…" at bounding box center [474, 564] width 372 height 140
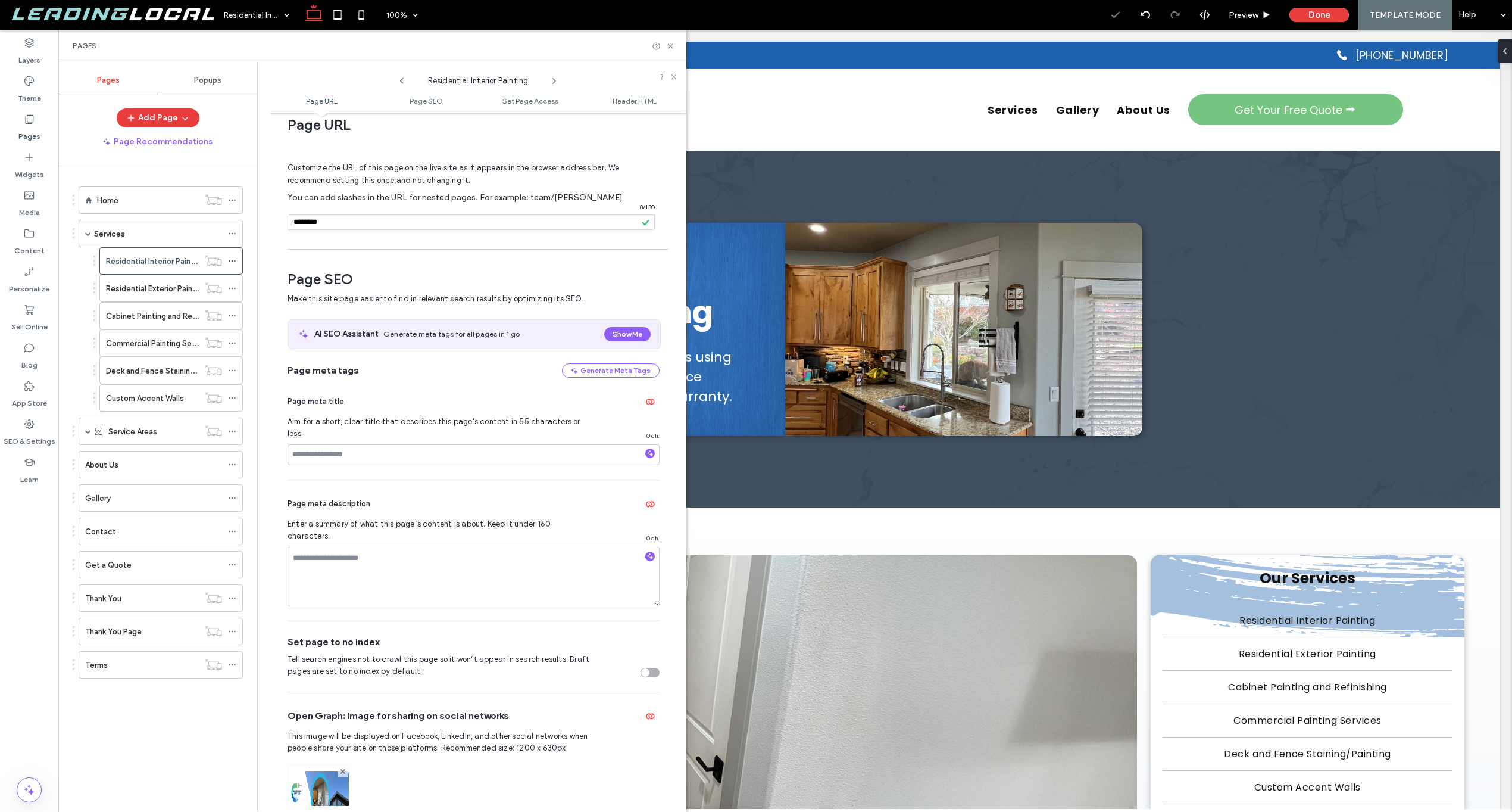
scroll to position [204, 0]
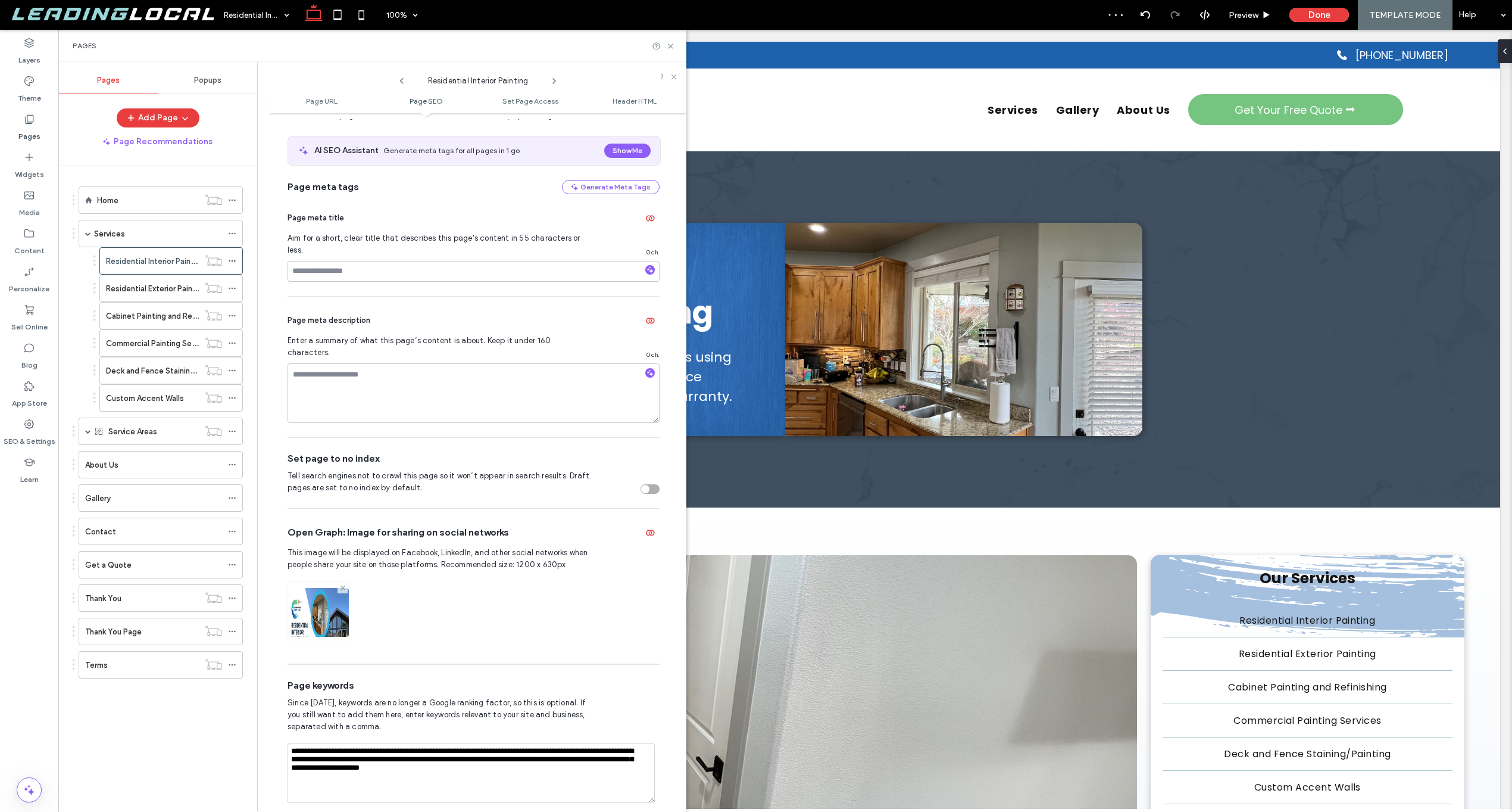
click at [344, 585] on use at bounding box center [342, 588] width 5 height 5
drag, startPoint x: 524, startPoint y: 749, endPoint x: 255, endPoint y: 708, distance: 272.1
click at [255, 708] on div "Pages Popups Add Page Page Recommendations Home Services Residential Interior P…" at bounding box center [372, 436] width 628 height 750
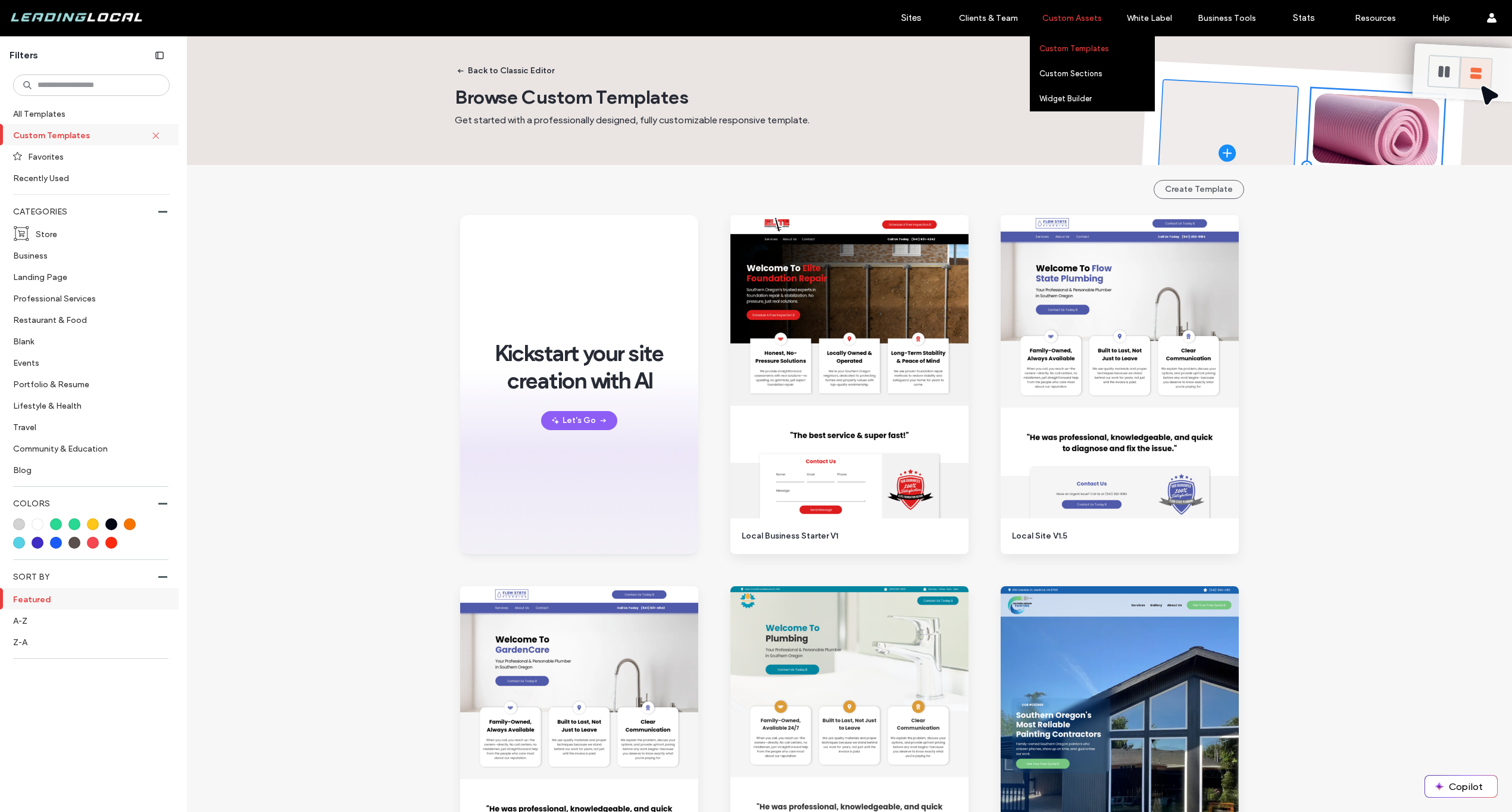
click at [1081, 47] on label "Custom Templates" at bounding box center [1074, 48] width 70 height 9
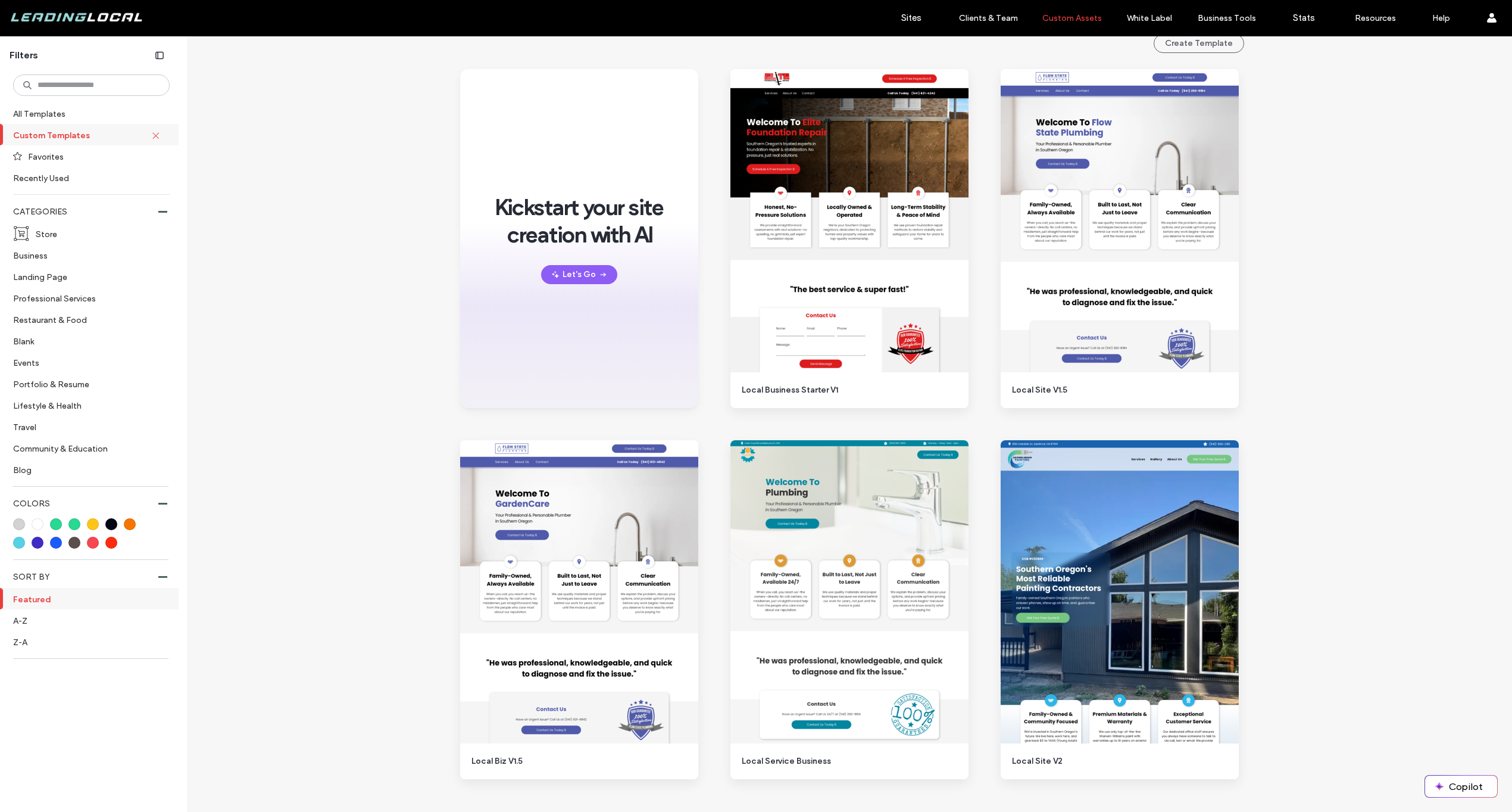
scroll to position [189, 0]
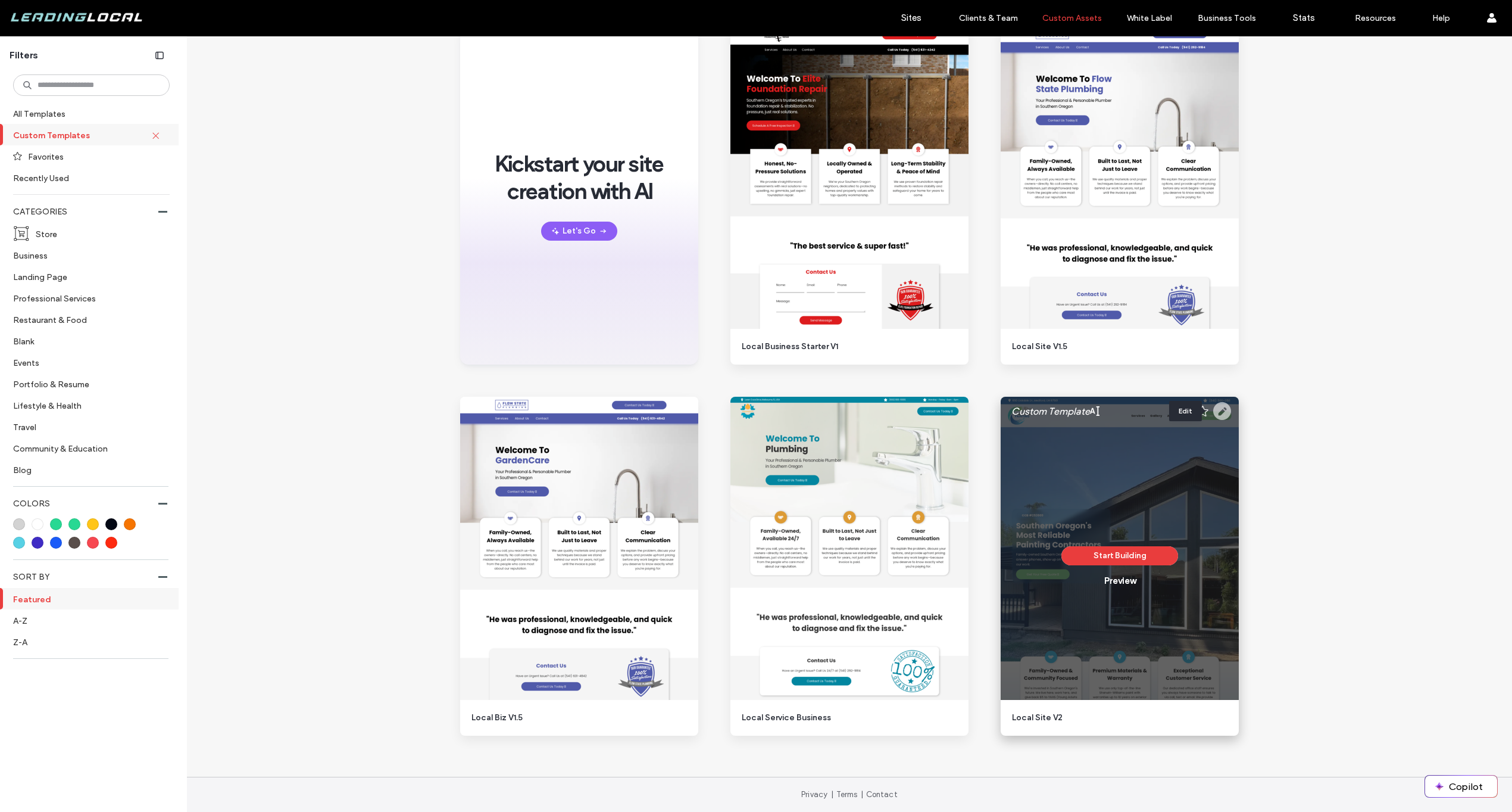
click at [1220, 413] on use at bounding box center [1222, 411] width 17 height 17
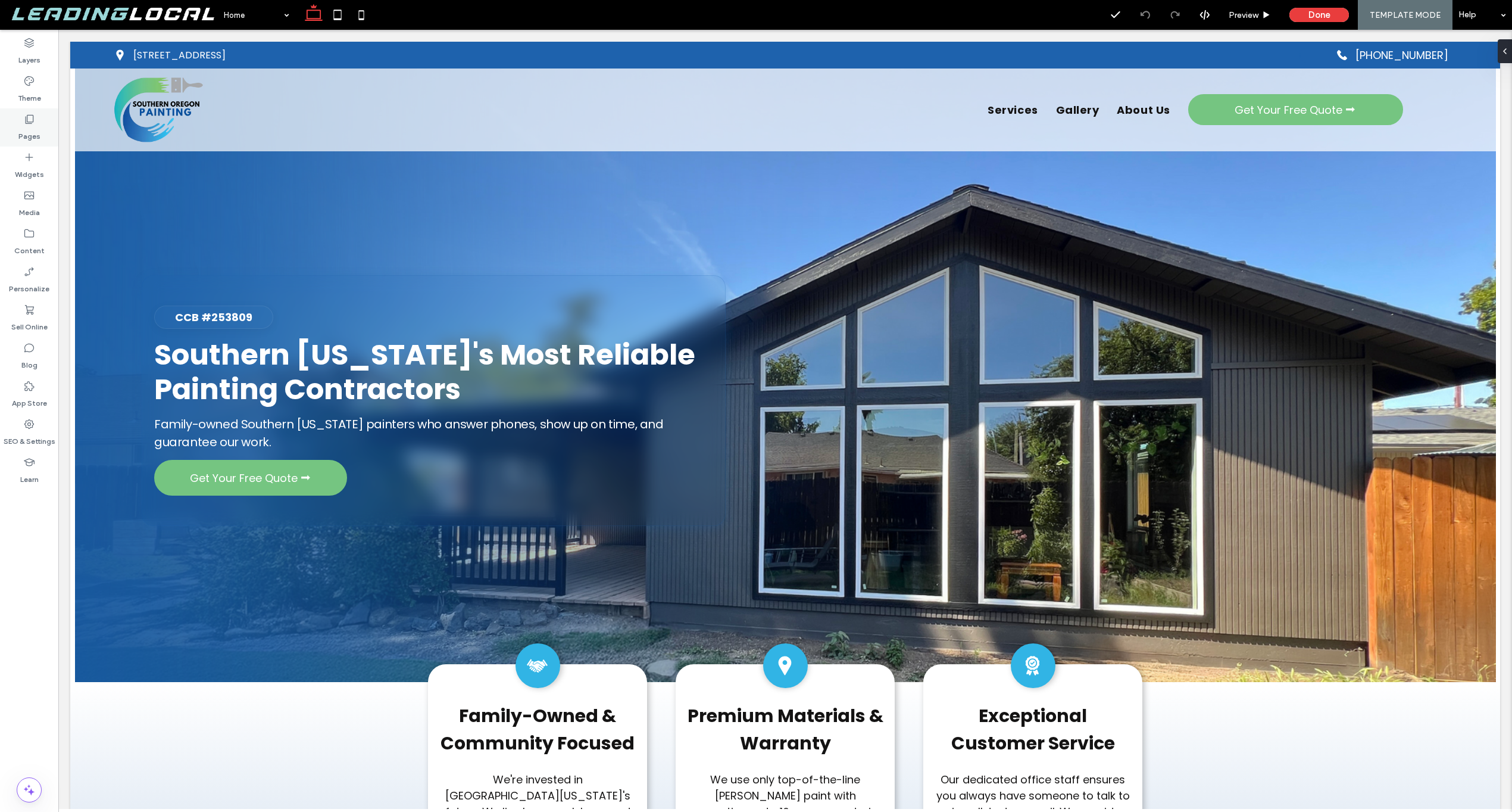
click at [32, 127] on label "Pages" at bounding box center [29, 133] width 22 height 17
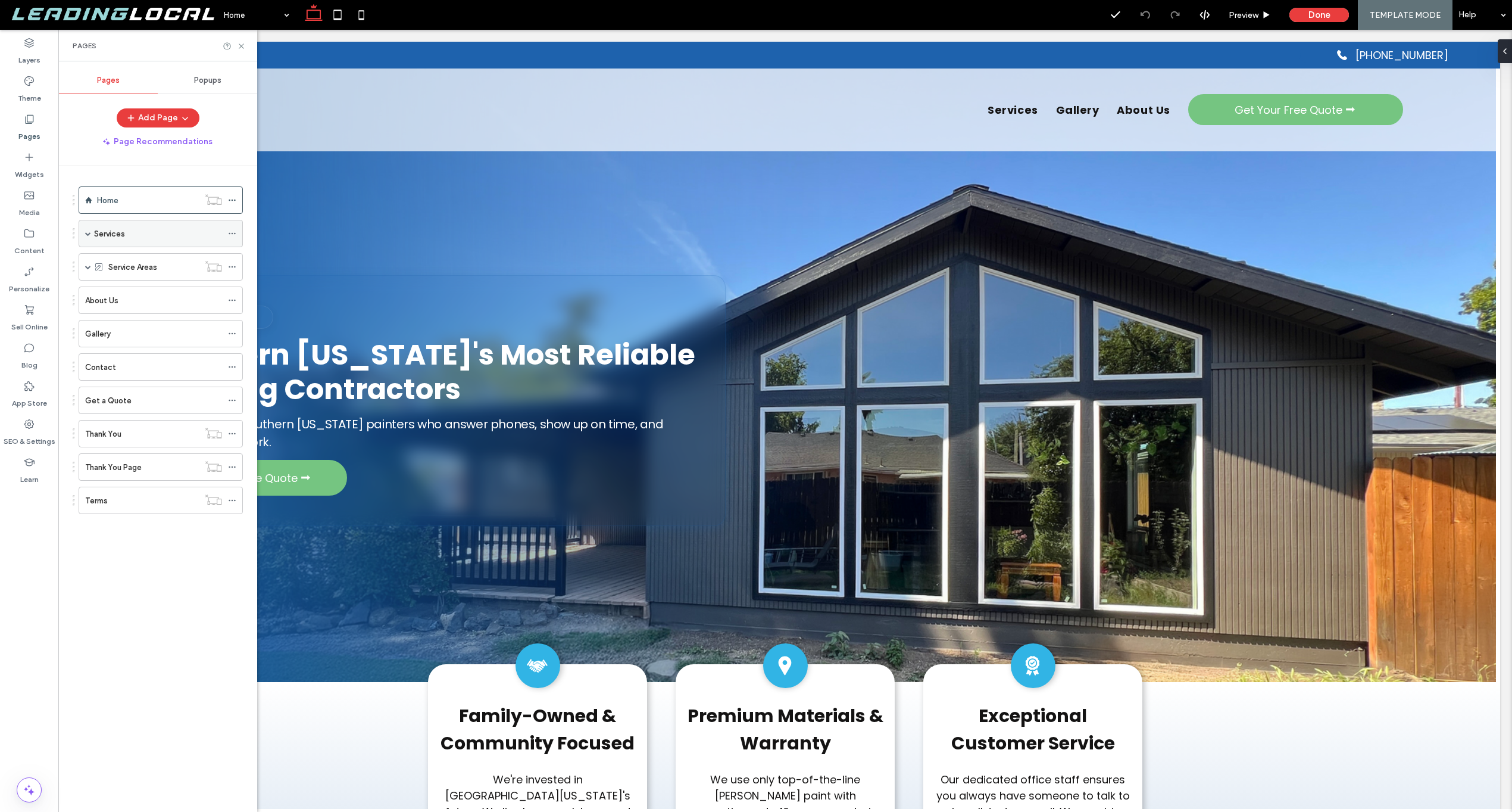
click at [91, 232] on span at bounding box center [87, 233] width 6 height 6
click at [234, 260] on use at bounding box center [232, 261] width 7 height 2
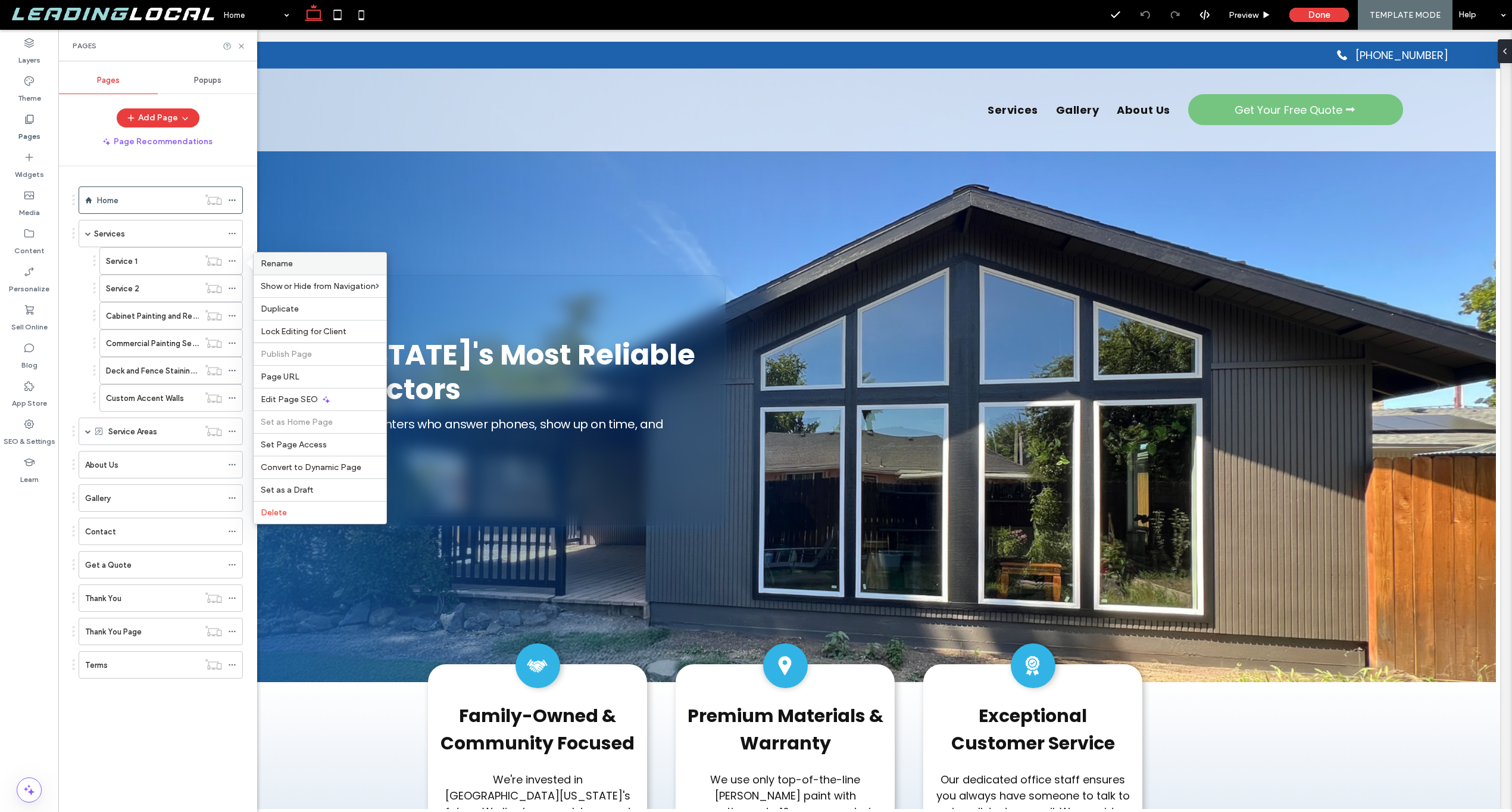
click at [306, 263] on label "Rename" at bounding box center [320, 263] width 119 height 10
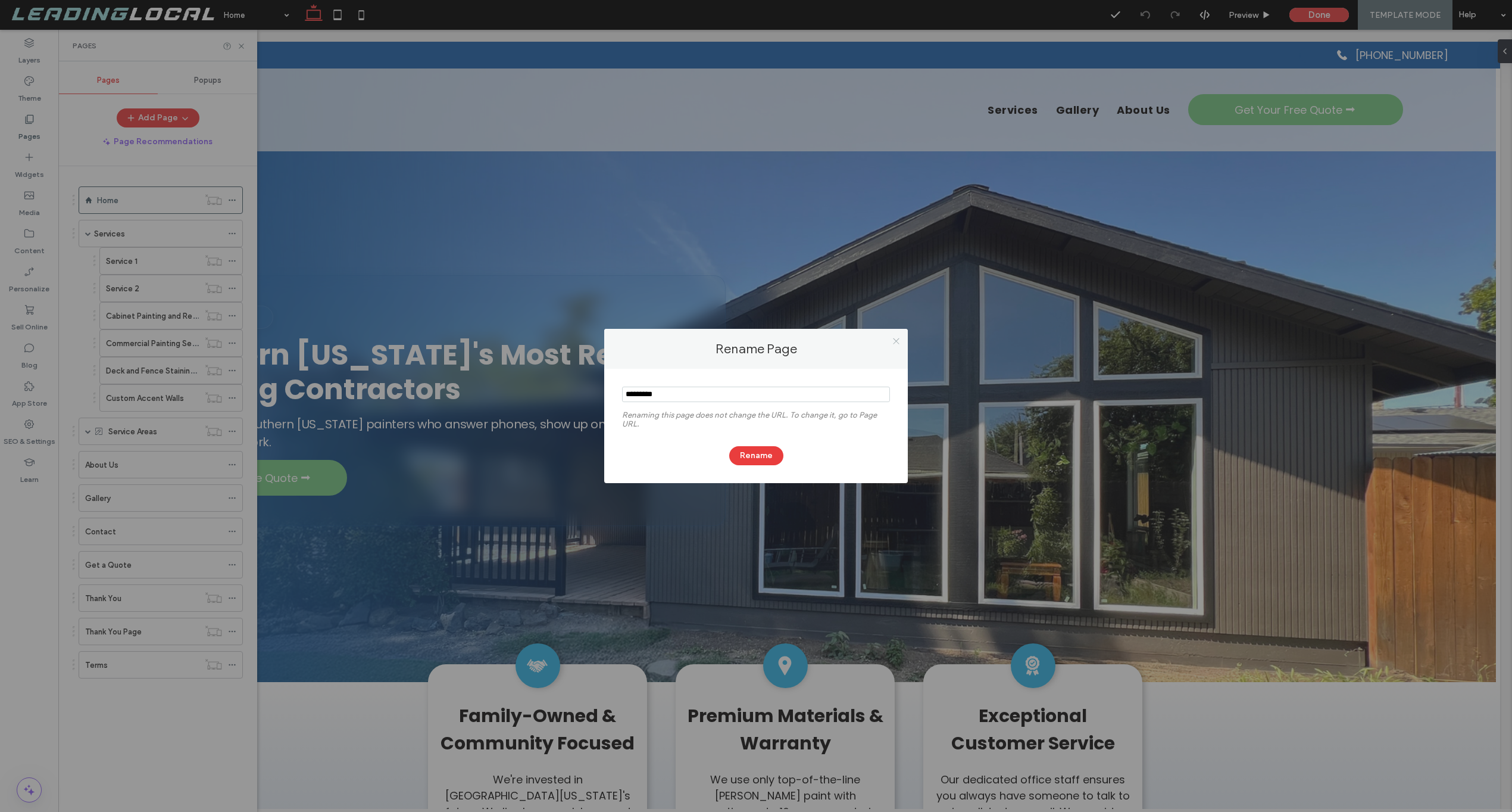
click at [893, 337] on icon at bounding box center [896, 341] width 9 height 9
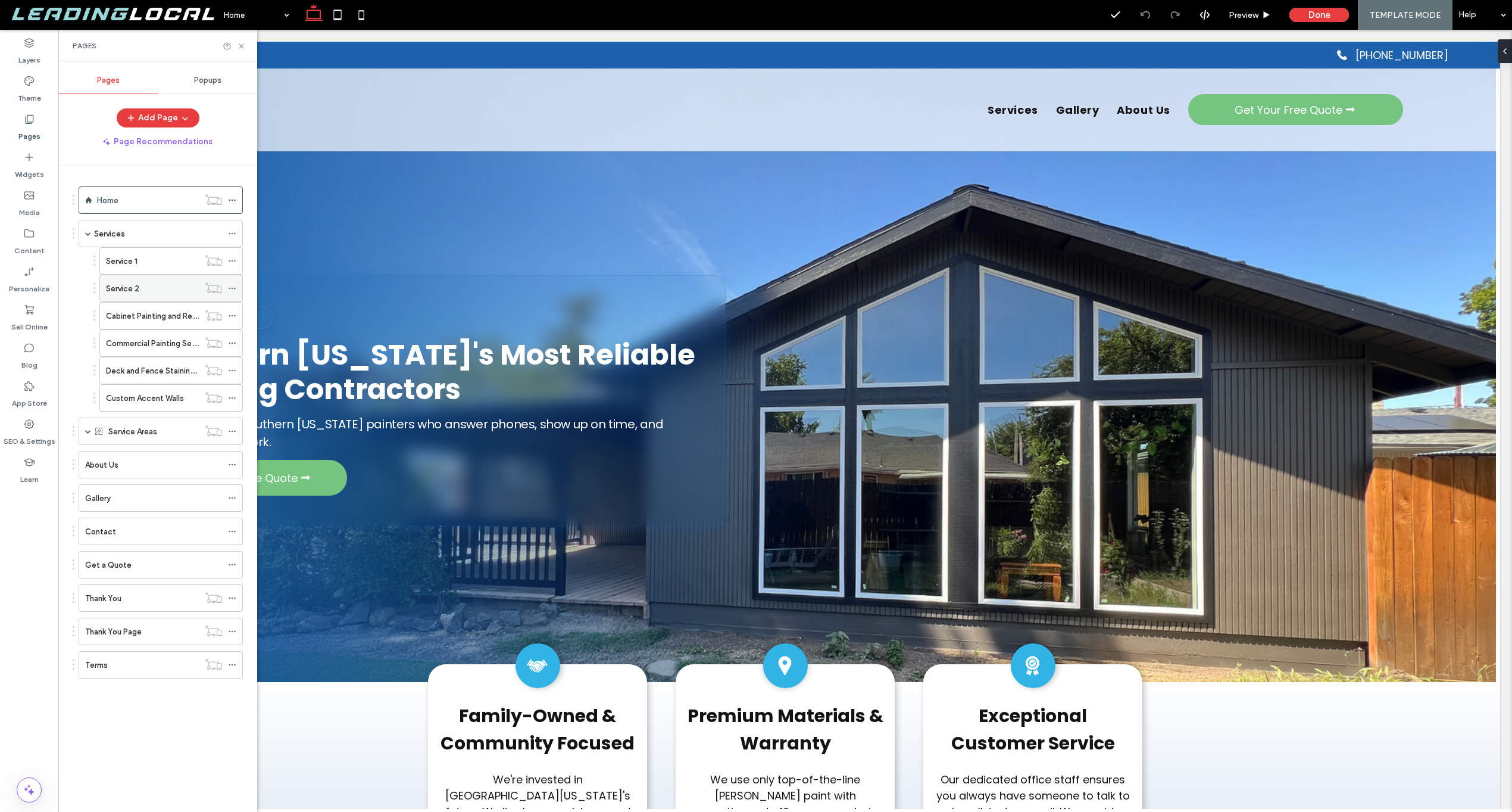
click at [233, 288] on icon at bounding box center [232, 288] width 8 height 8
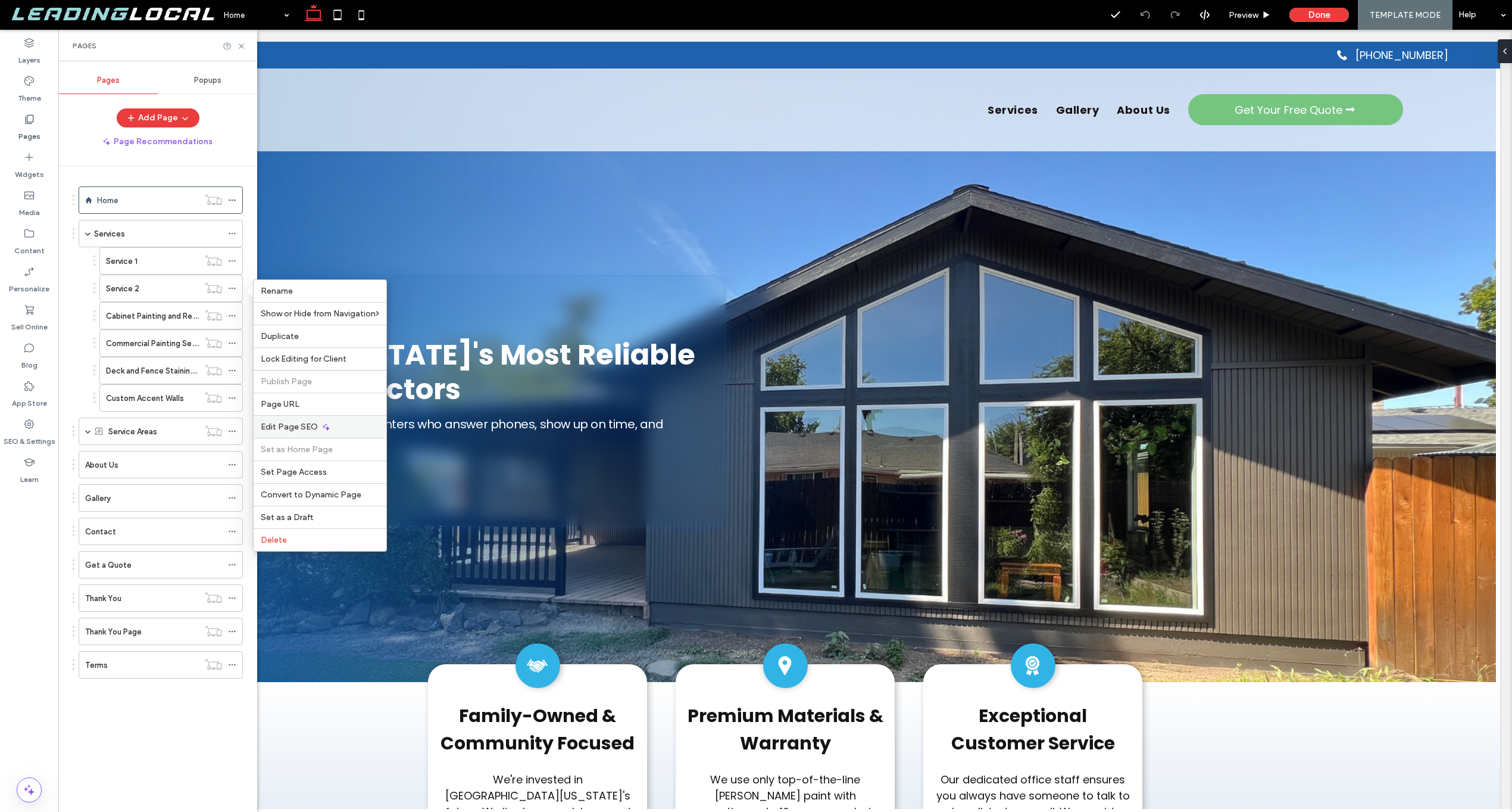
click at [318, 428] on div "Edit Page SEO" at bounding box center [320, 426] width 133 height 22
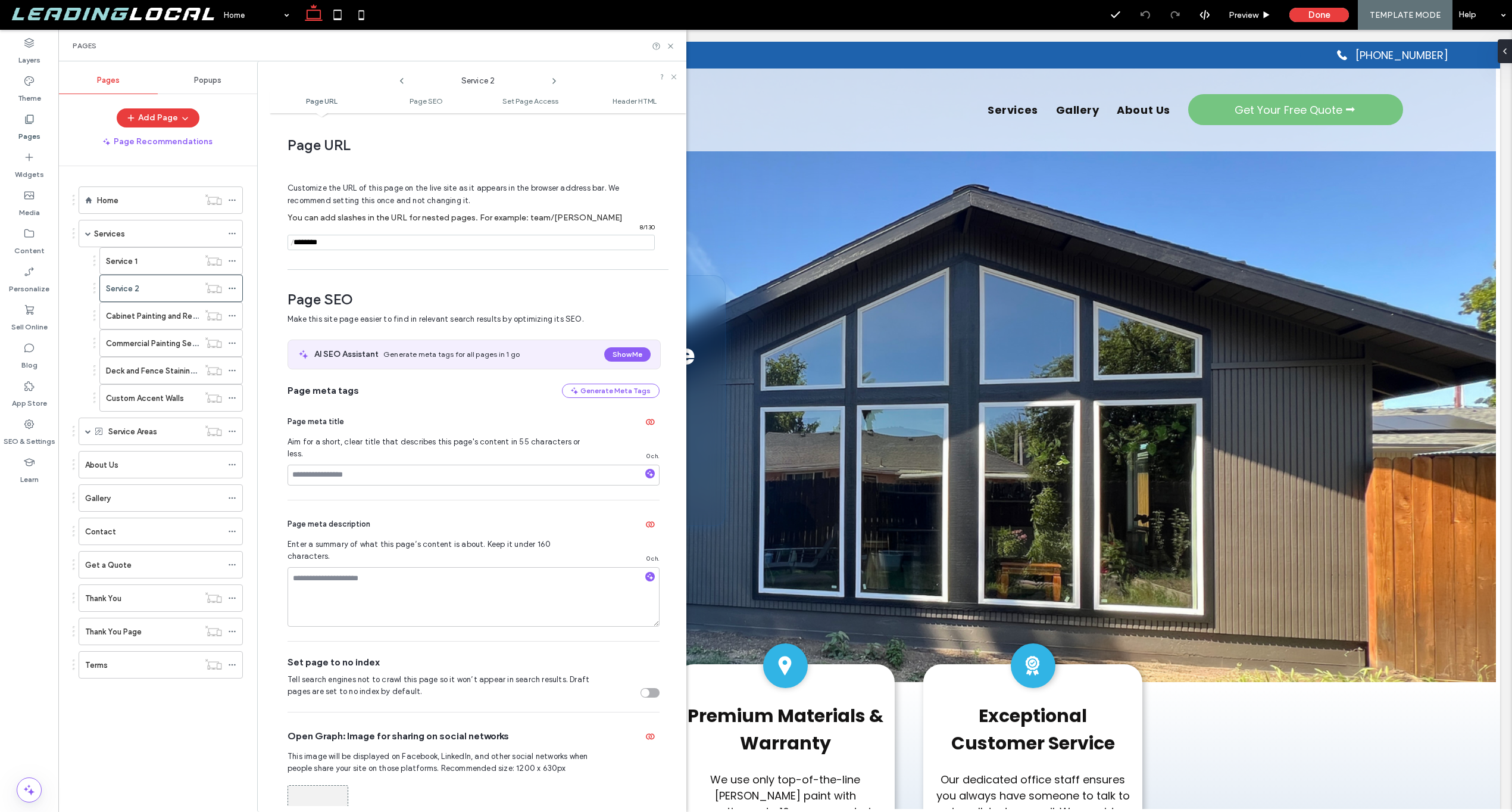
click at [353, 249] on input "notEmpty" at bounding box center [471, 242] width 367 height 16
drag, startPoint x: 297, startPoint y: 243, endPoint x: 342, endPoint y: 242, distance: 45.0
click at [342, 242] on div "/ 8 / 130" at bounding box center [471, 242] width 367 height 16
click at [342, 243] on input "notEmpty" at bounding box center [471, 242] width 367 height 16
click at [337, 466] on input at bounding box center [474, 475] width 372 height 21
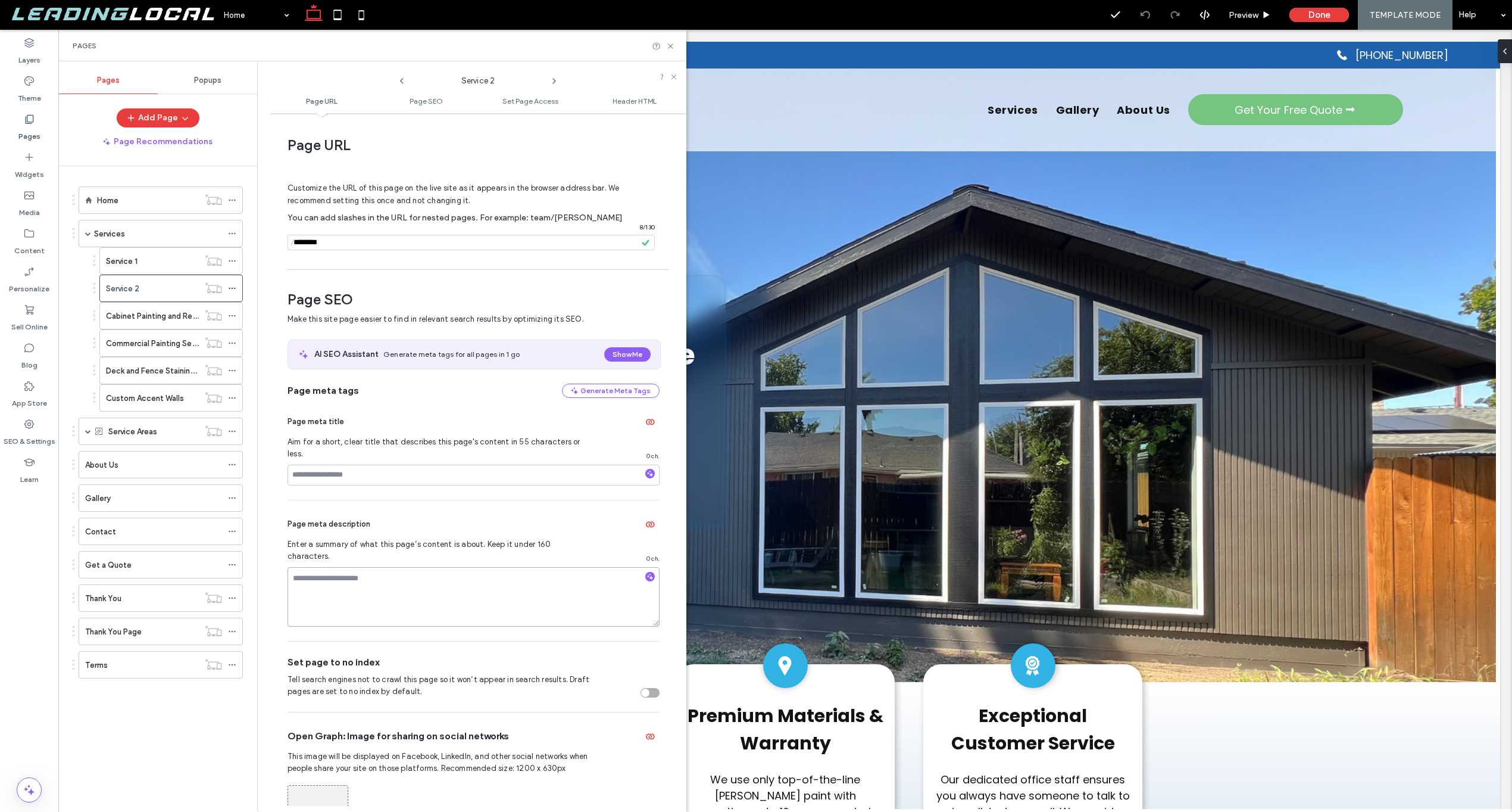
click at [325, 569] on textarea at bounding box center [474, 597] width 372 height 60
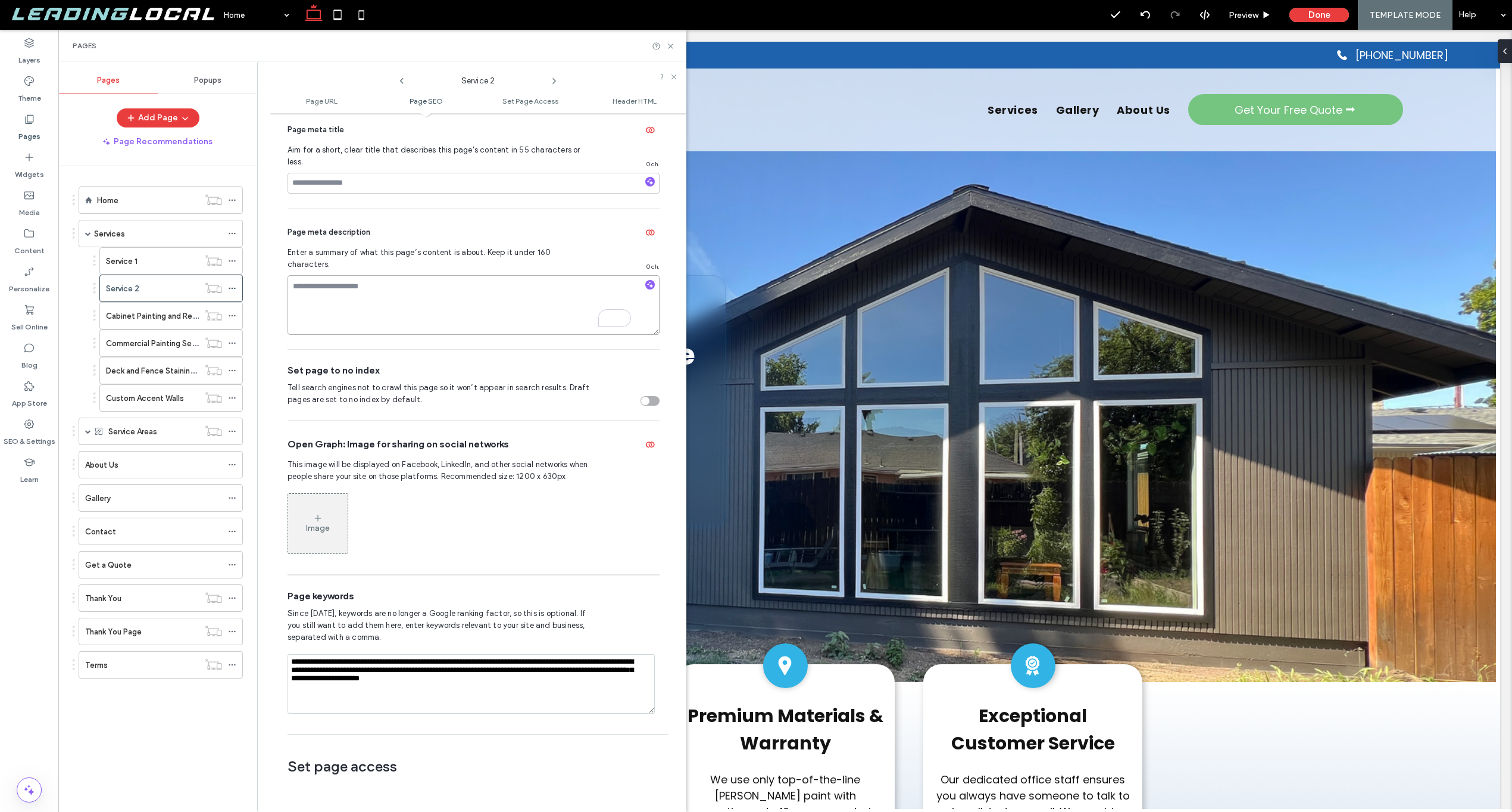
scroll to position [307, 0]
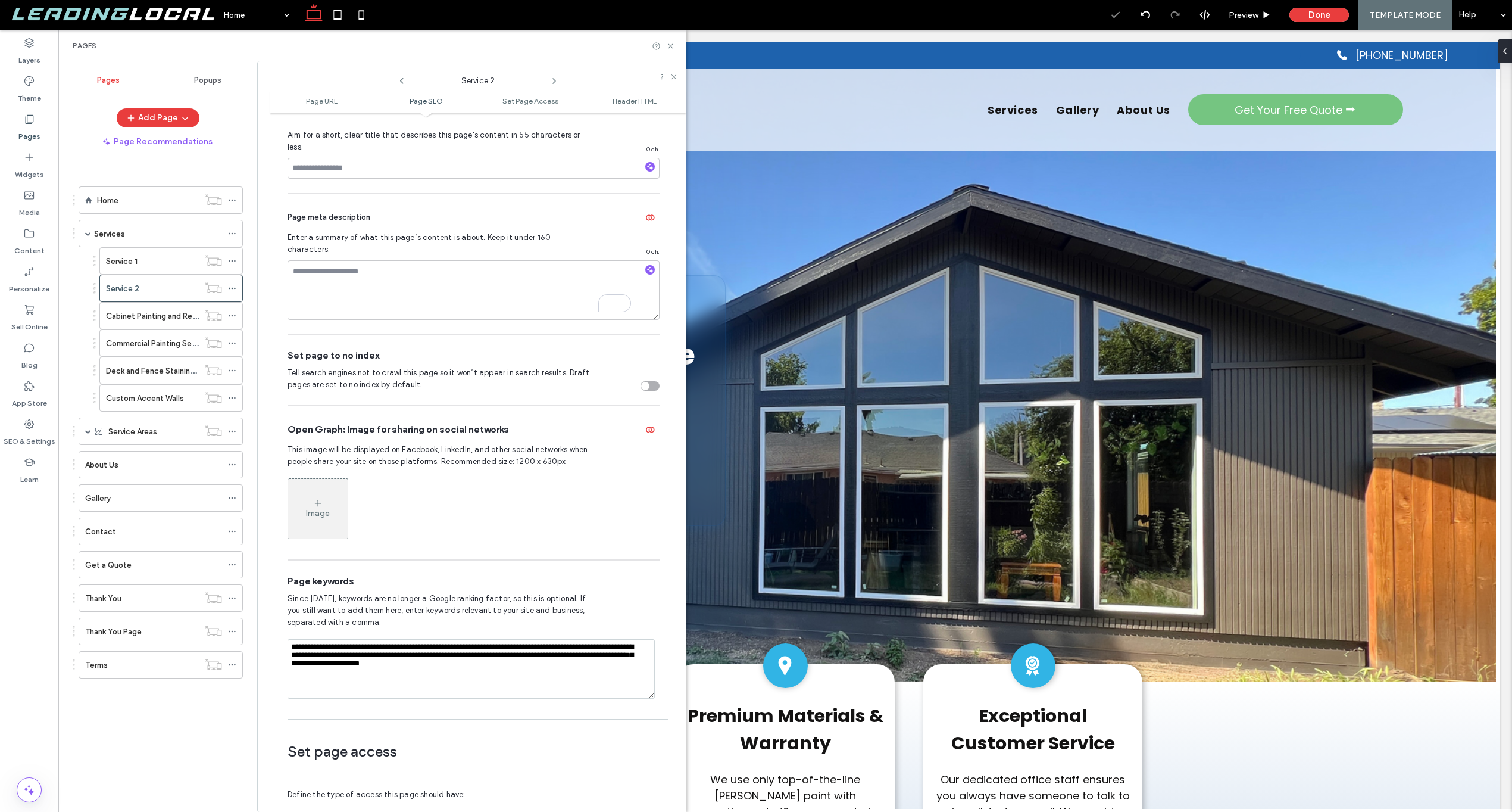
click at [380, 604] on span "Since [DATE], keywords are no longer a Google ranking factor, so this is option…" at bounding box center [440, 610] width 306 height 36
click at [350, 647] on textarea "**********" at bounding box center [471, 669] width 367 height 60
click at [350, 647] on textarea "**********" at bounding box center [471, 669] width 367 height 60
click at [351, 647] on textarea "**********" at bounding box center [471, 669] width 367 height 60
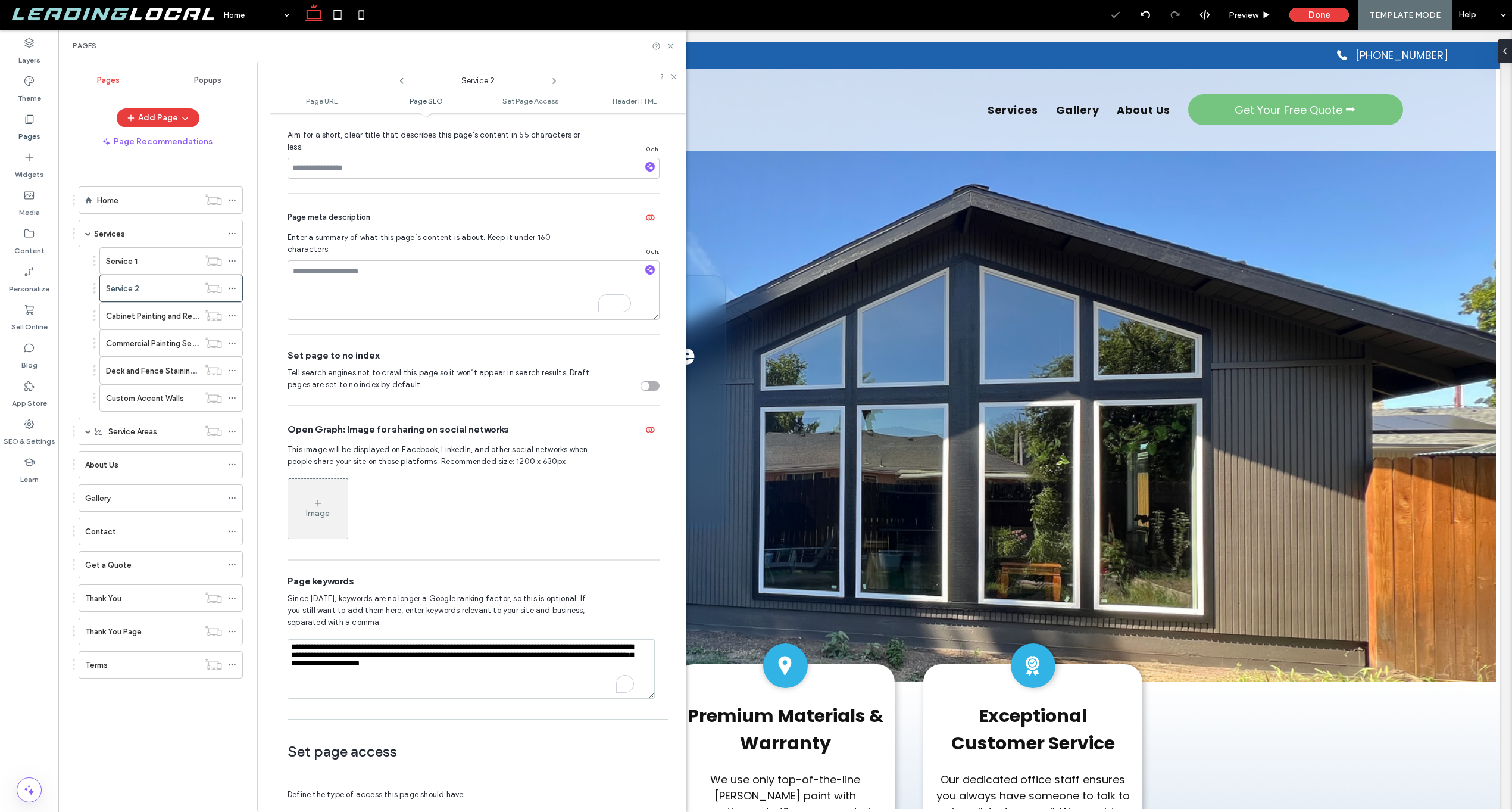
click at [351, 647] on textarea "**********" at bounding box center [471, 669] width 367 height 60
click at [424, 560] on div "Page keywords Since [DATE], keywords are no longer a Google ranking factor, so …" at bounding box center [474, 636] width 372 height 152
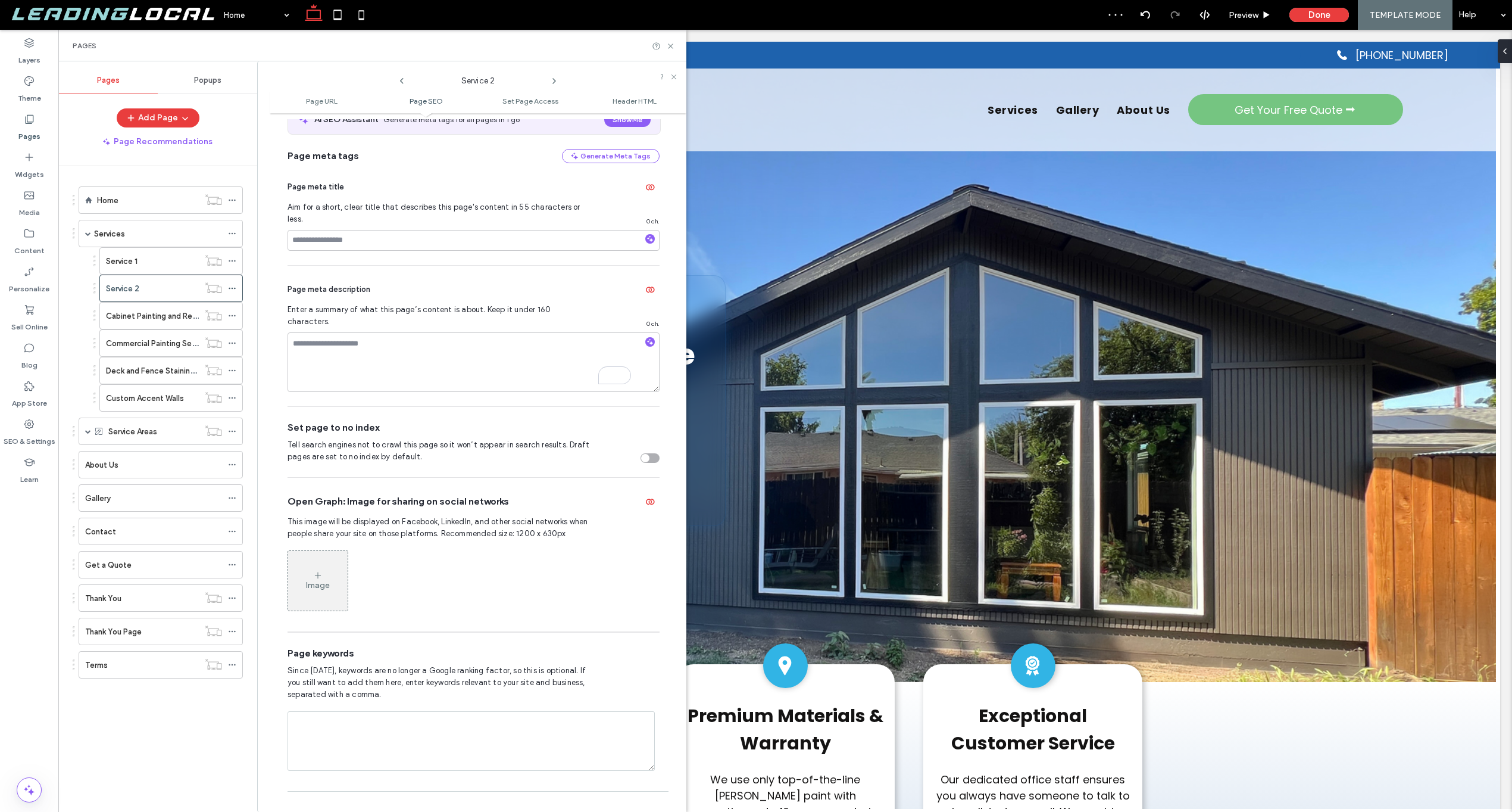
scroll to position [137, 0]
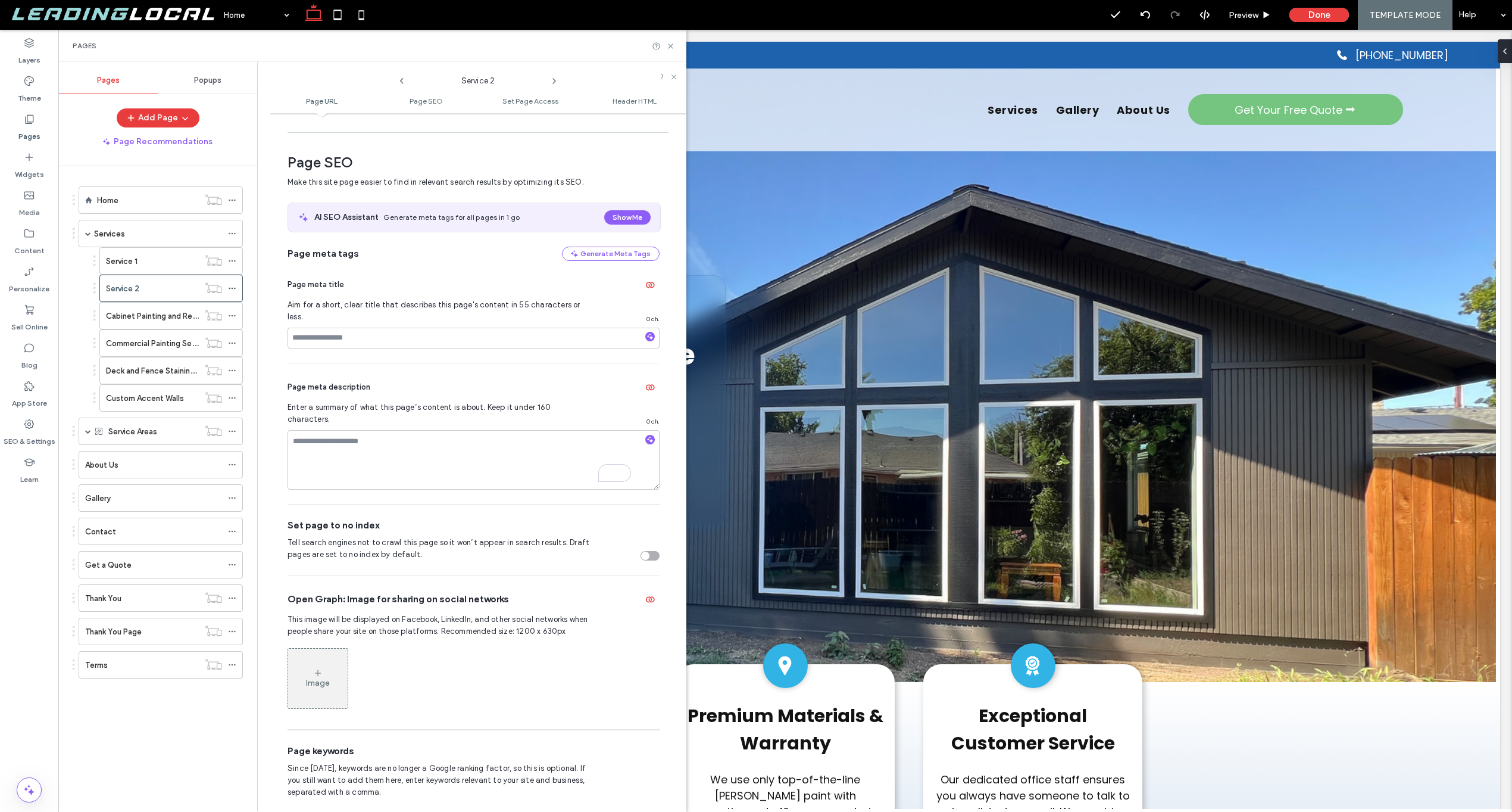
click at [383, 276] on div "Page meta title" at bounding box center [474, 284] width 372 height 19
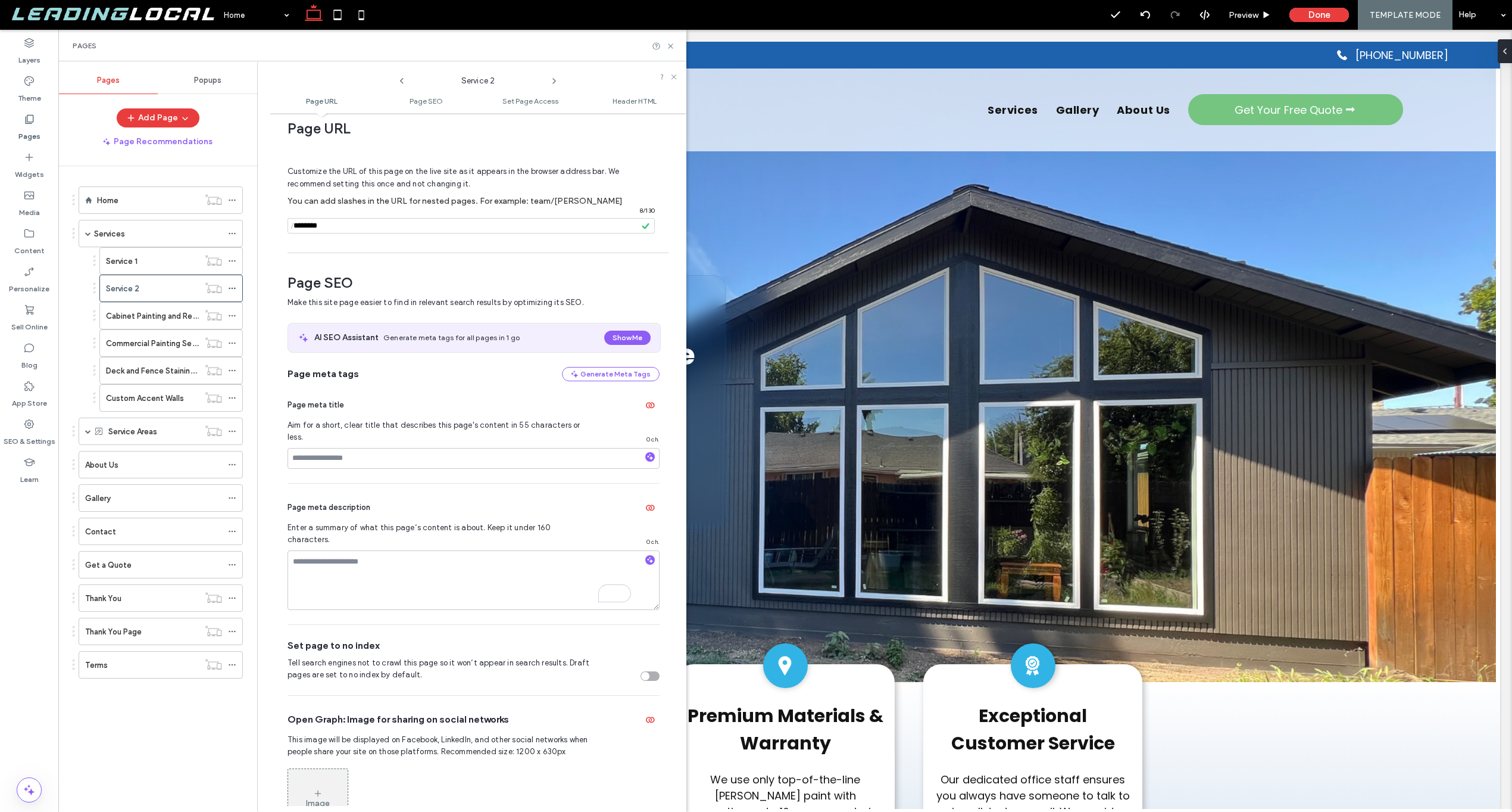
scroll to position [19, 0]
click at [35, 244] on label "Content" at bounding box center [29, 248] width 31 height 17
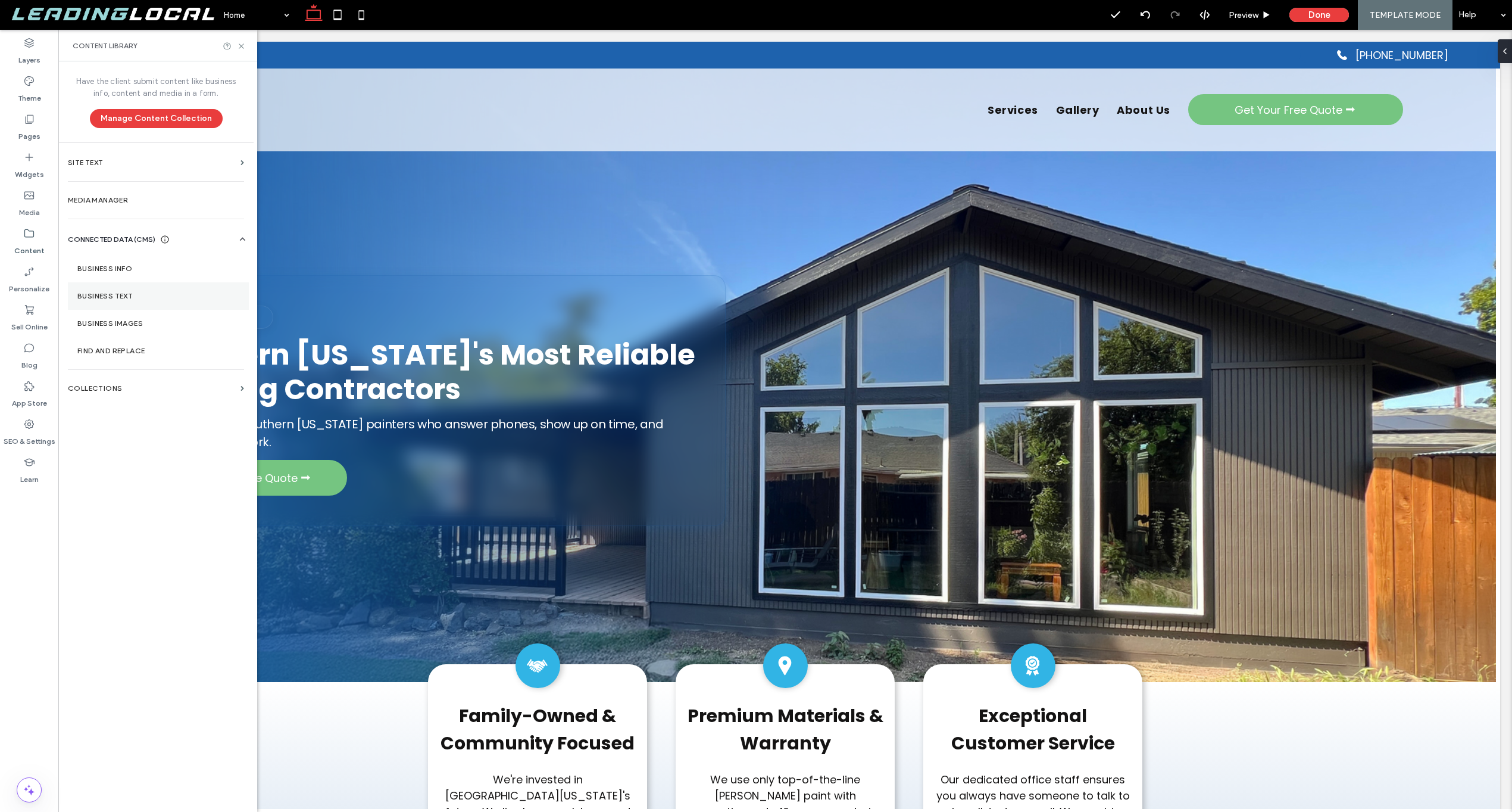
click at [127, 299] on label "Business Text" at bounding box center [158, 296] width 162 height 8
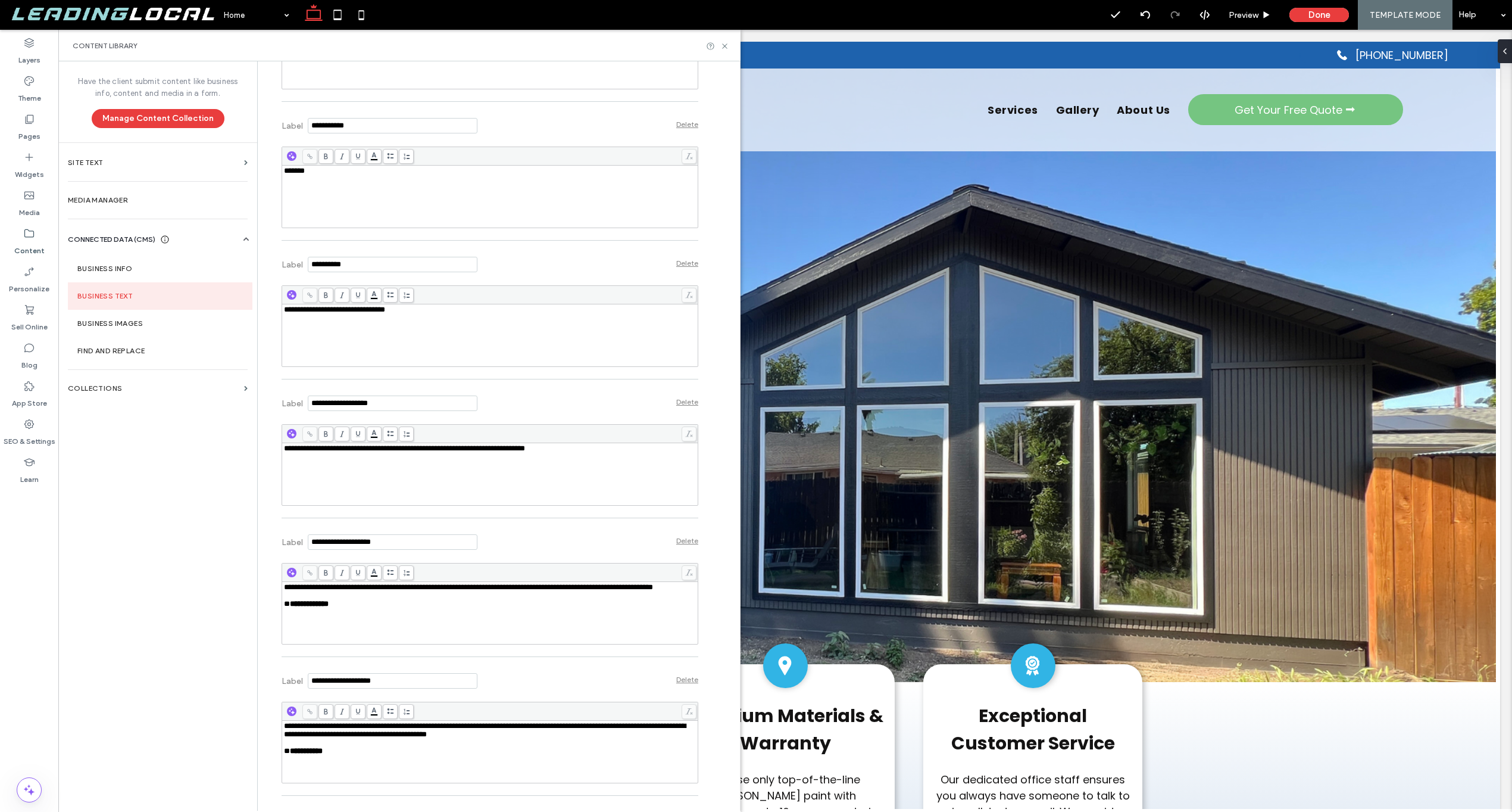
scroll to position [1350, 0]
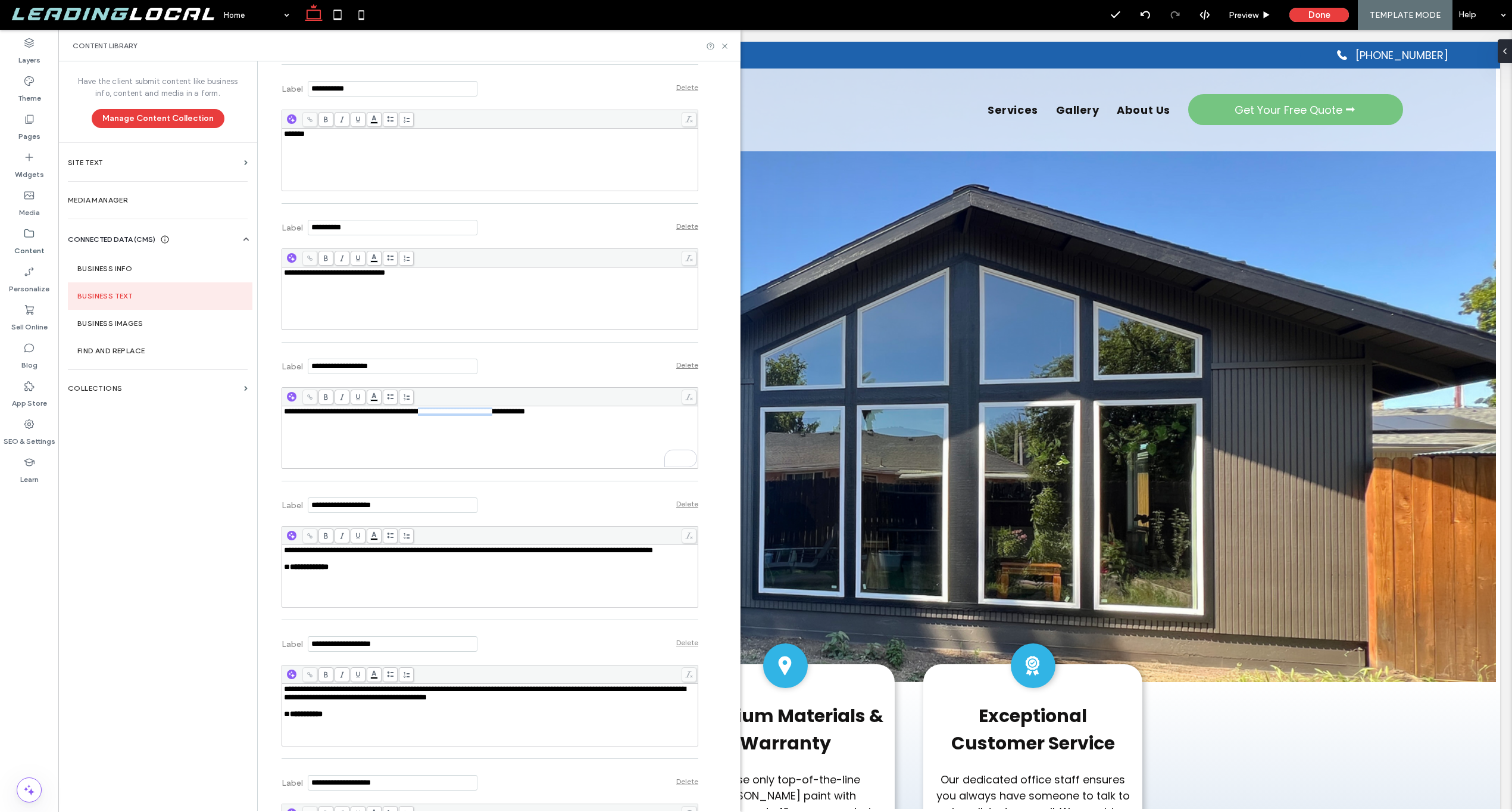
drag, startPoint x: 441, startPoint y: 416, endPoint x: 535, endPoint y: 413, distance: 94.0
click at [525, 413] on span "**********" at bounding box center [405, 411] width 241 height 7
click at [634, 362] on div "Label Delete" at bounding box center [490, 364] width 417 height 32
click at [725, 48] on icon at bounding box center [724, 46] width 9 height 9
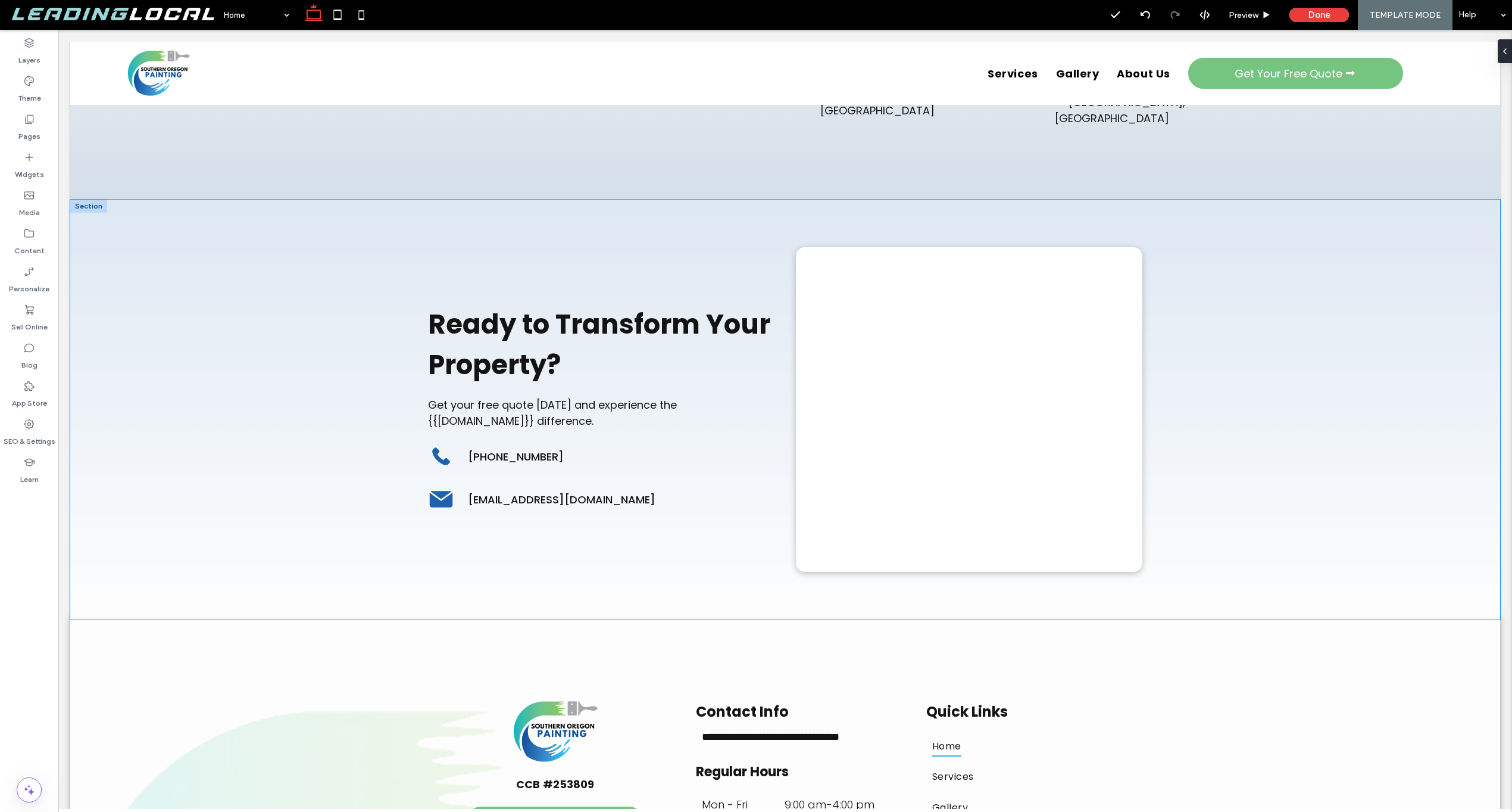
scroll to position [5215, 0]
click at [913, 249] on div at bounding box center [969, 396] width 346 height 295
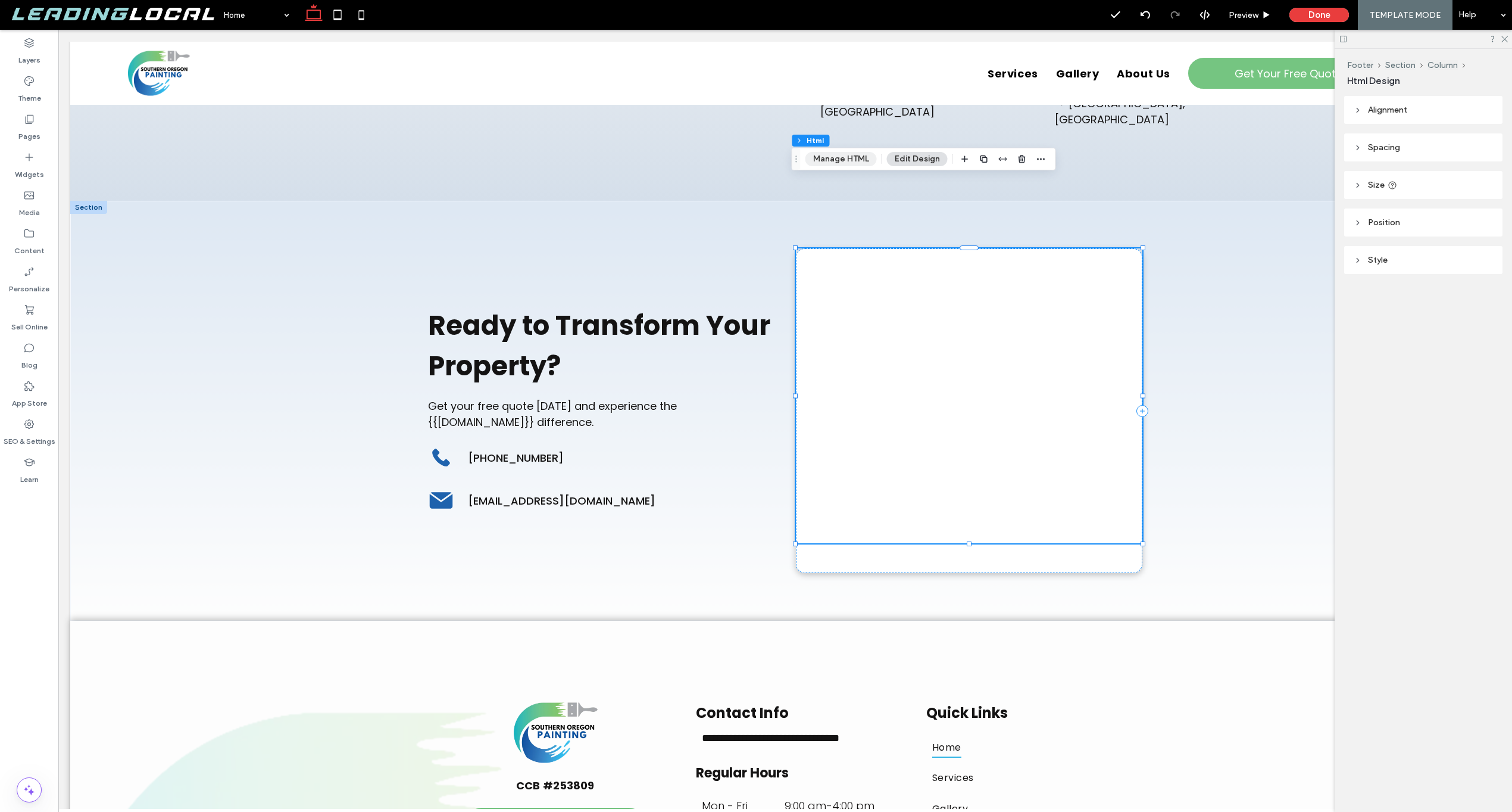
click at [858, 156] on button "Manage HTML" at bounding box center [842, 159] width 71 height 14
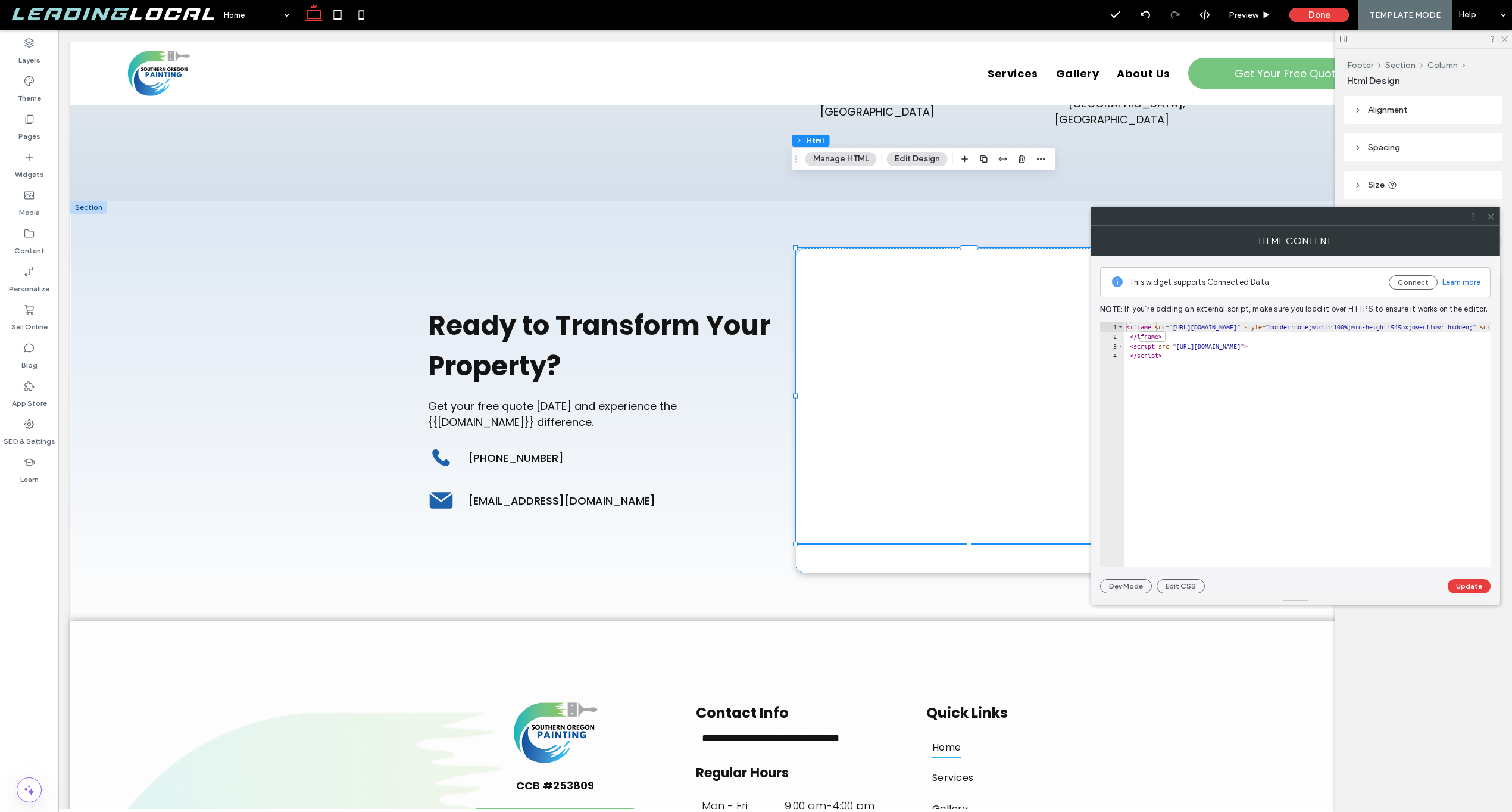
scroll to position [0, 0]
drag, startPoint x: 1176, startPoint y: 357, endPoint x: 1127, endPoint y: 317, distance: 63.3
click at [1127, 317] on div "This widget supports Connected Data Connect Learn more Note: If you’re adding a…" at bounding box center [1295, 424] width 390 height 337
type textarea "*"
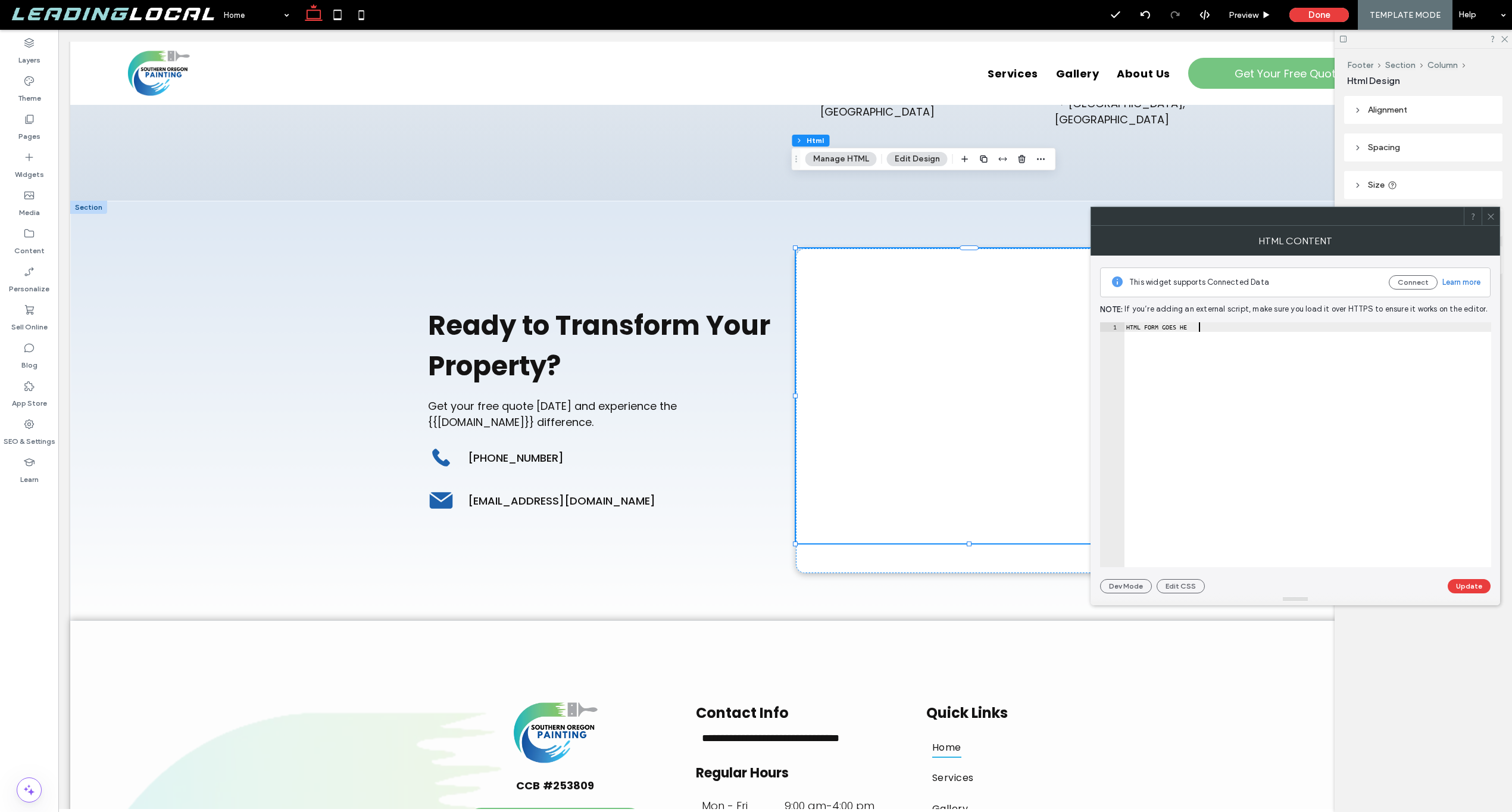
scroll to position [0, 6]
type textarea "**********"
click at [1480, 581] on button "Update" at bounding box center [1470, 586] width 43 height 14
click at [1492, 215] on icon at bounding box center [1491, 216] width 9 height 9
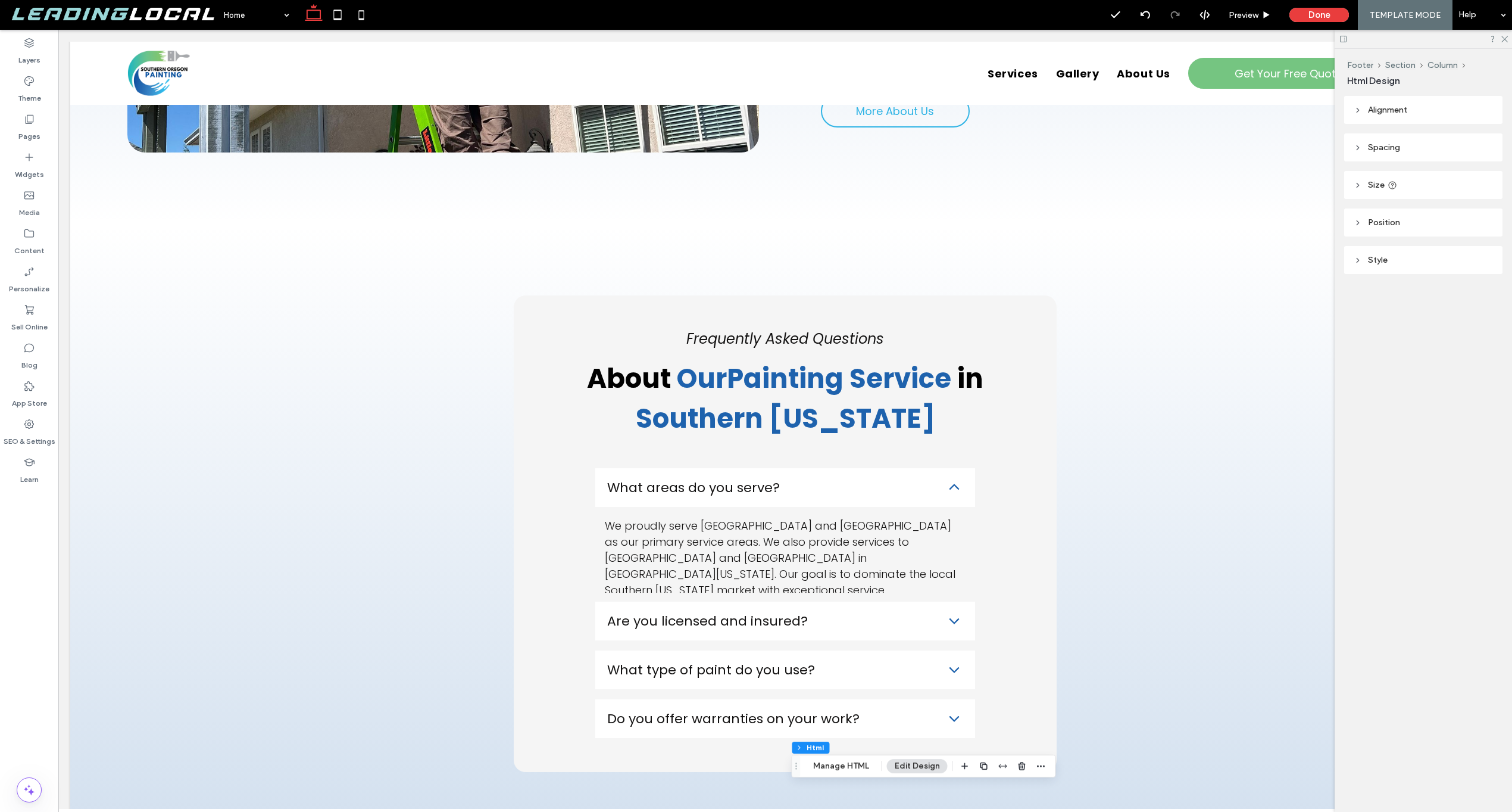
scroll to position [0, 0]
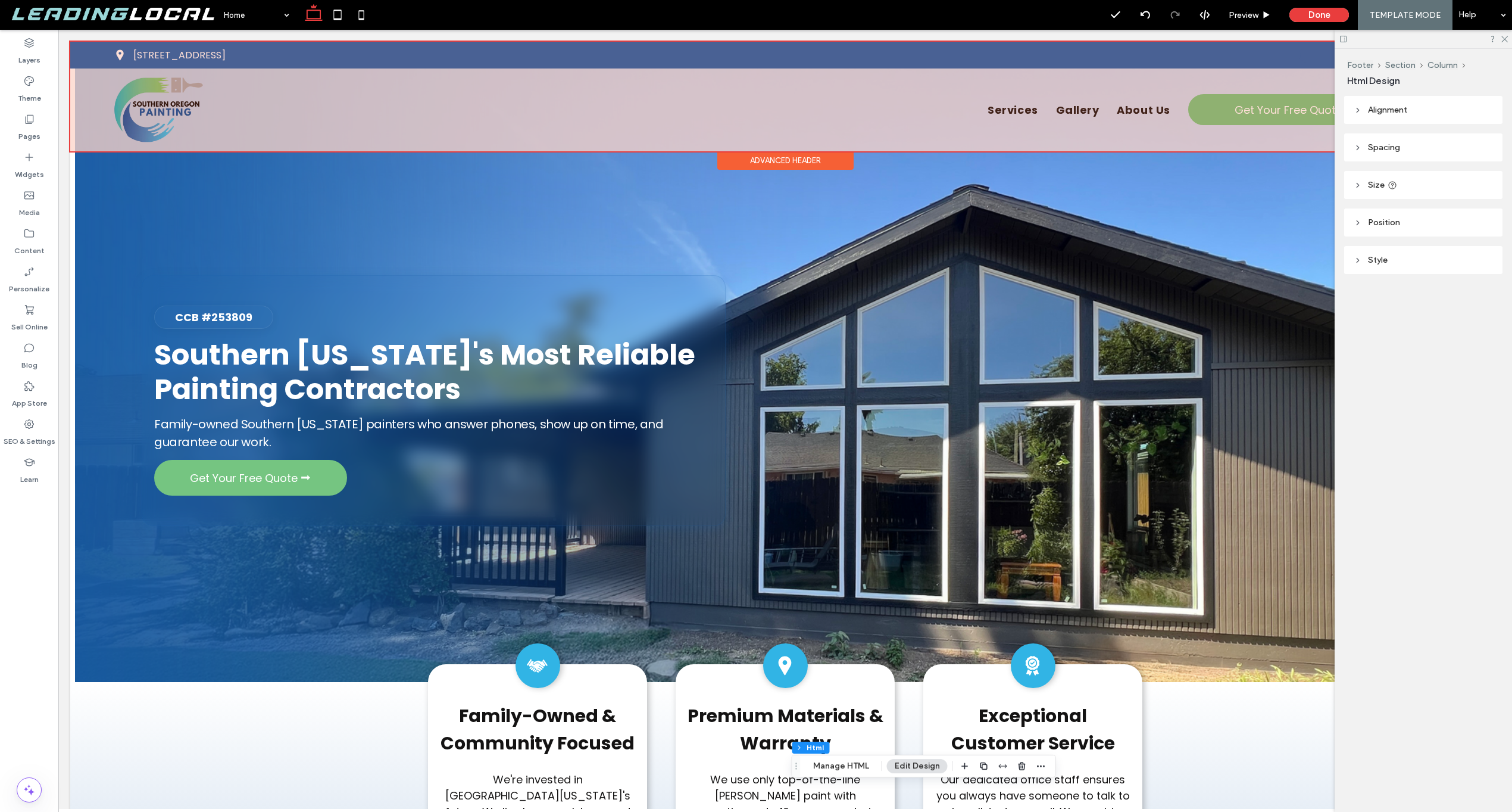
click at [155, 102] on div at bounding box center [785, 96] width 1430 height 110
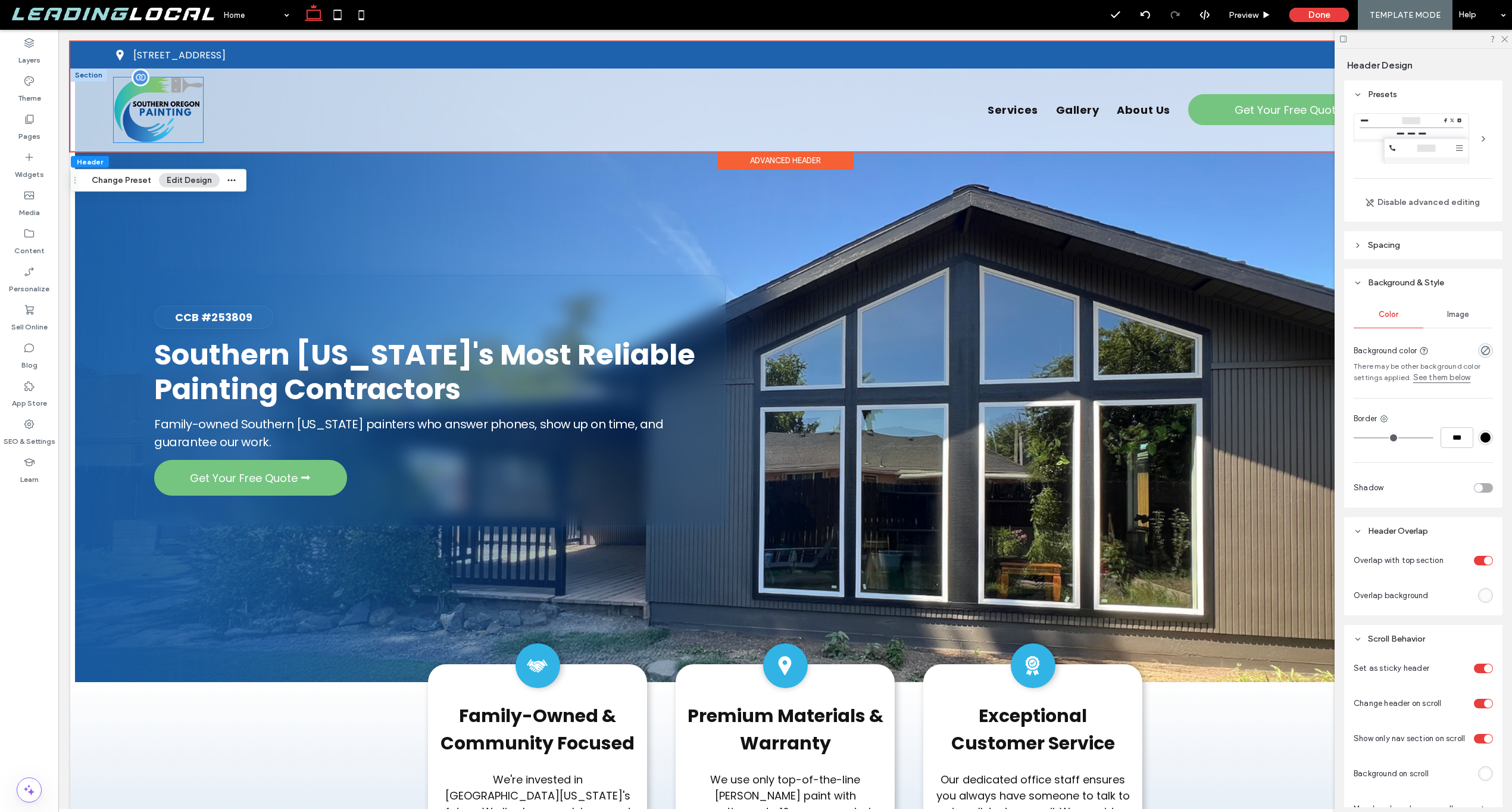
click at [164, 88] on div at bounding box center [158, 110] width 89 height 65
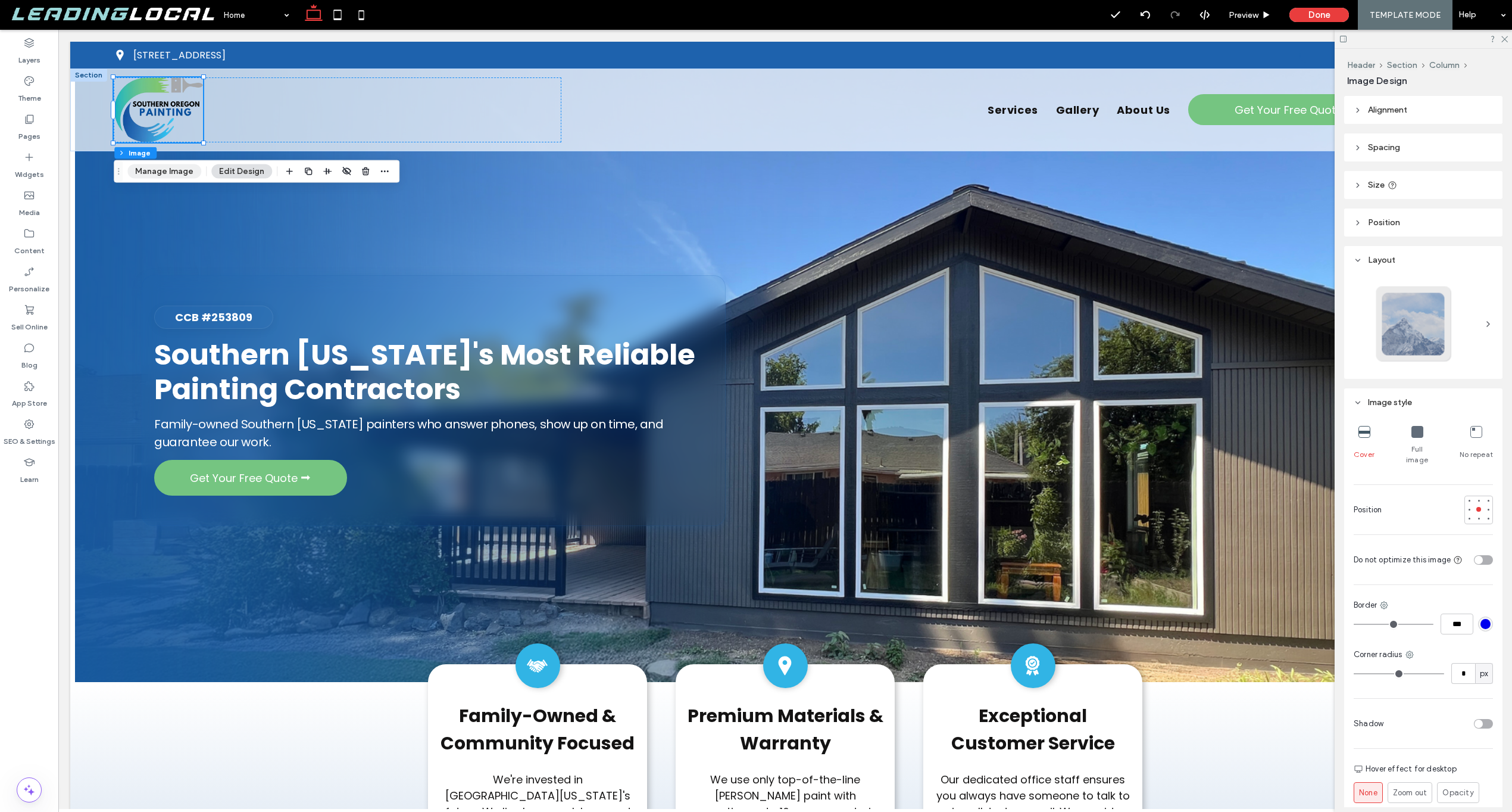
click at [148, 170] on button "Manage Image" at bounding box center [164, 171] width 74 height 14
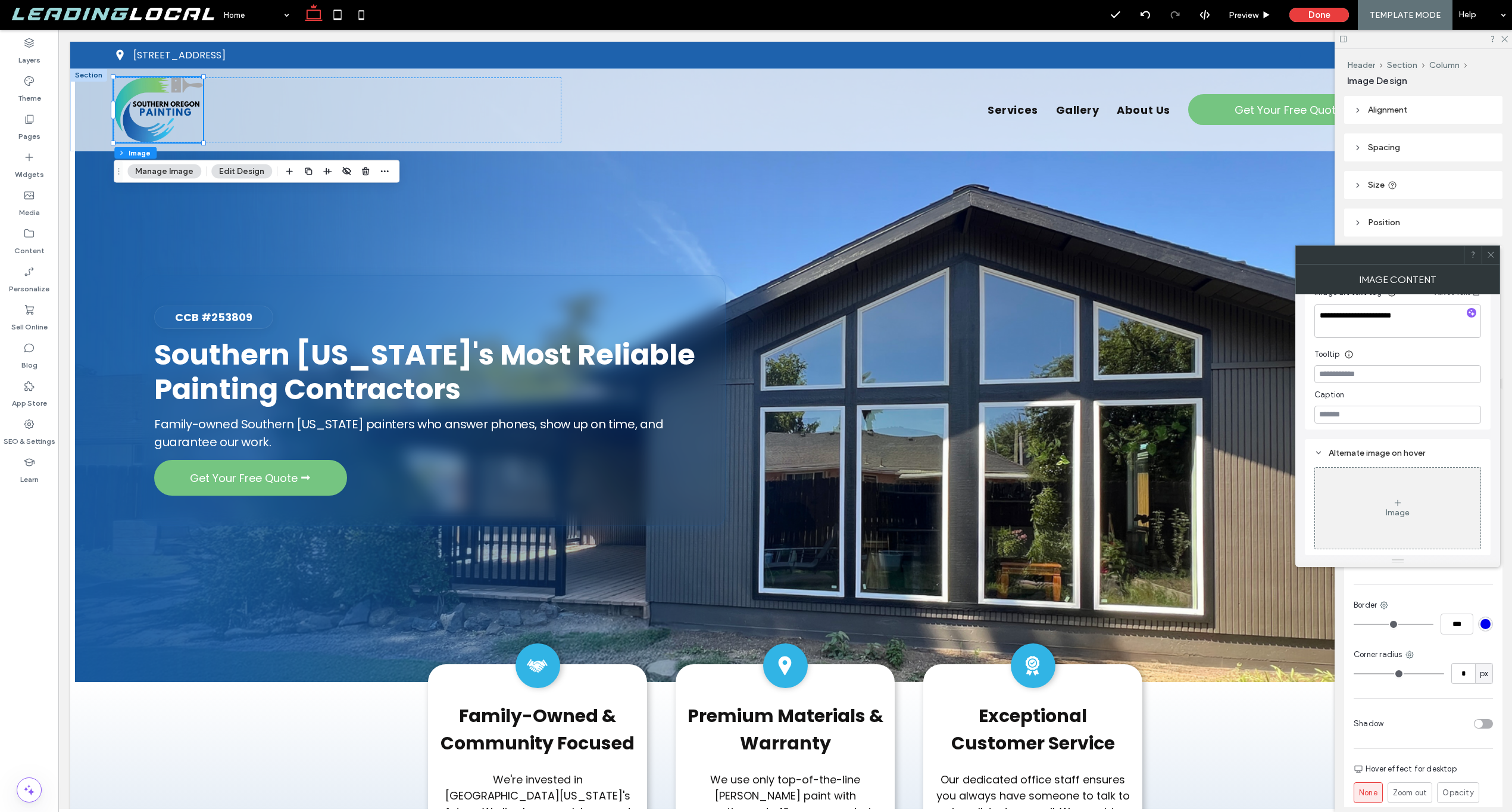
scroll to position [281, 0]
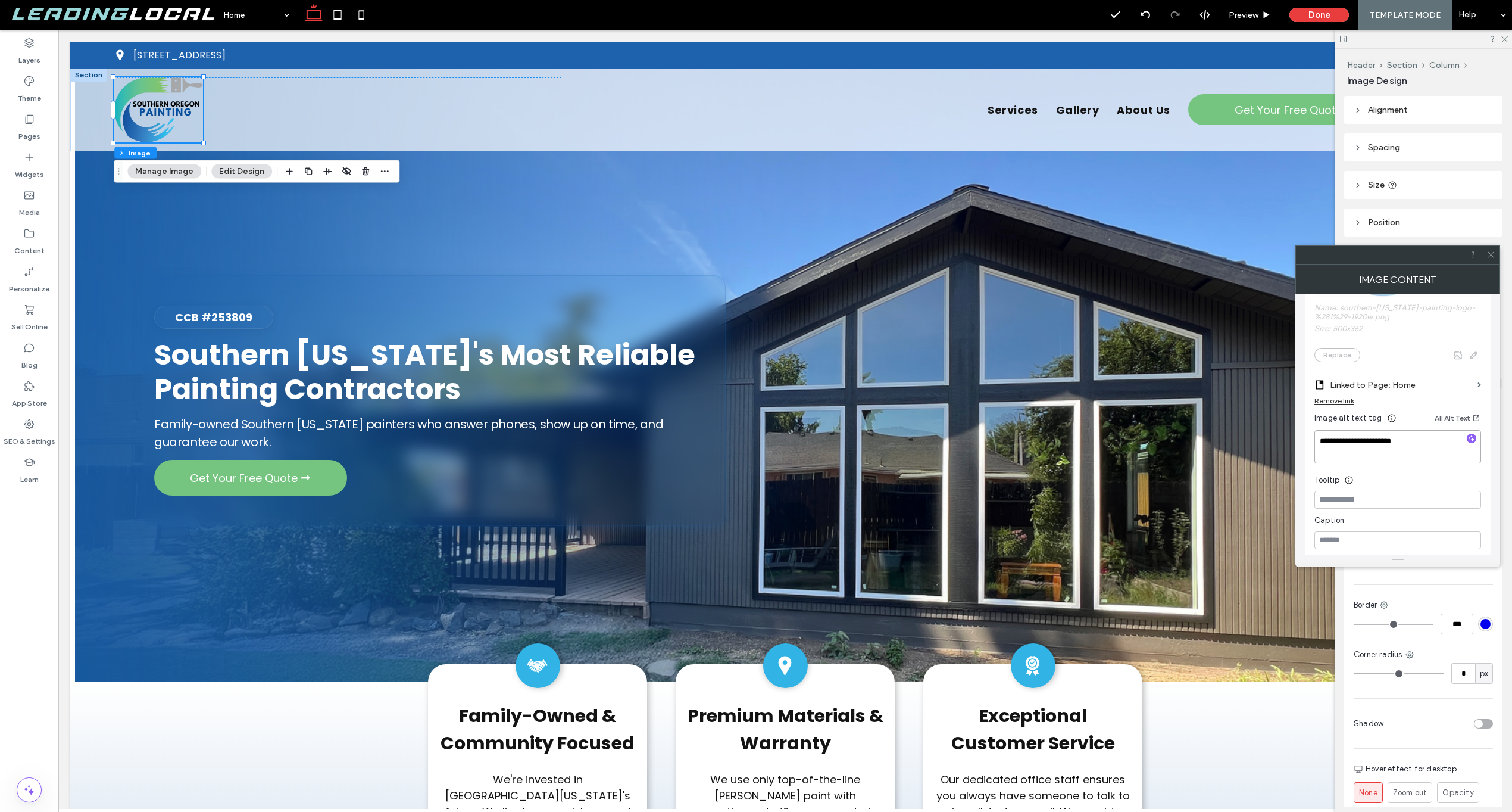
click at [1385, 450] on textarea "**********" at bounding box center [1397, 446] width 167 height 33
click at [1397, 429] on div "Image alt text tag All Alt Text" at bounding box center [1397, 420] width 167 height 19
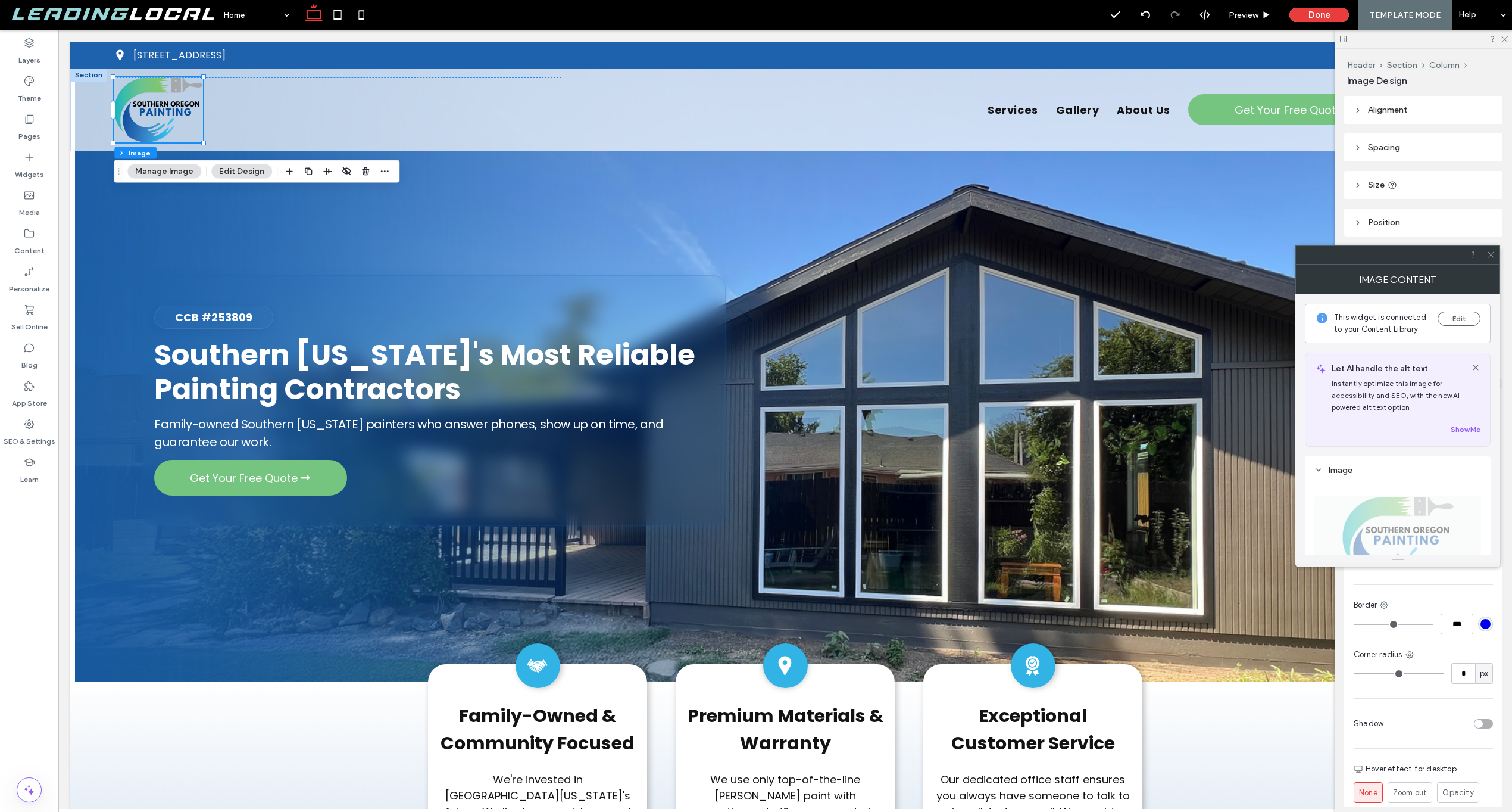
click at [1494, 252] on icon at bounding box center [1491, 254] width 9 height 9
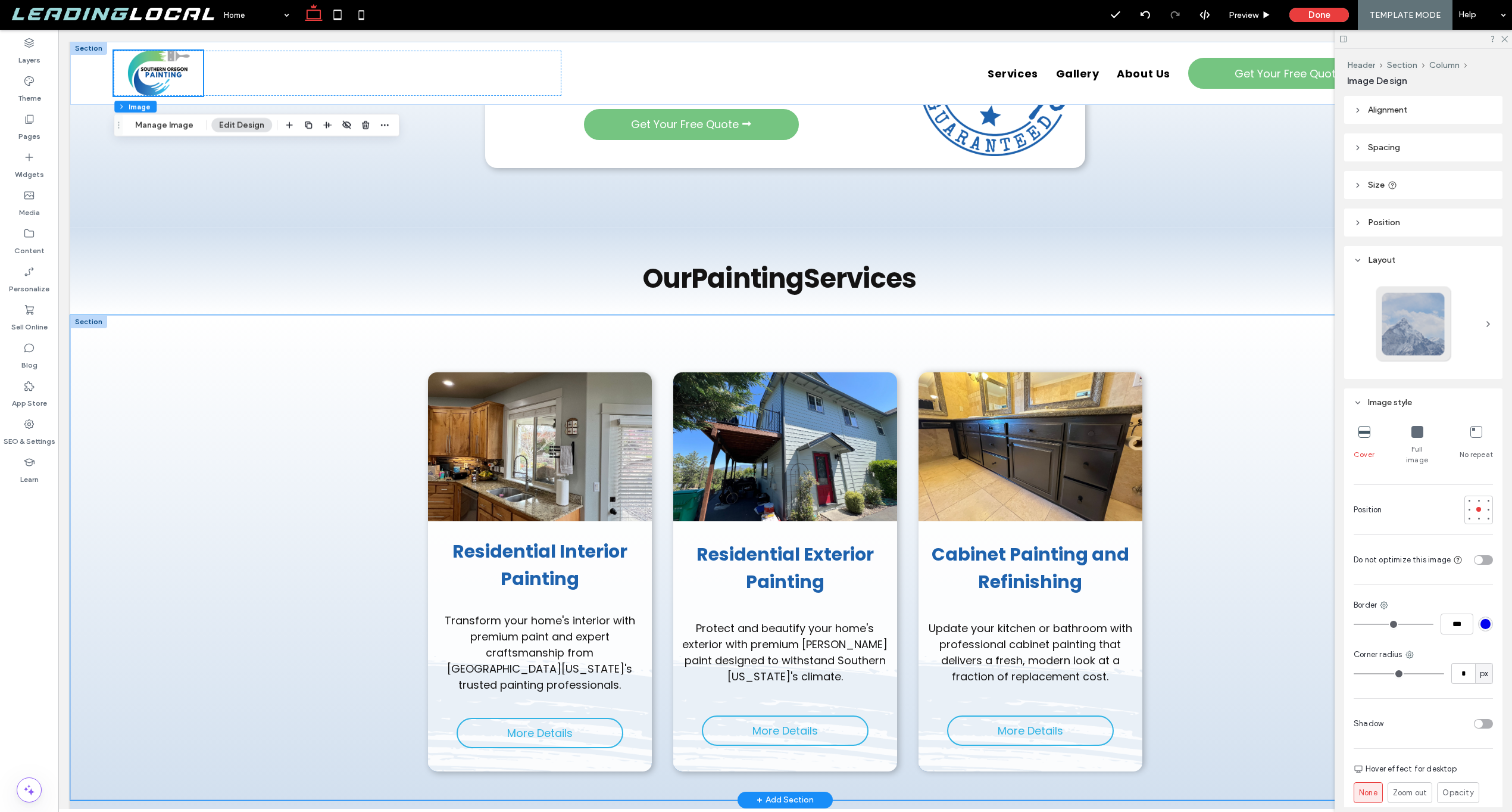
scroll to position [1247, 0]
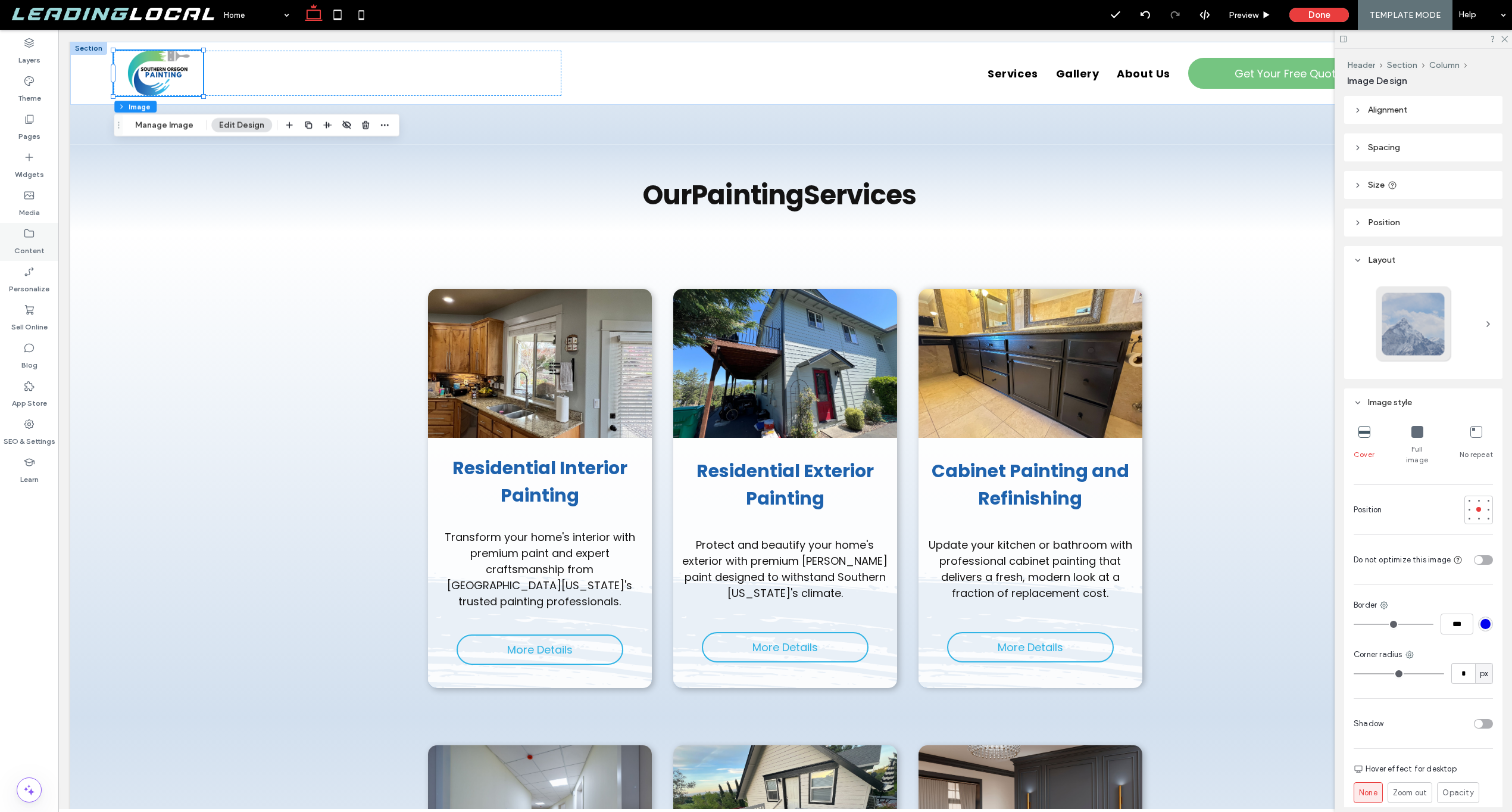
click at [37, 242] on label "Content" at bounding box center [29, 248] width 31 height 17
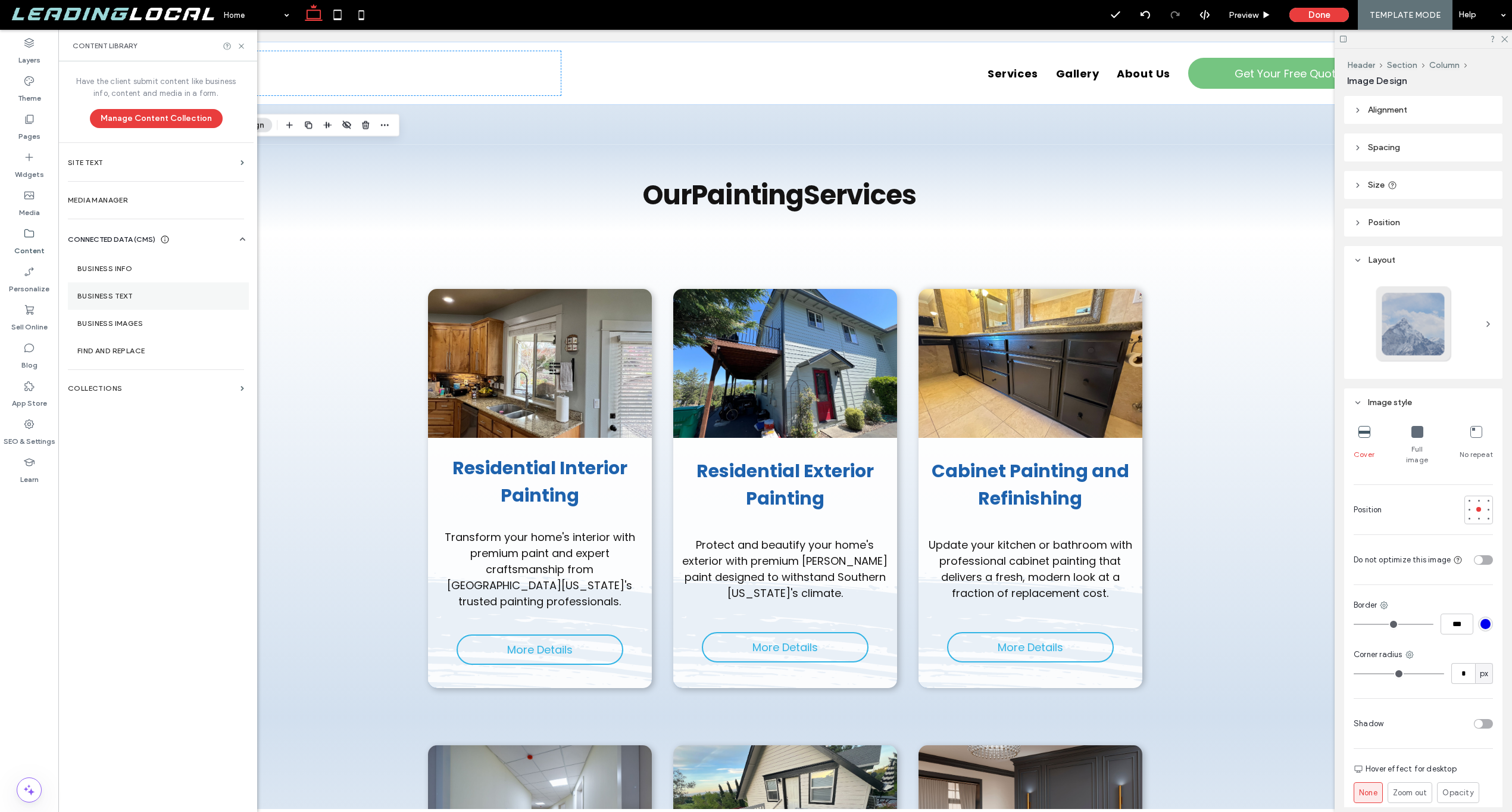
click at [102, 289] on section "Business Text" at bounding box center [159, 296] width 181 height 27
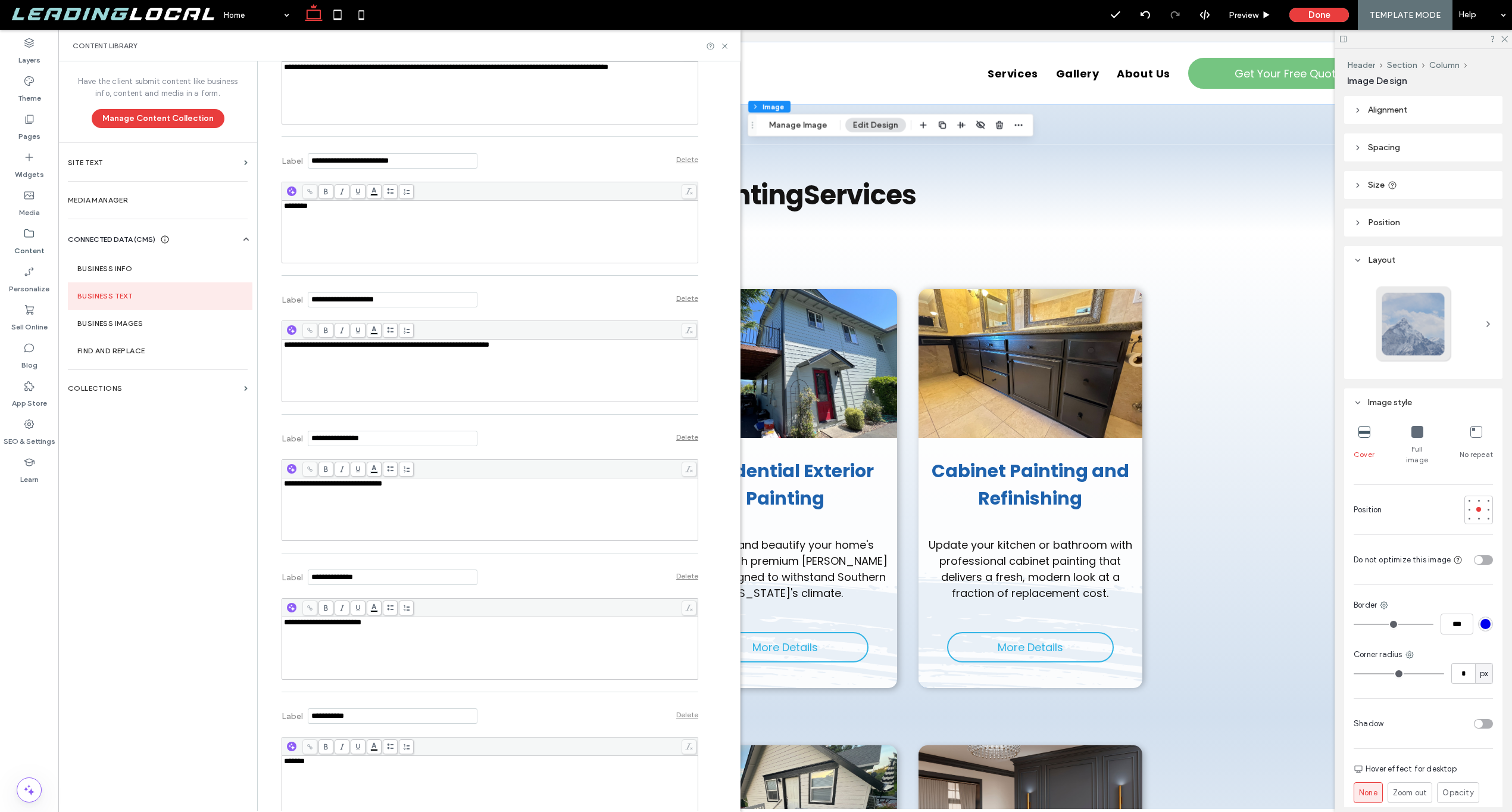
scroll to position [825, 0]
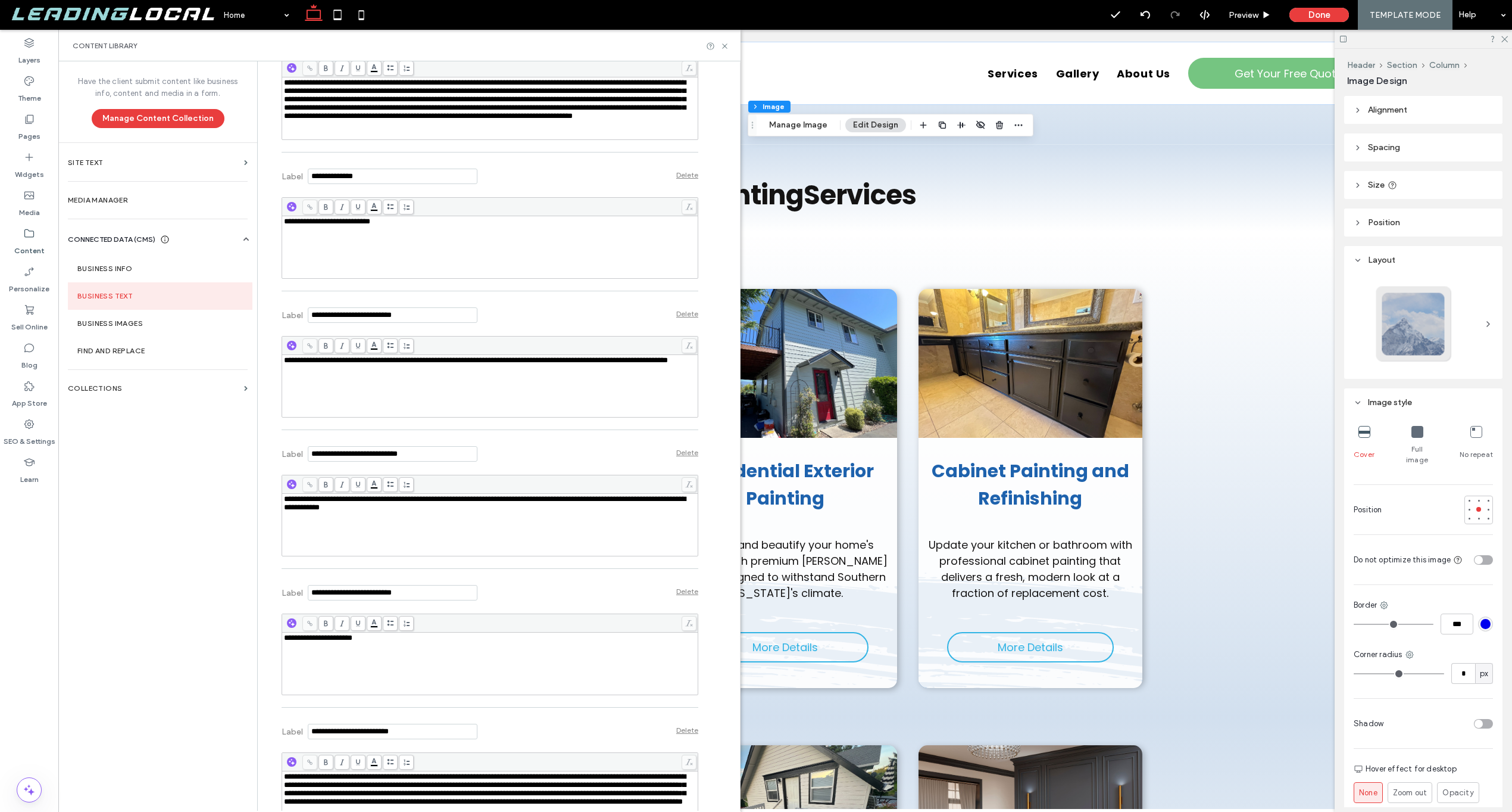
scroll to position [4872, 0]
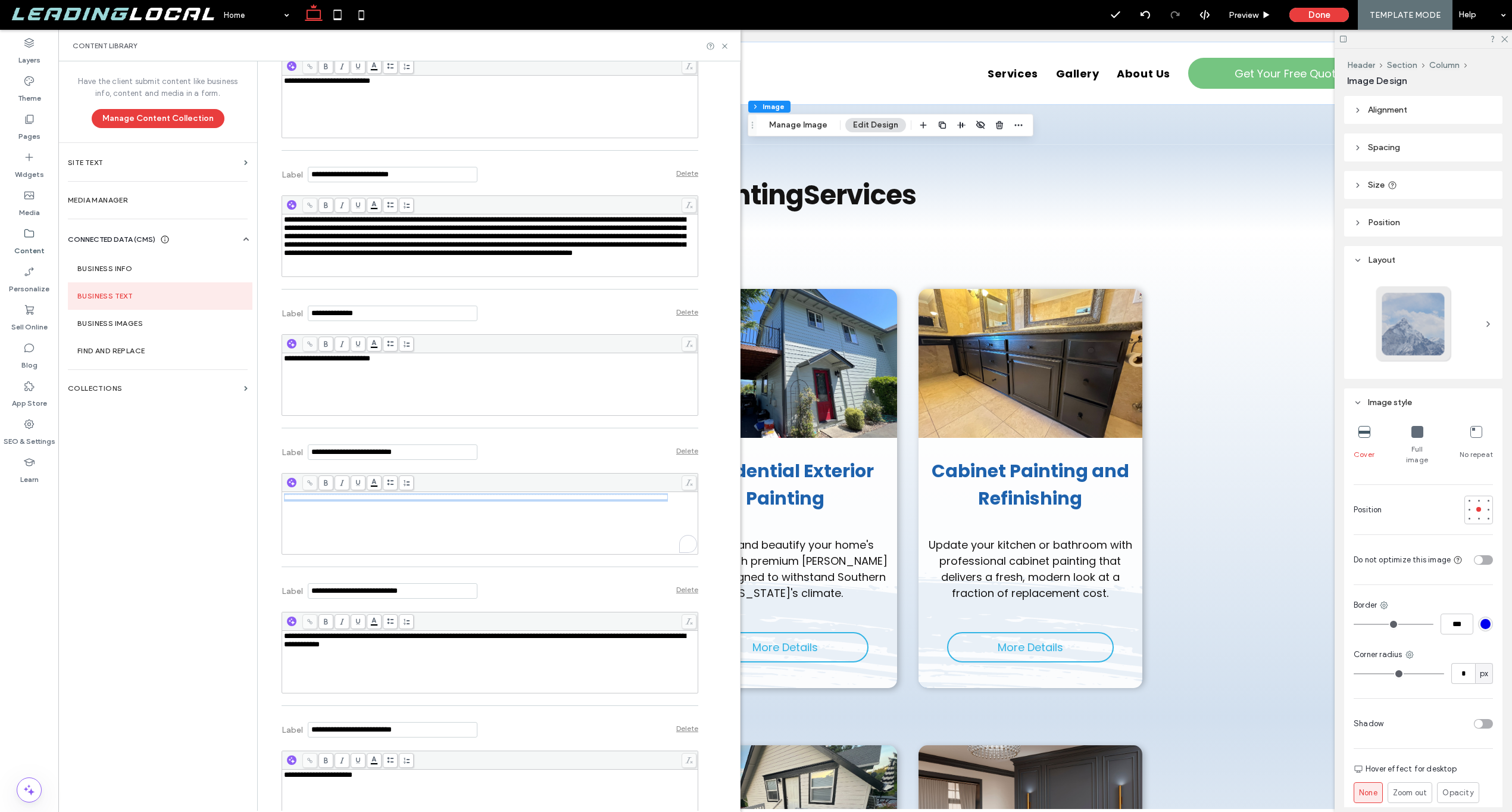
drag, startPoint x: 362, startPoint y: 511, endPoint x: 262, endPoint y: 499, distance: 100.7
click at [263, 499] on div "**********" at bounding box center [480, 630] width 434 height 10883
click at [322, 501] on span "**********" at bounding box center [476, 496] width 384 height 7
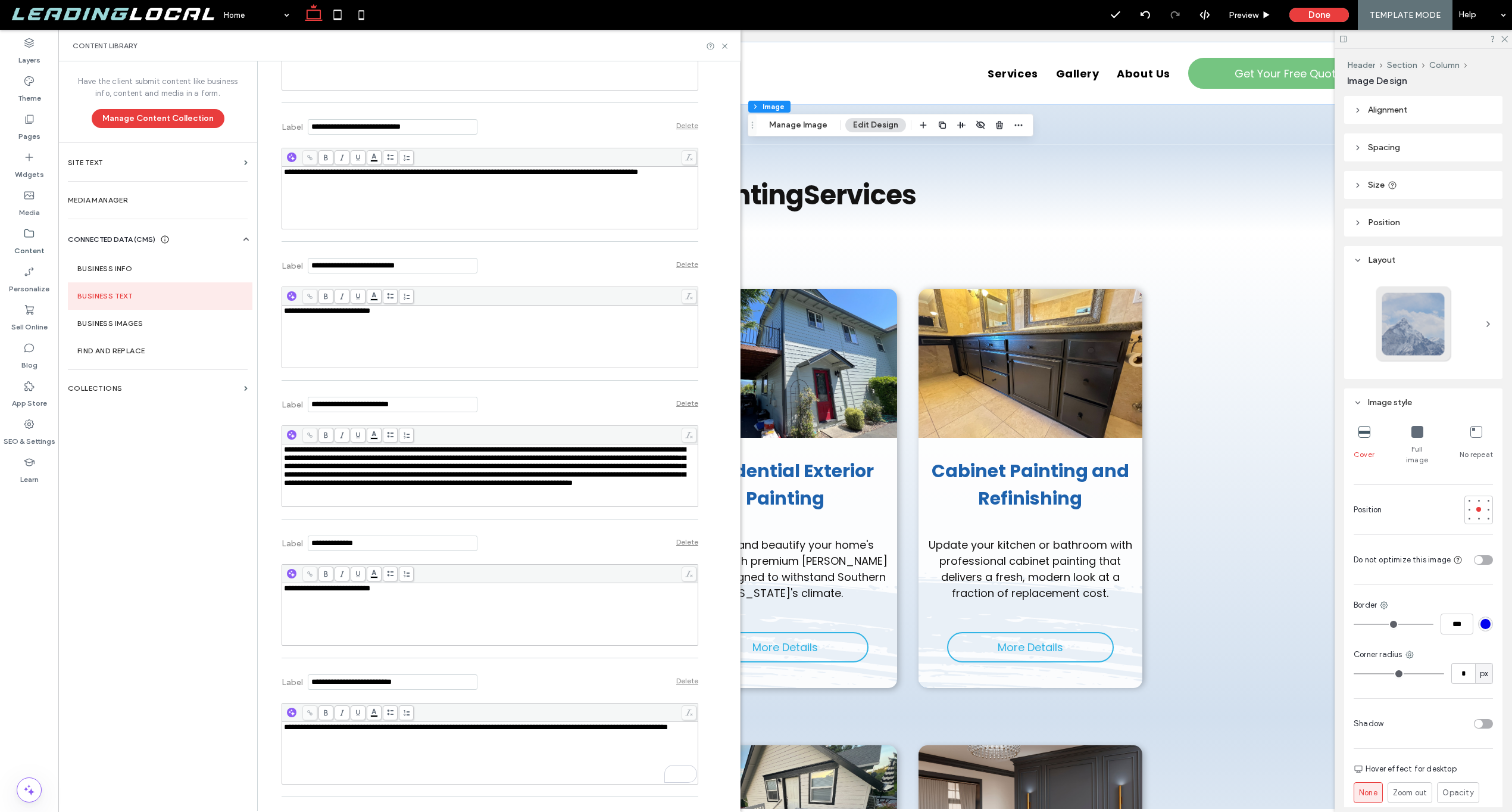
scroll to position [4641, 0]
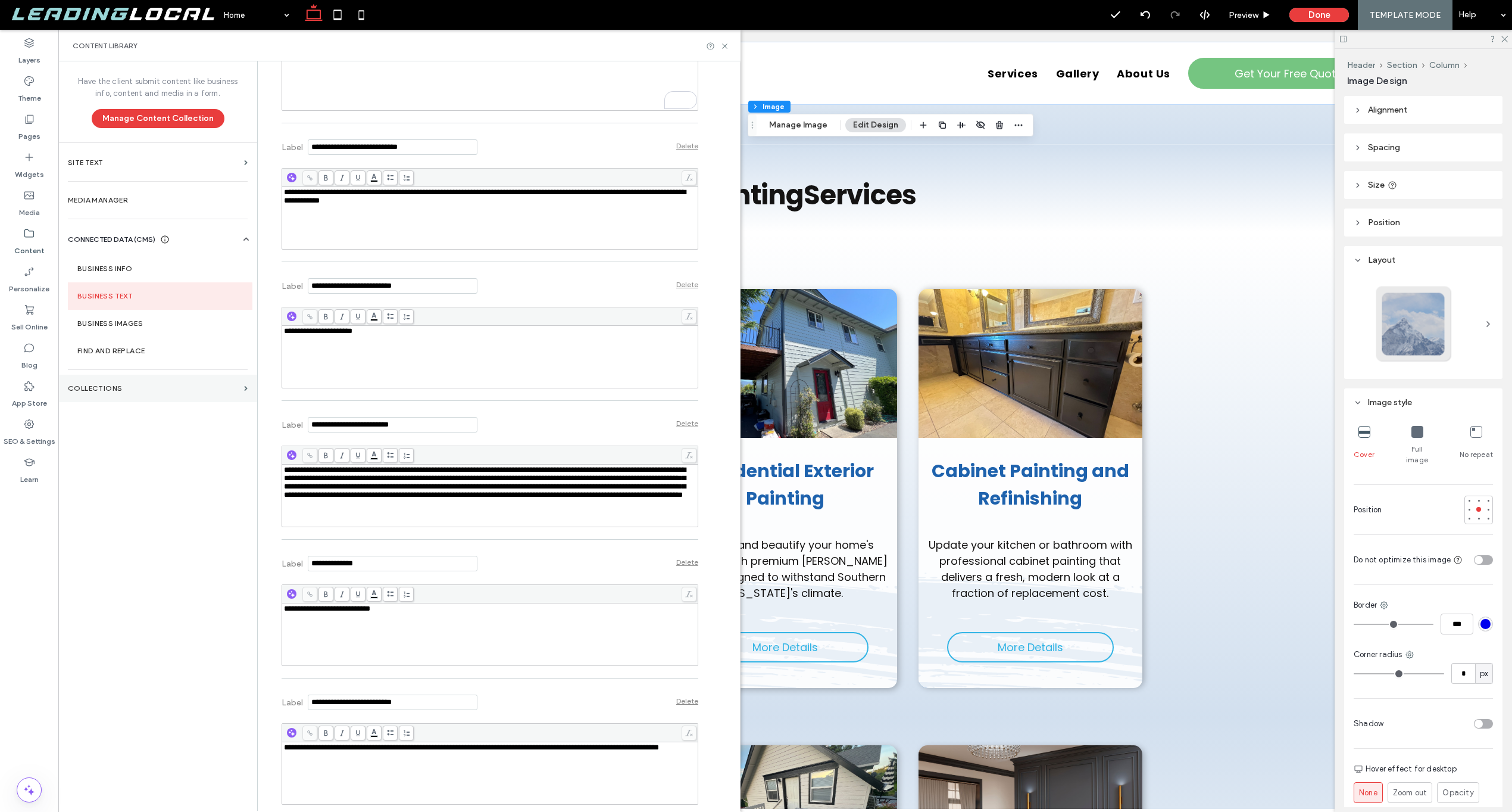
click at [161, 388] on label "Collections" at bounding box center [154, 388] width 171 height 8
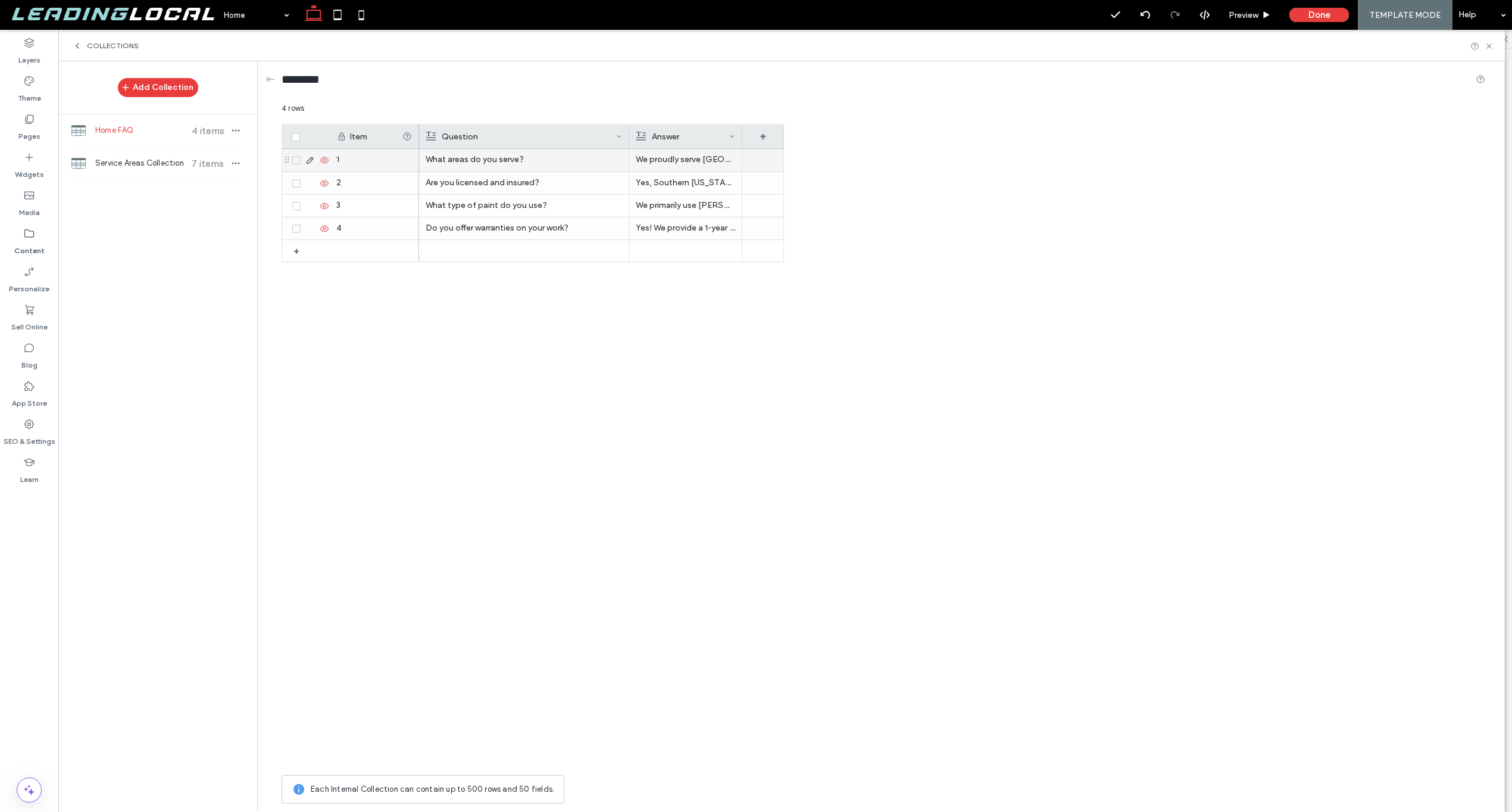
drag, startPoint x: 530, startPoint y: 130, endPoint x: 621, endPoint y: 152, distance: 93.6
click at [627, 150] on div "Item Question Answer + 1 2 3 4 + What areas do you serve? Are you licensed and …" at bounding box center [533, 446] width 503 height 645
click at [153, 175] on div "Service Areas Collection 7 items" at bounding box center [157, 163] width 199 height 32
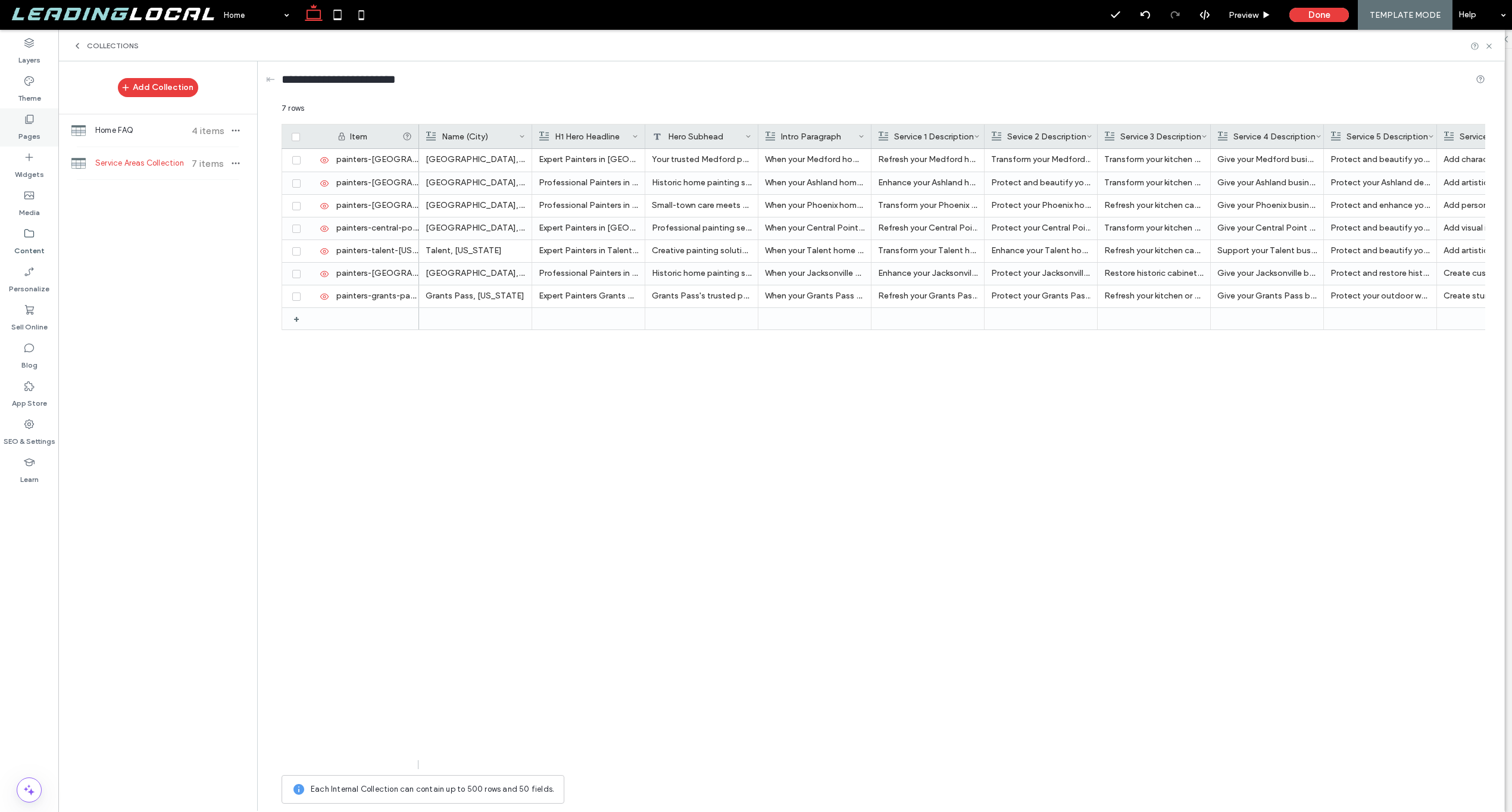
click at [31, 130] on label "Pages" at bounding box center [29, 133] width 22 height 17
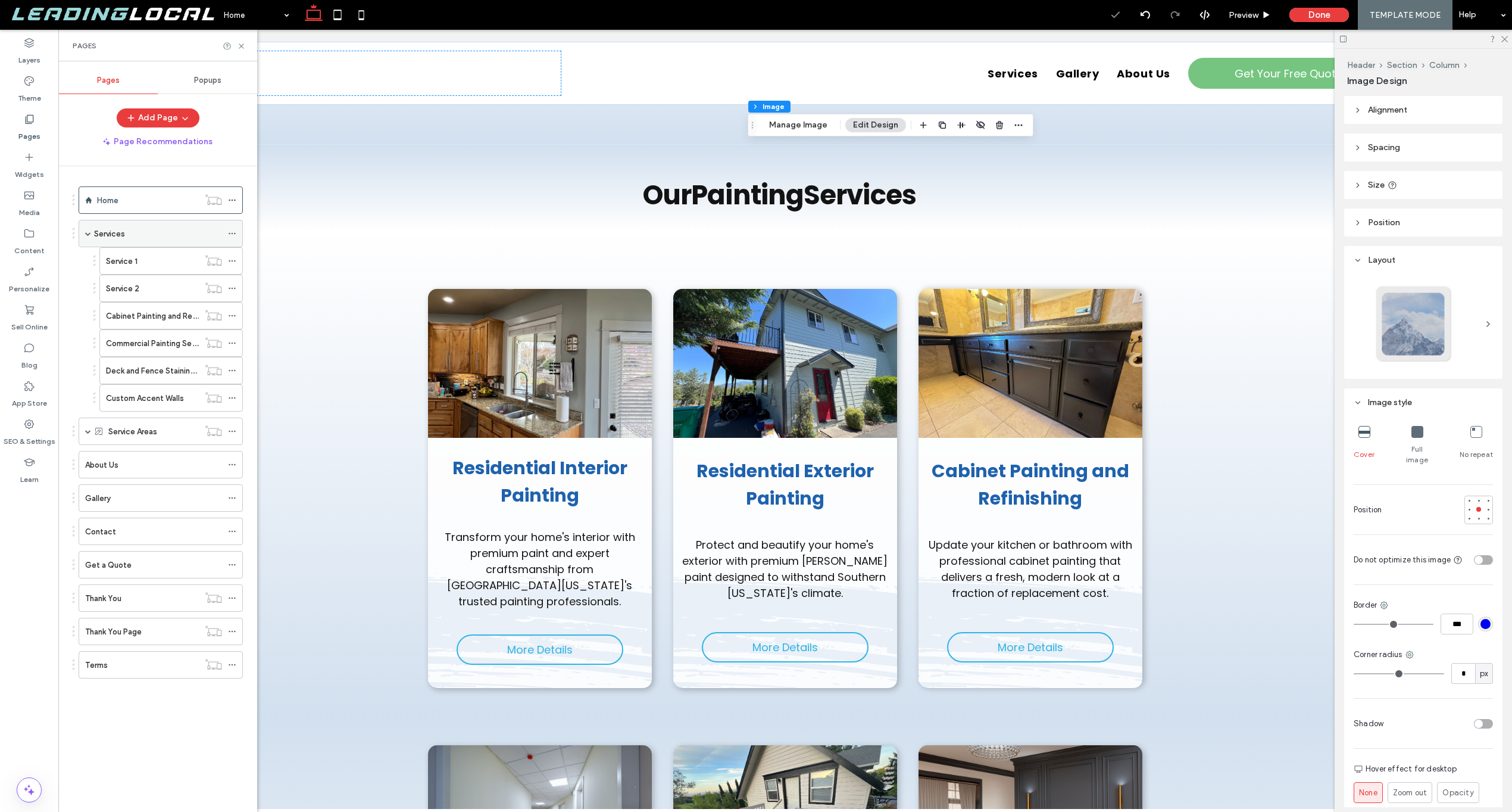
click at [179, 229] on div "Services" at bounding box center [158, 234] width 128 height 12
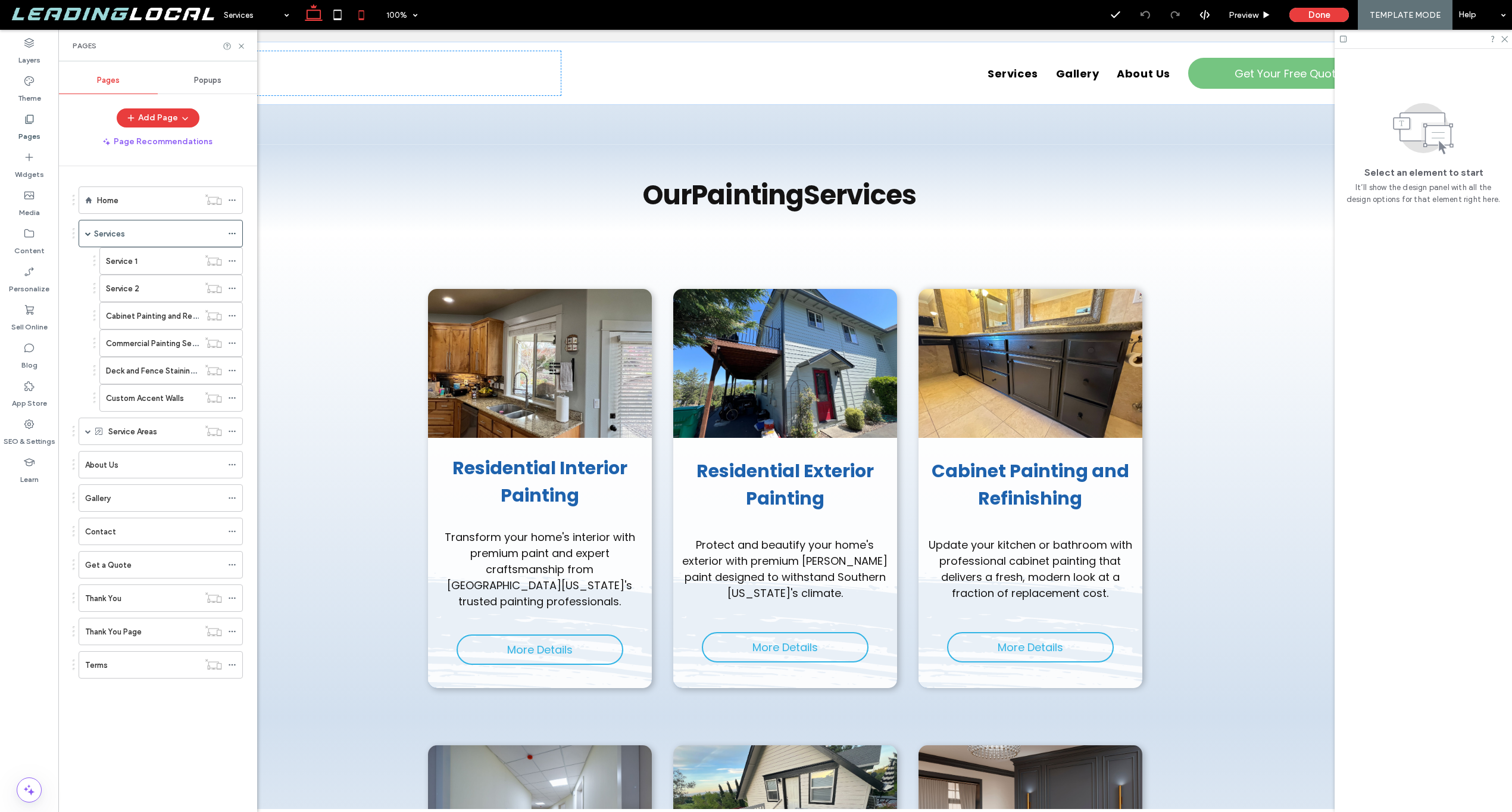
click at [359, 17] on icon at bounding box center [361, 15] width 24 height 24
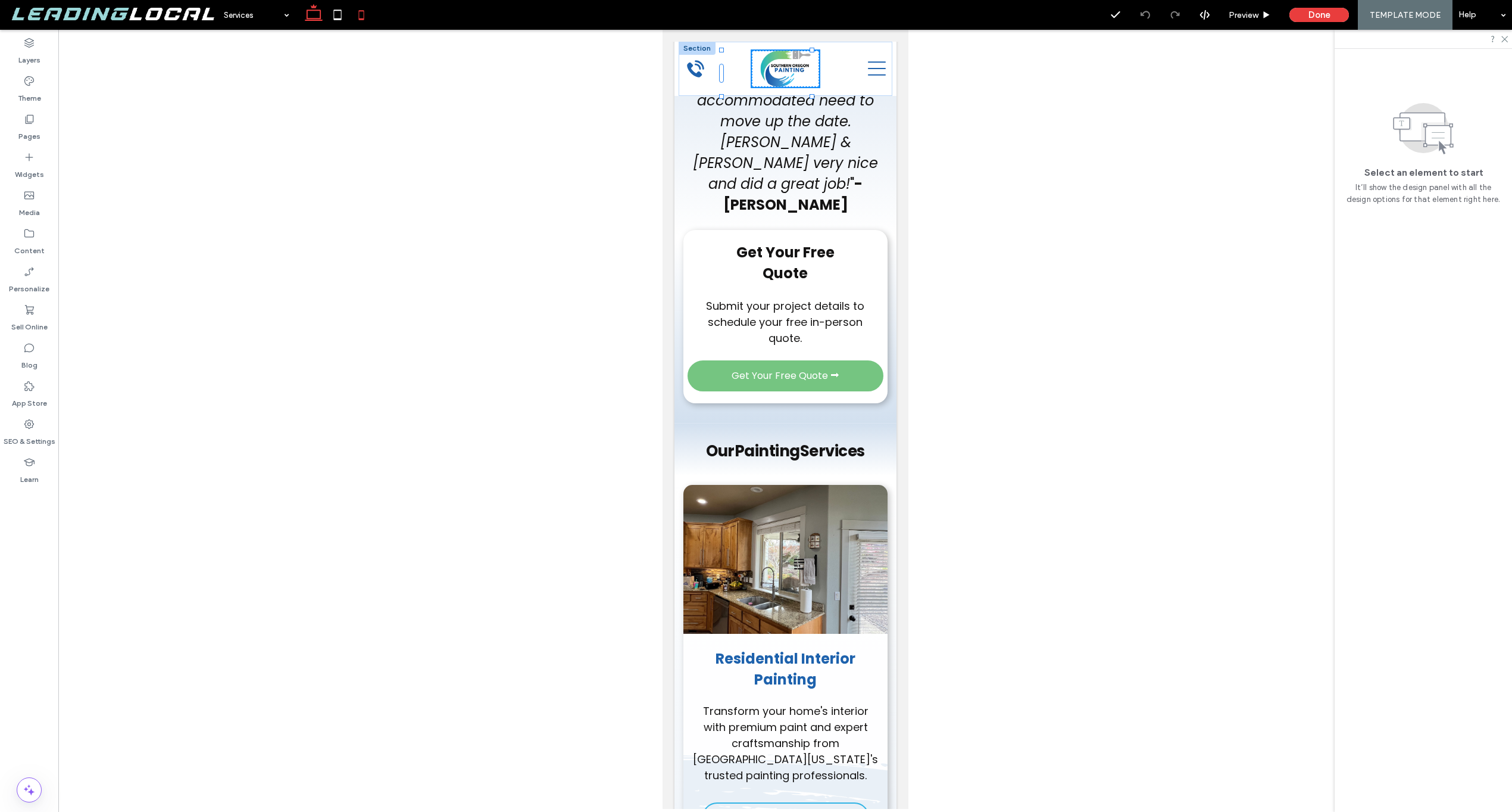
click at [317, 16] on icon at bounding box center [313, 15] width 24 height 24
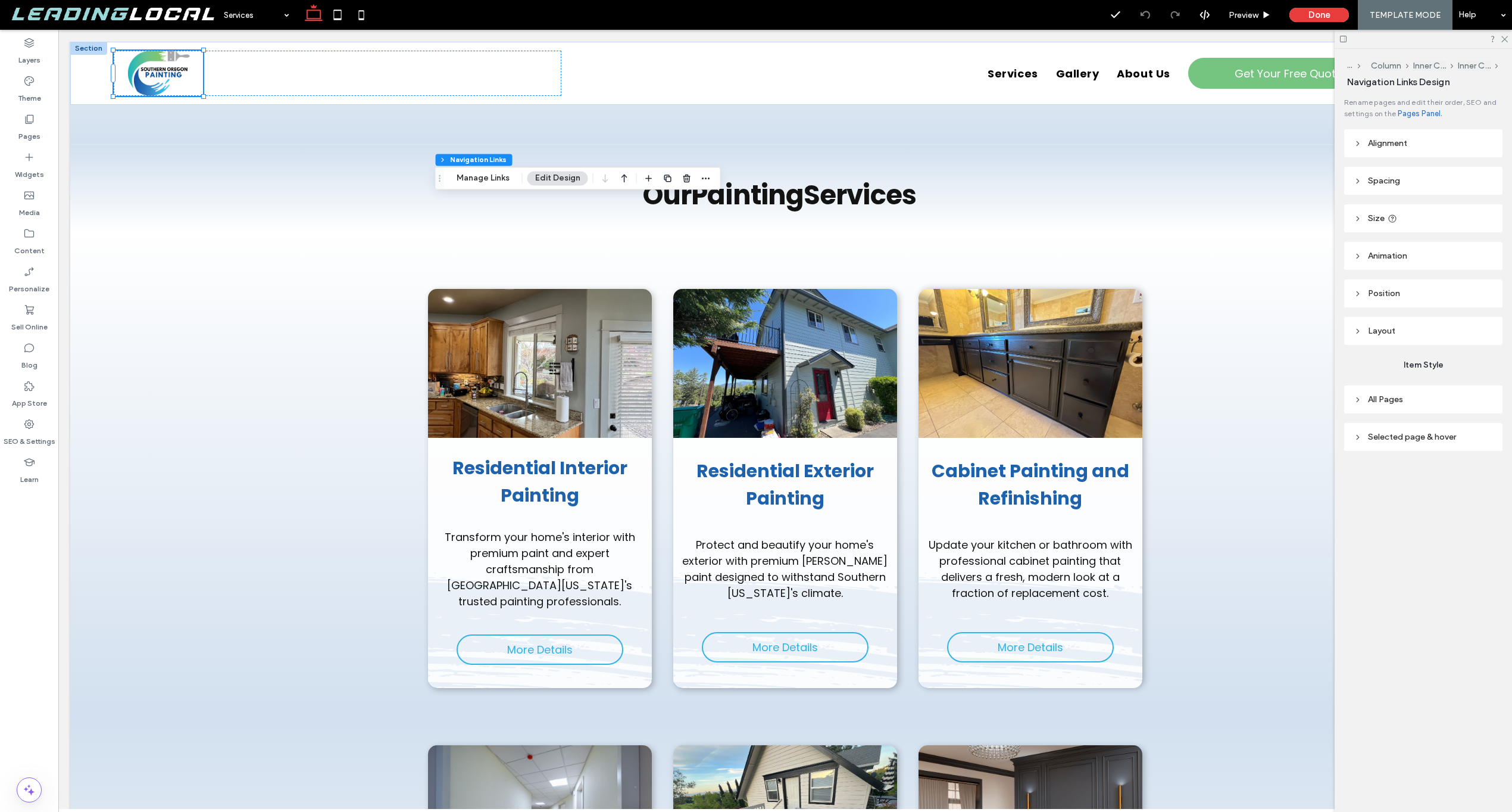
click at [1371, 401] on span "All Pages" at bounding box center [1386, 399] width 35 height 10
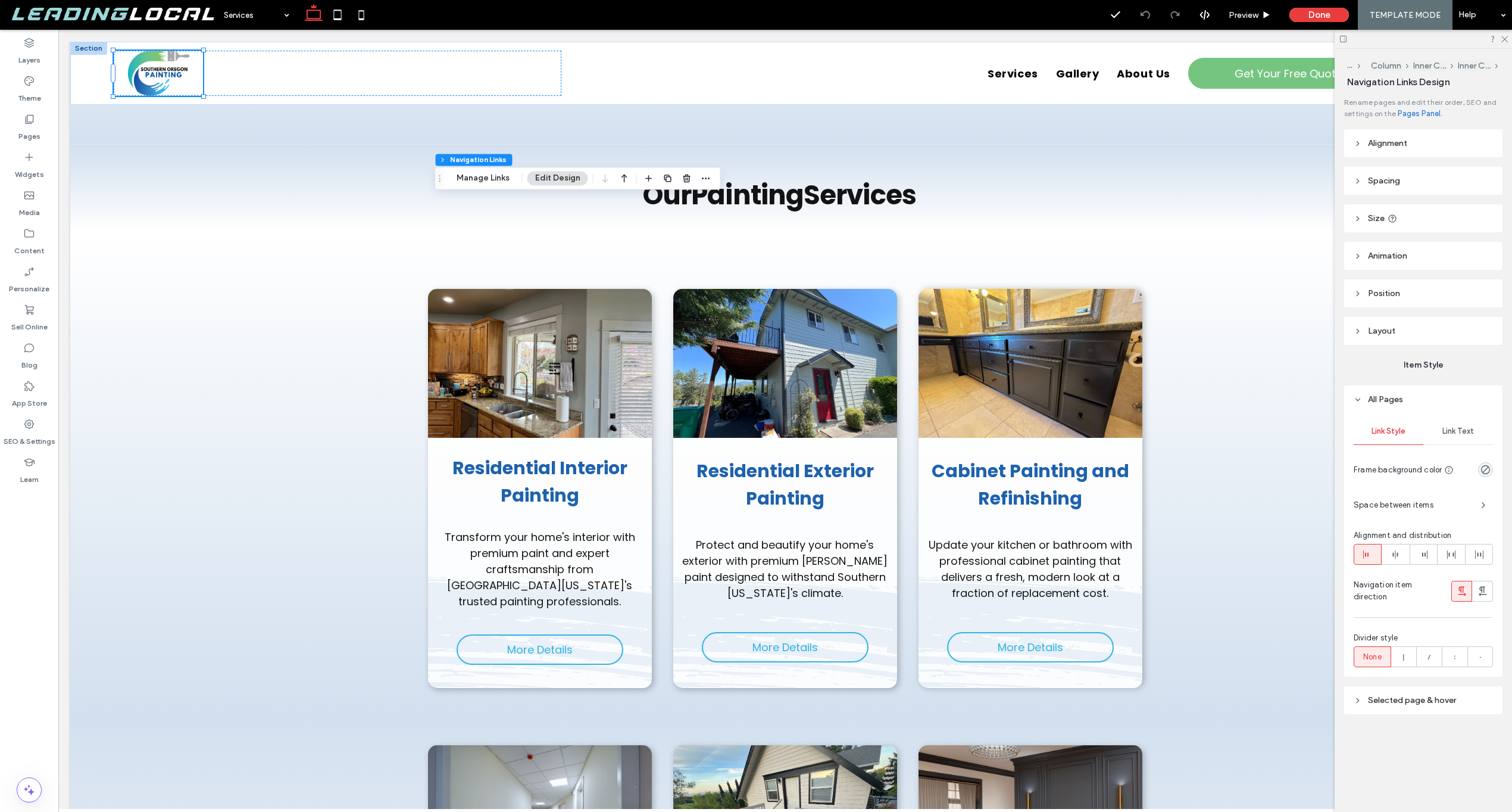
click at [1410, 511] on span "Space between items" at bounding box center [1413, 505] width 118 height 12
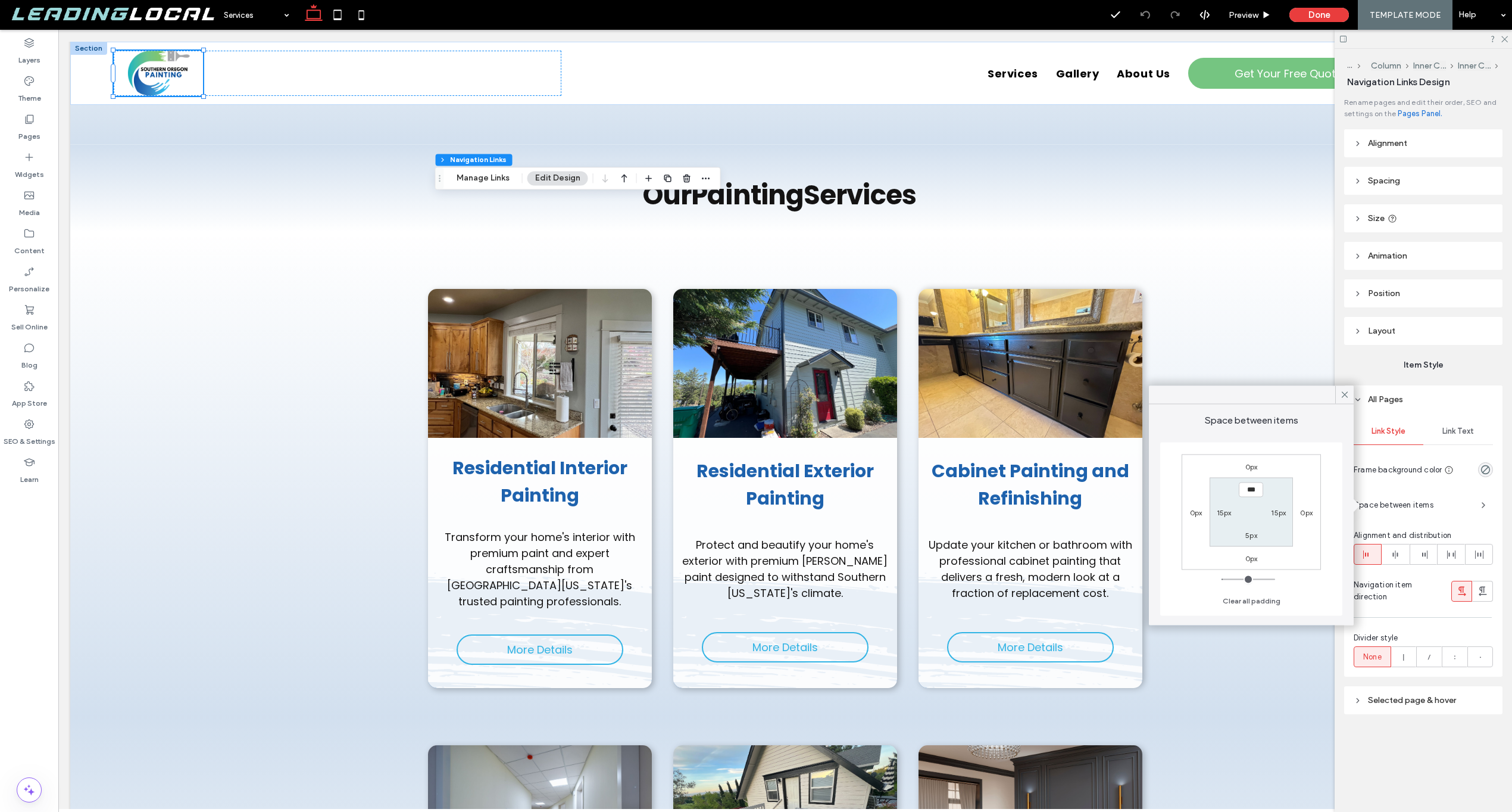
click at [1410, 511] on span "Space between items" at bounding box center [1413, 505] width 118 height 12
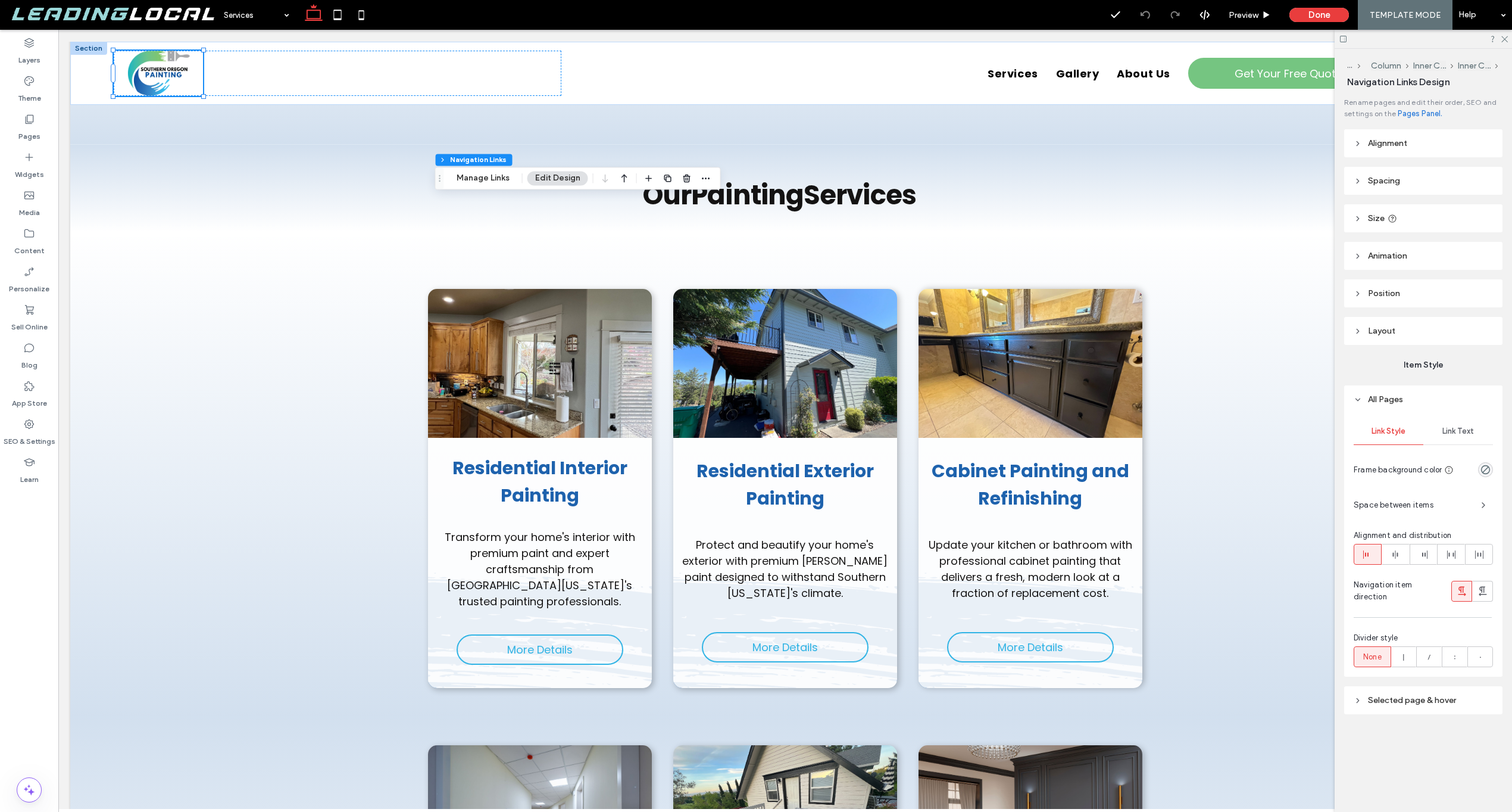
click at [1369, 322] on header "Layout" at bounding box center [1423, 331] width 159 height 28
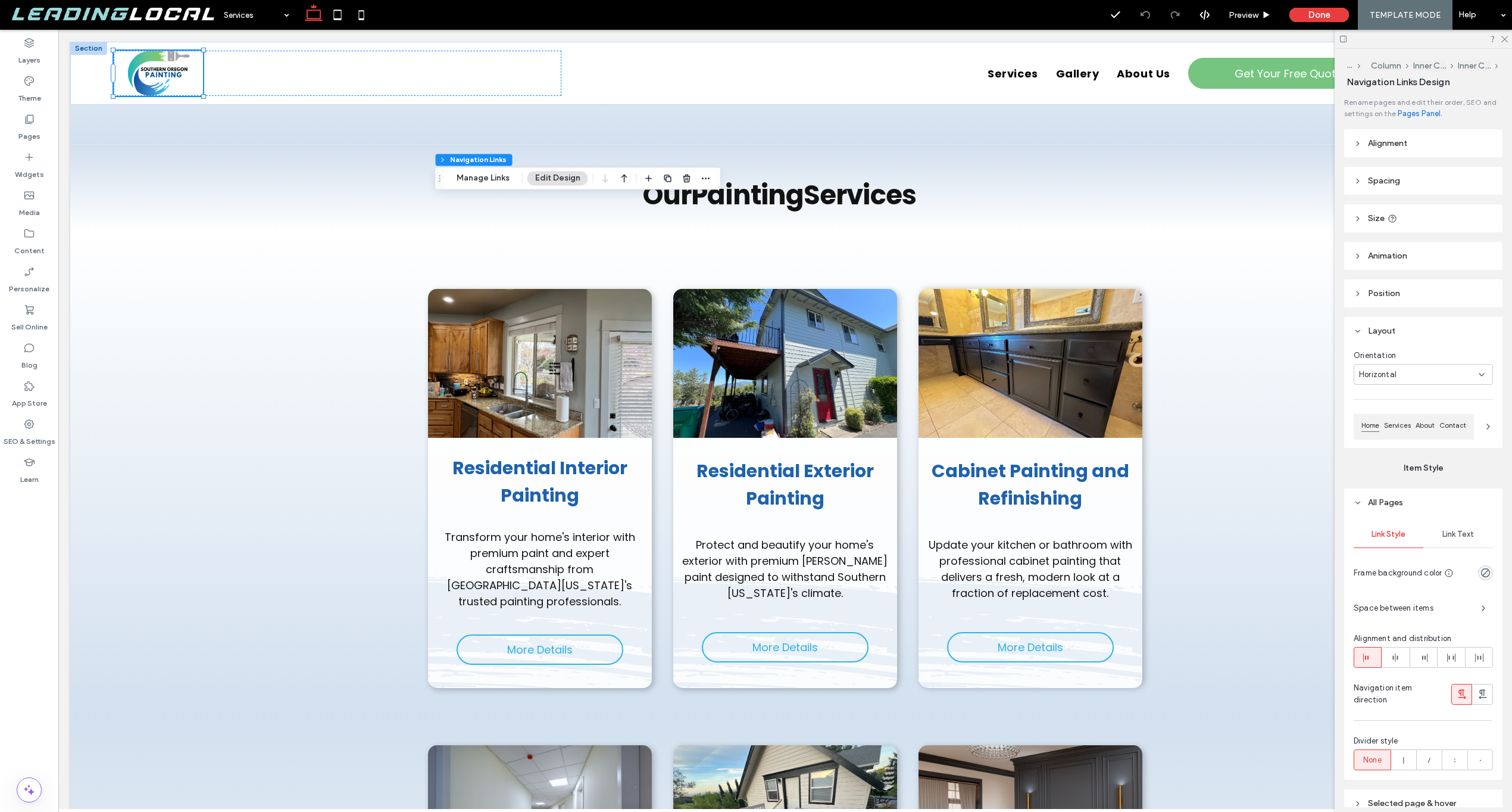
click at [1387, 386] on div "Orientation Horizontal Home Services About Contact" at bounding box center [1423, 396] width 159 height 103
click at [1394, 377] on span "Horizontal" at bounding box center [1377, 375] width 37 height 12
click at [1377, 420] on span "Vertical" at bounding box center [1373, 416] width 29 height 12
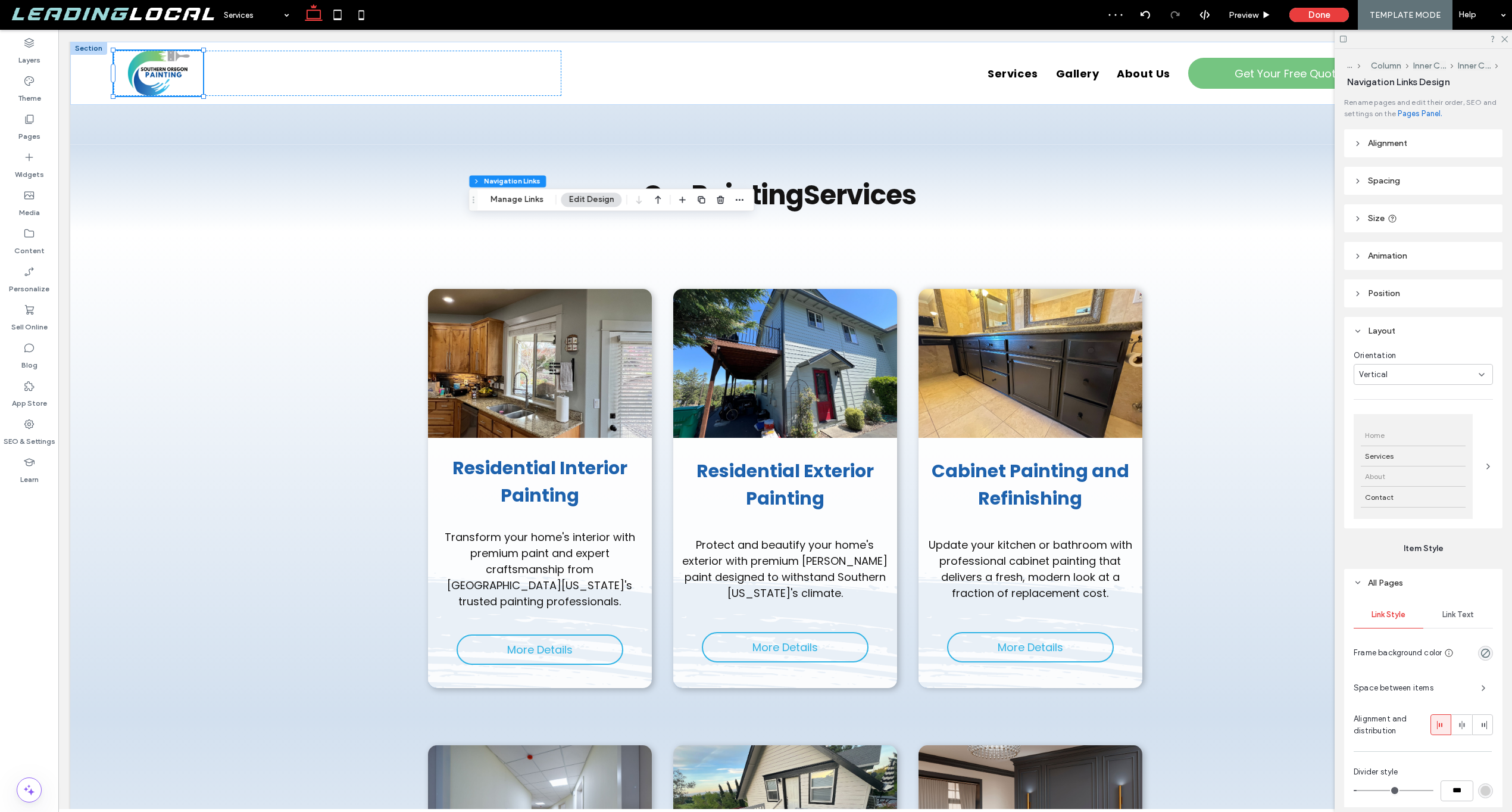
click at [1436, 470] on div "About" at bounding box center [1413, 476] width 105 height 20
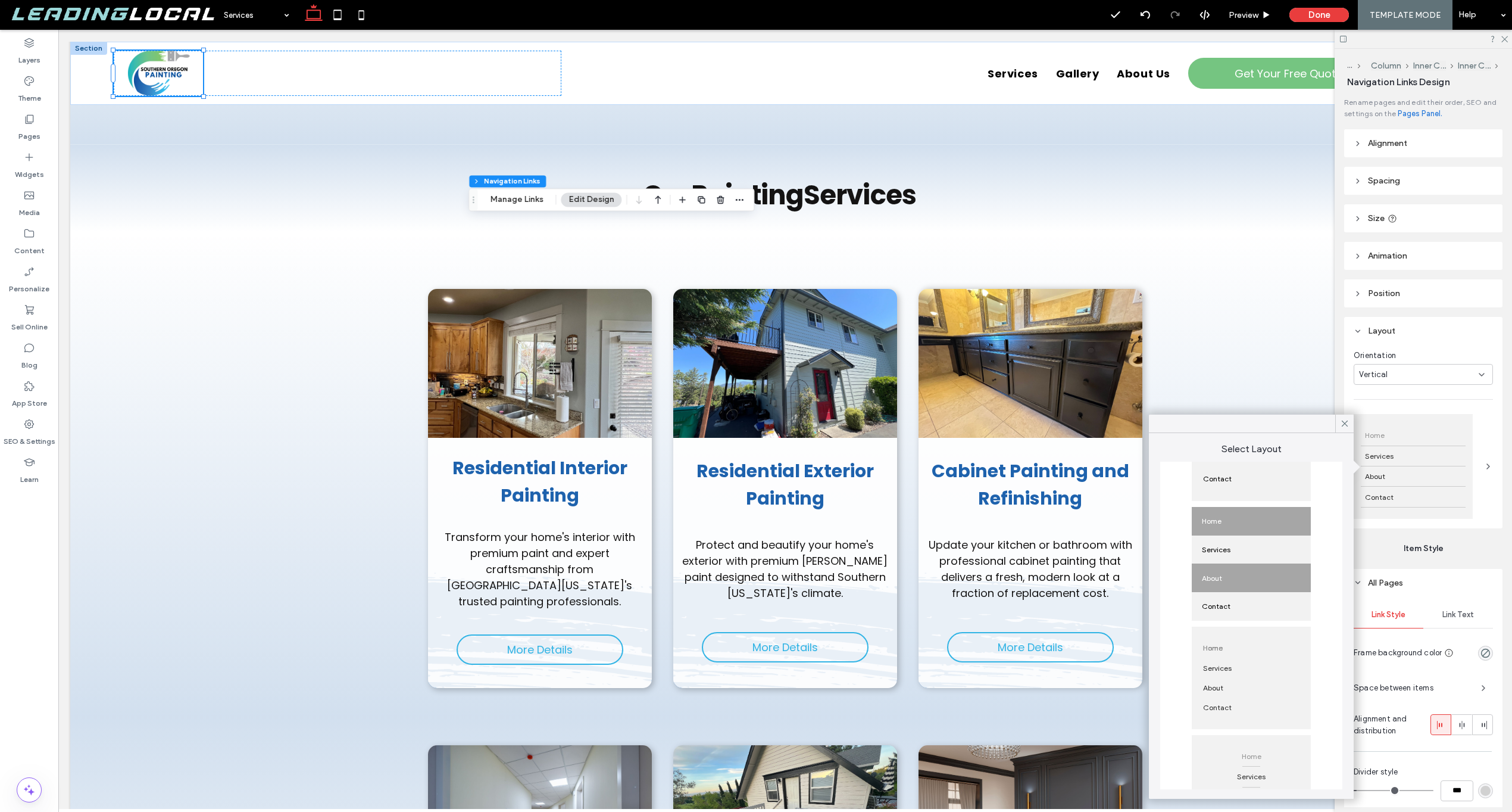
scroll to position [196, 0]
click at [1281, 567] on div "About" at bounding box center [1251, 568] width 119 height 28
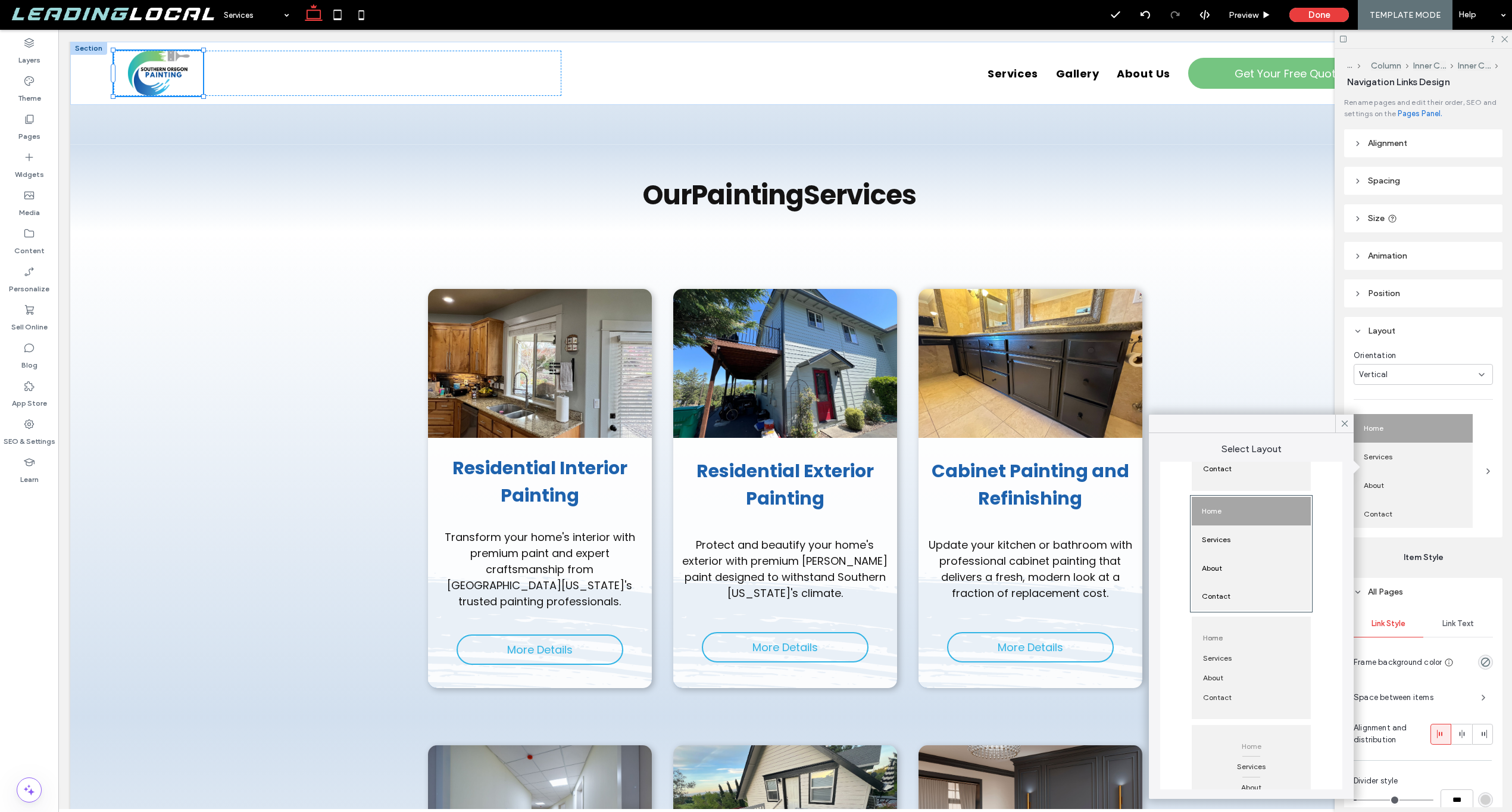
type input "***"
type input "*****"
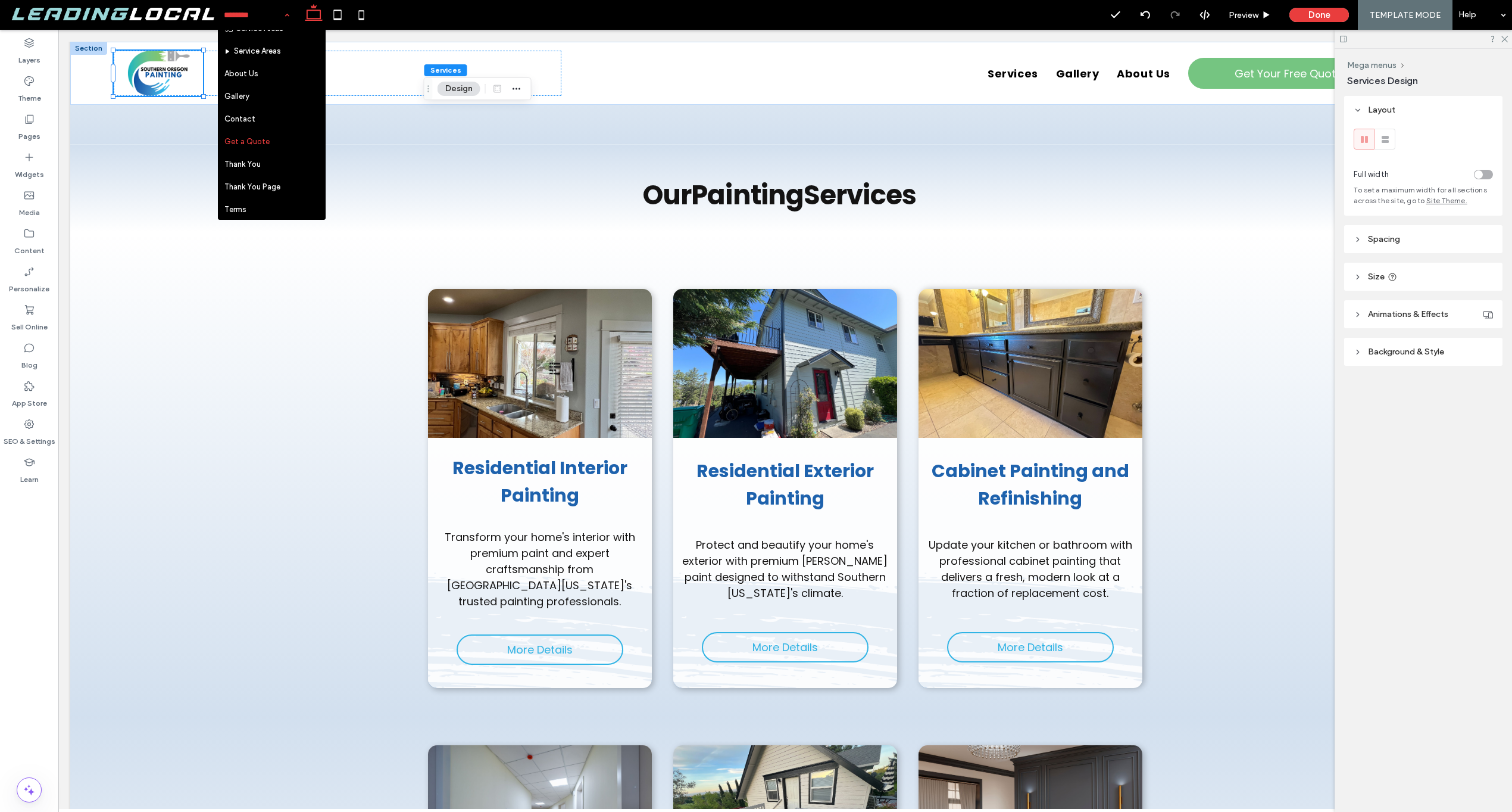
scroll to position [204, 0]
